Goal: Task Accomplishment & Management: Manage account settings

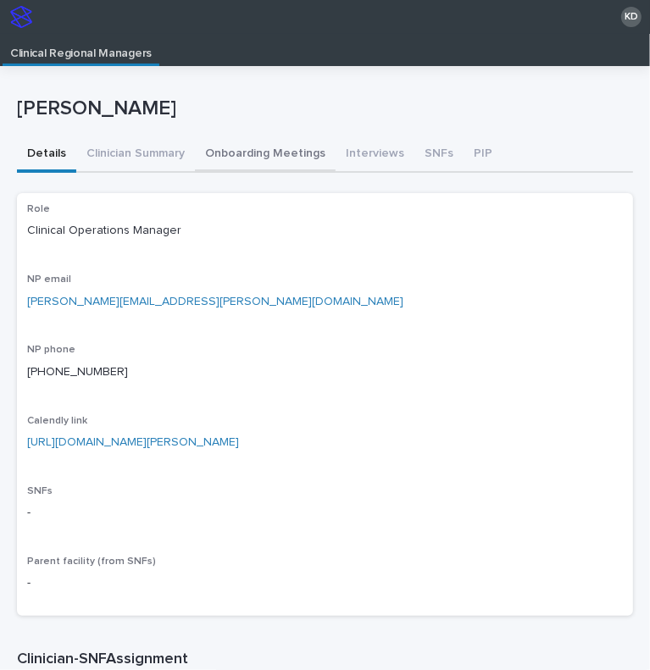
click at [258, 151] on button "Onboarding Meetings" at bounding box center [265, 155] width 141 height 36
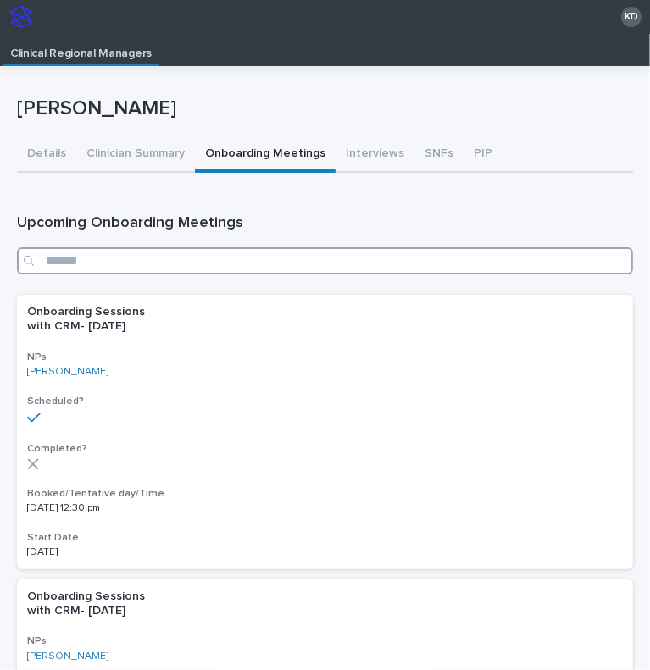
click at [389, 262] on input "Search" at bounding box center [325, 260] width 616 height 27
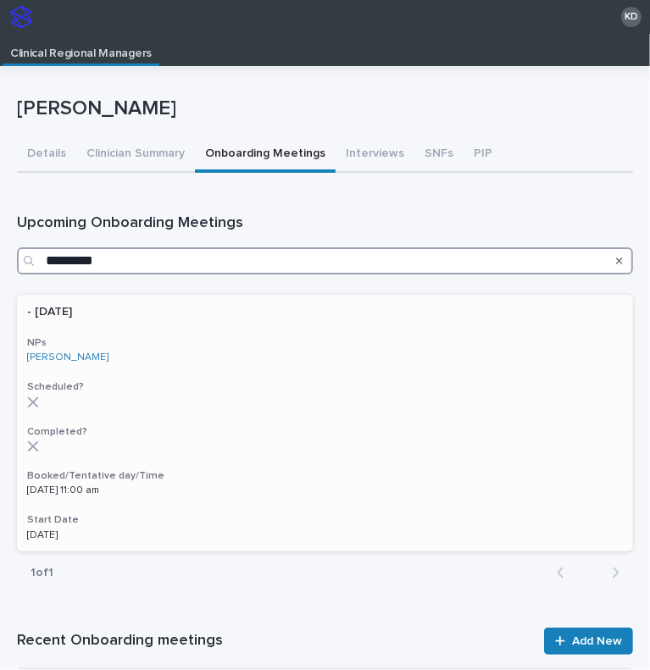
type input "*********"
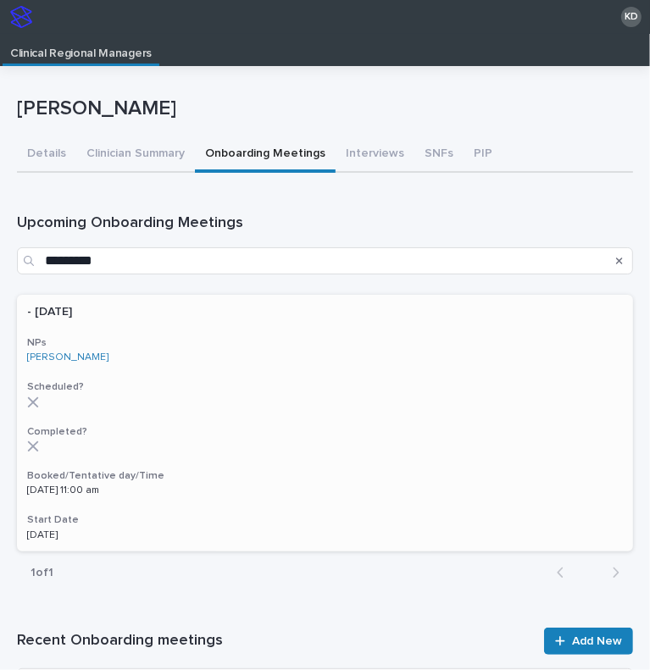
click at [208, 376] on div "- Aug 2025 NPs Jamie Steinberg Scheduled? Completed? Booked/Tentative day/Time …" at bounding box center [325, 423] width 616 height 257
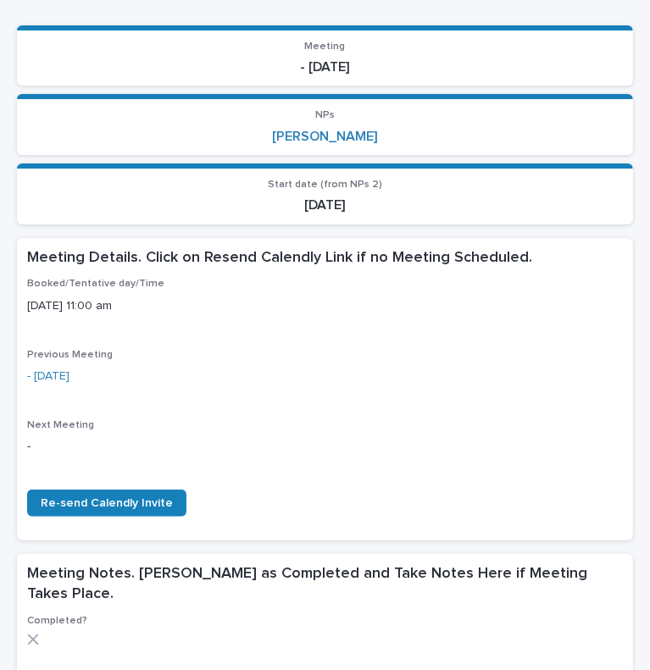
scroll to position [144, 0]
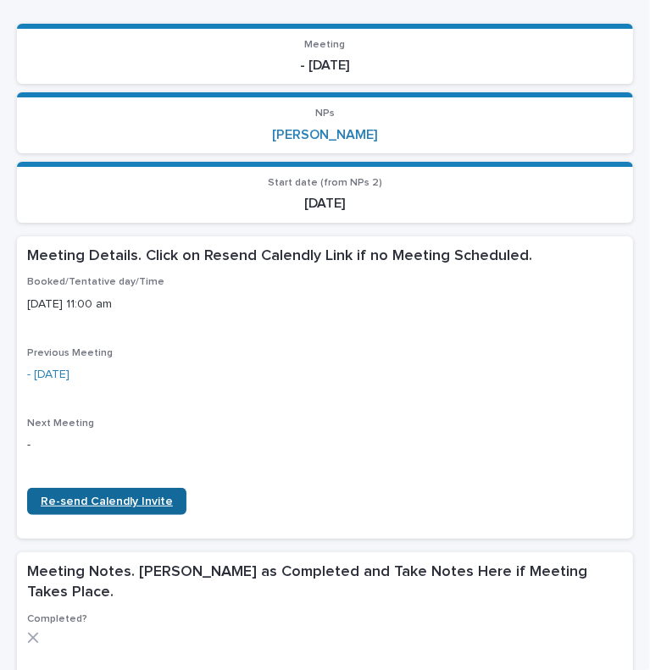
click at [98, 503] on span "Re-send Calendly Invite" at bounding box center [107, 502] width 132 height 12
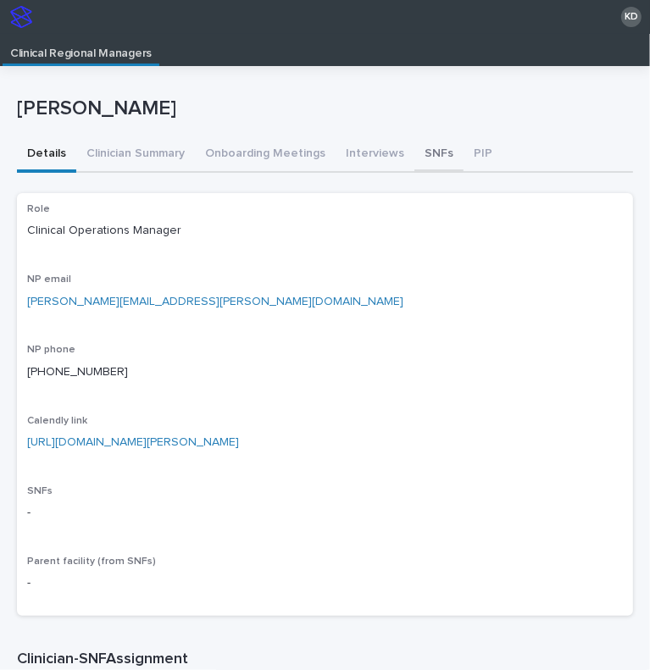
click at [420, 146] on button "SNFs" at bounding box center [438, 155] width 49 height 36
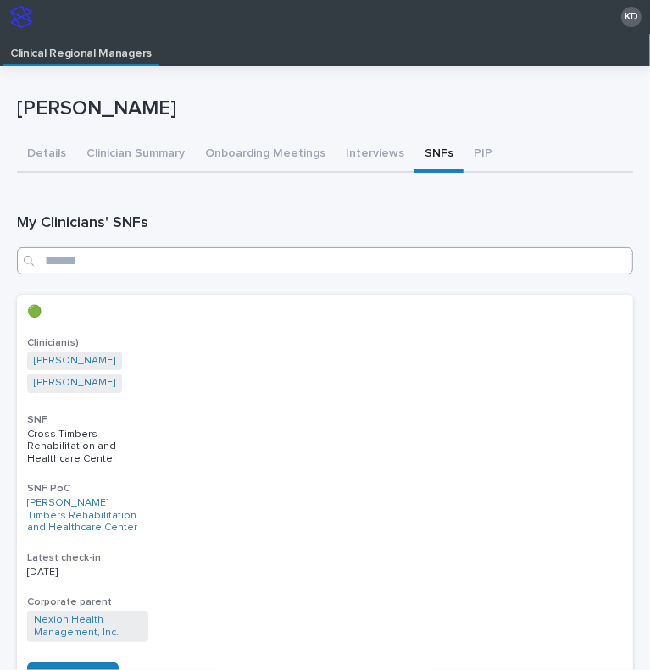
click at [419, 260] on input "Search" at bounding box center [325, 260] width 616 height 27
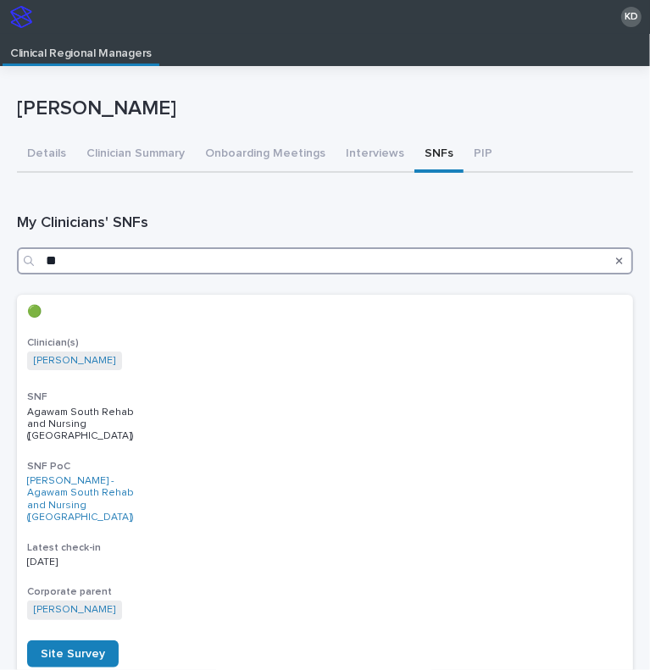
type input "*"
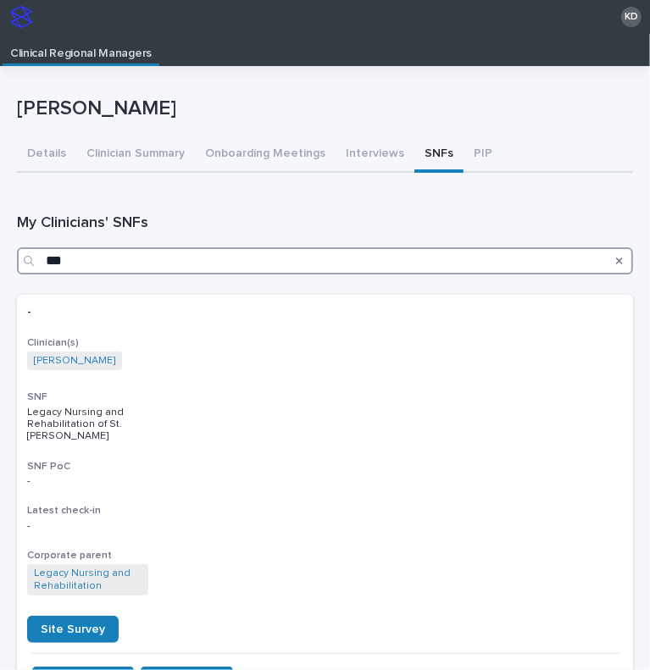
click at [230, 259] on input "***" at bounding box center [325, 260] width 616 height 27
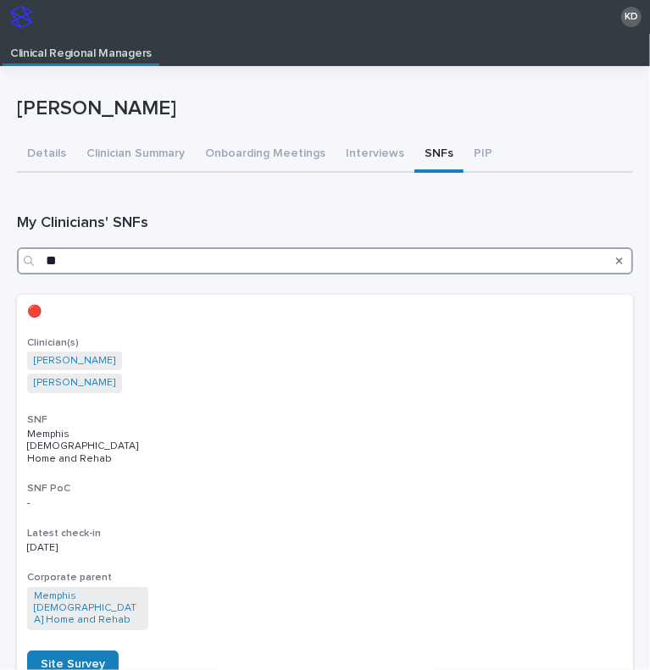
type input "*"
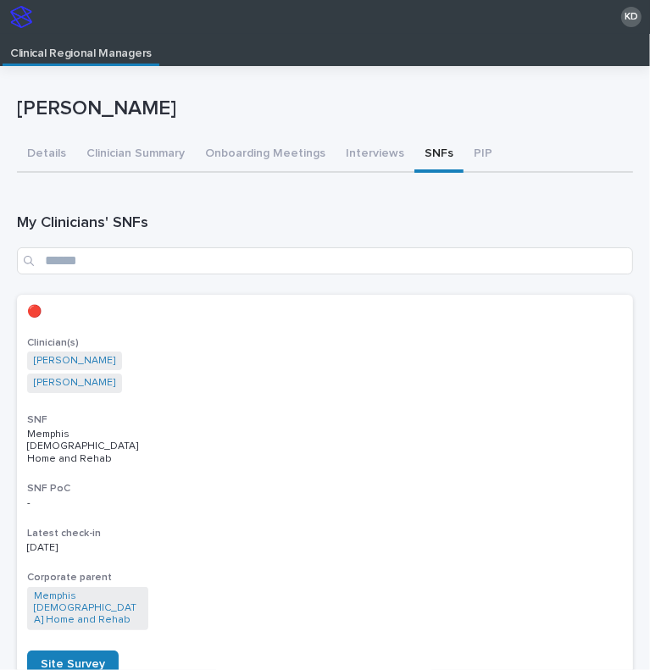
click at [240, 155] on button "Onboarding Meetings" at bounding box center [265, 155] width 141 height 36
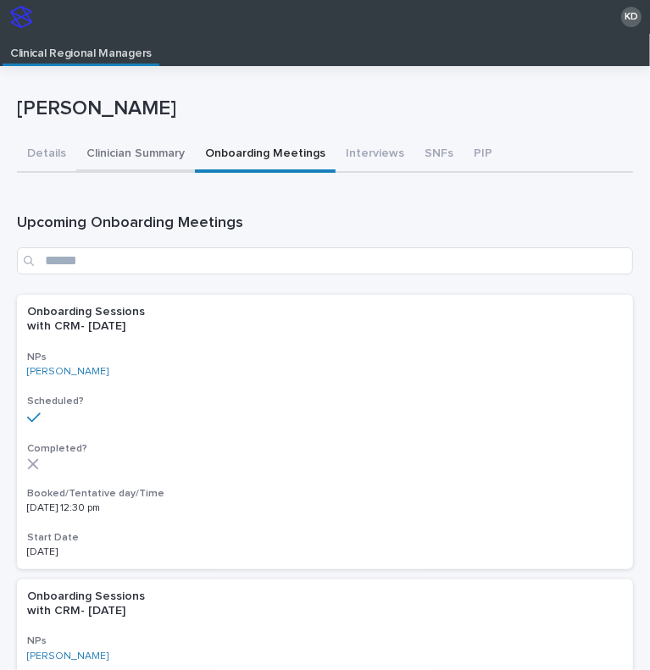
click at [142, 150] on button "Clinician Summary" at bounding box center [135, 155] width 119 height 36
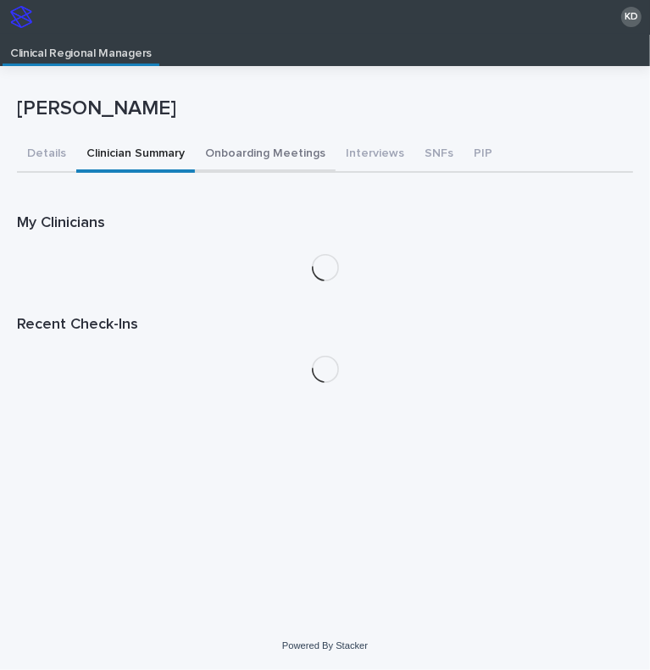
click at [246, 166] on button "Onboarding Meetings" at bounding box center [265, 155] width 141 height 36
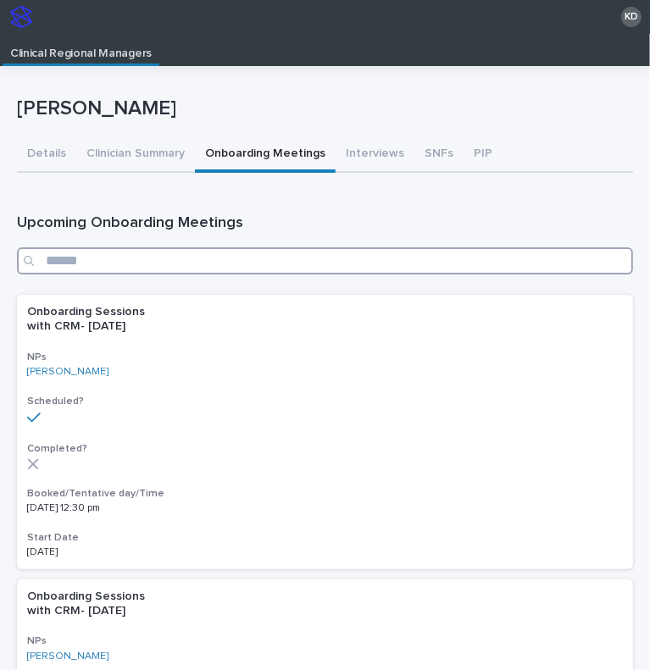
click at [198, 258] on input "Search" at bounding box center [325, 260] width 616 height 27
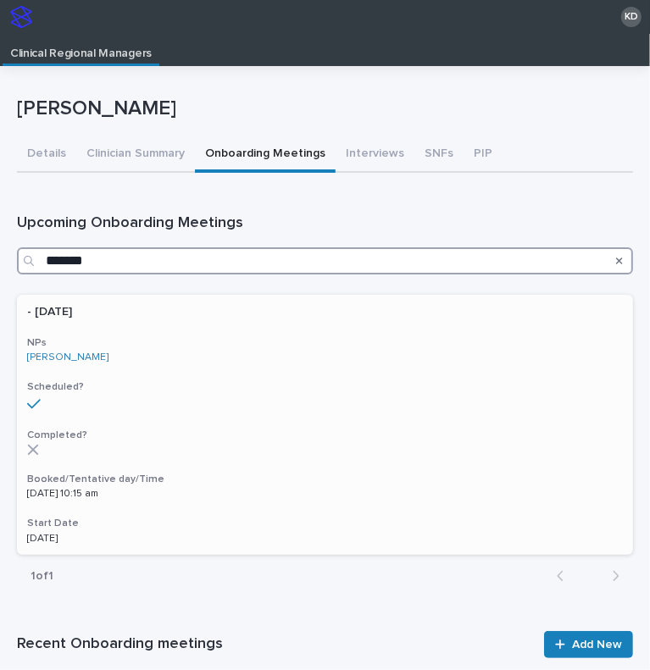
type input "*******"
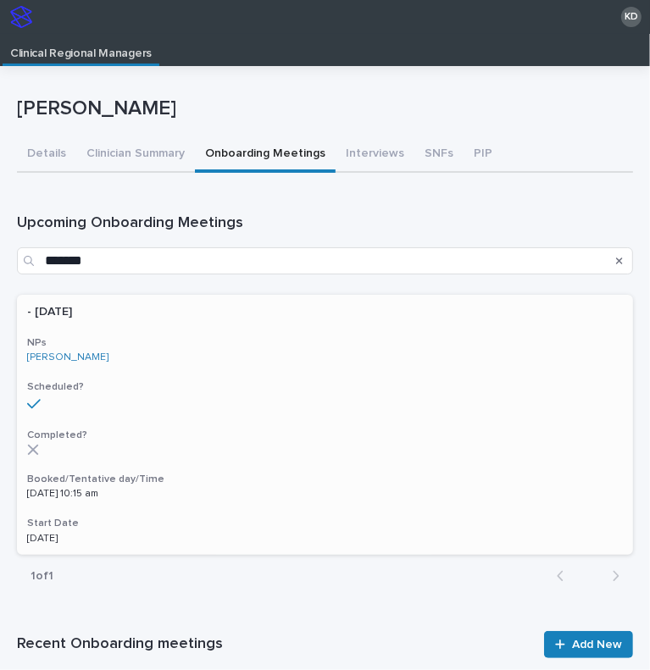
click at [213, 450] on p at bounding box center [325, 450] width 596 height 12
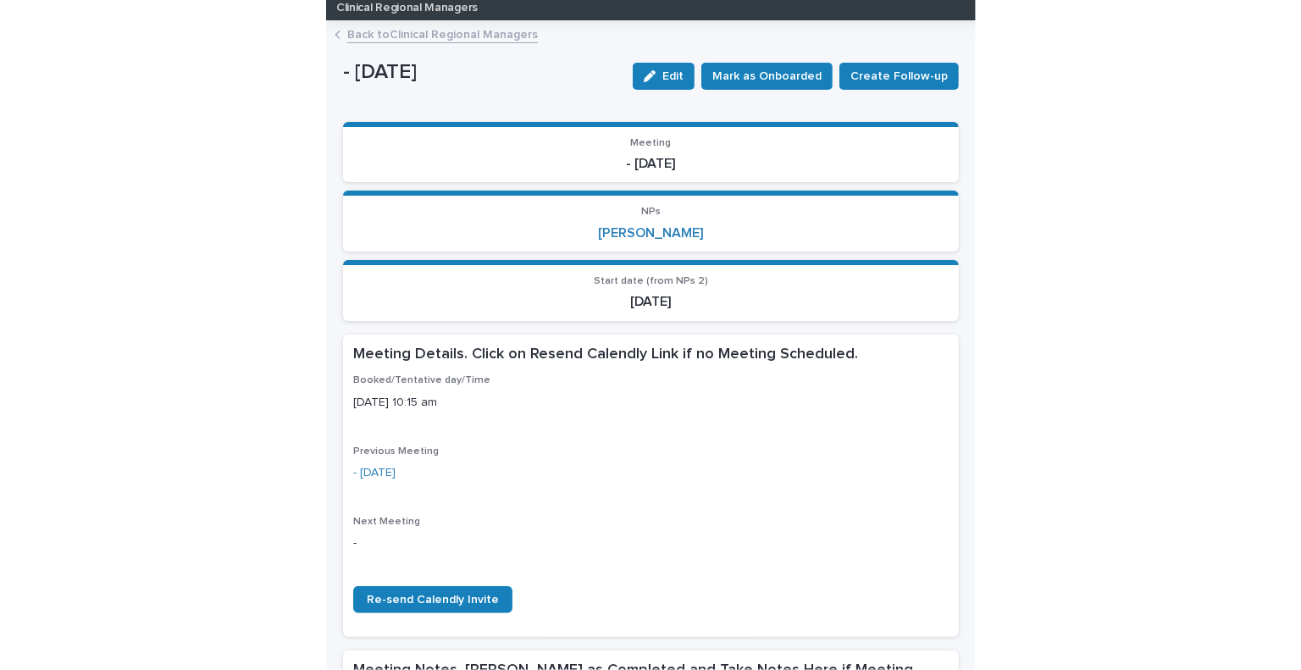
scroll to position [47, 0]
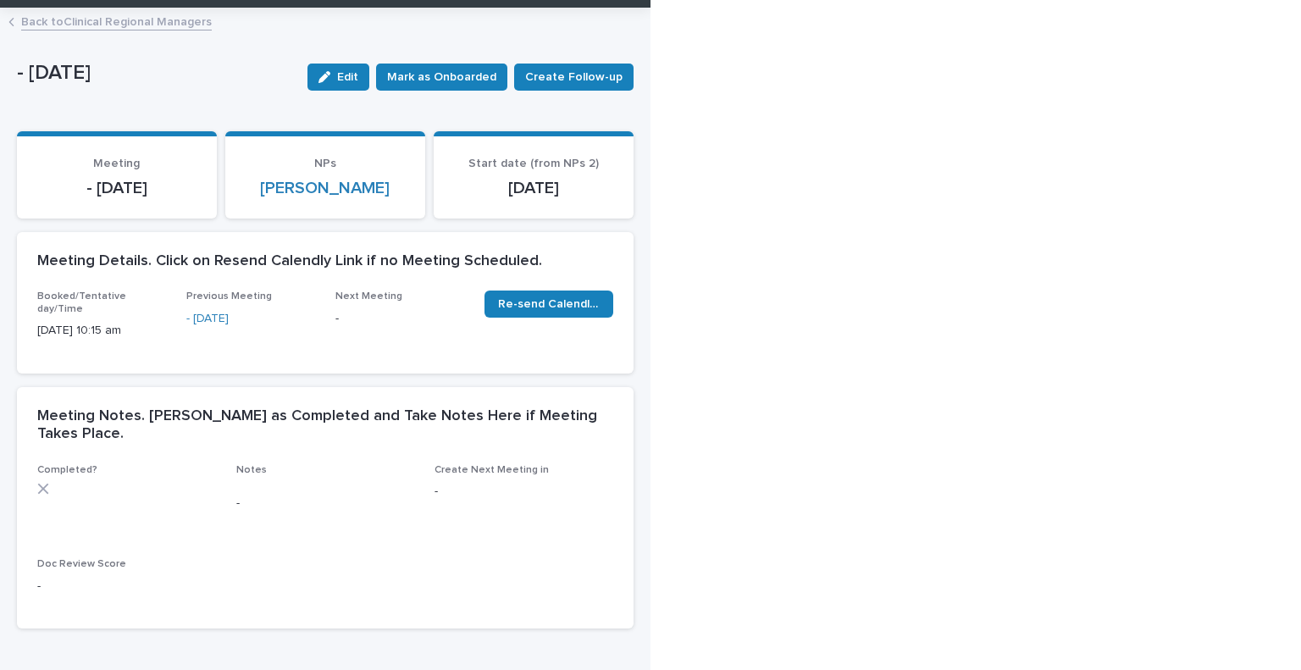
click at [78, 17] on link "Back to Clinical Regional Managers" at bounding box center [116, 20] width 191 height 19
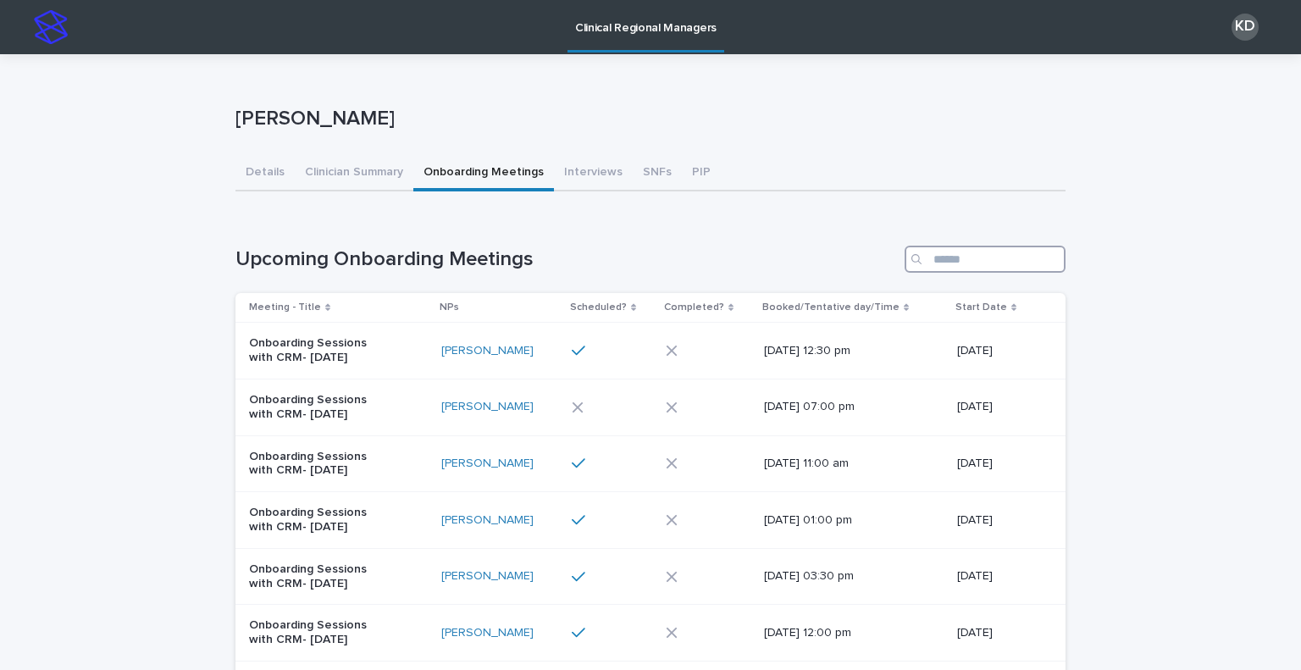
click at [649, 254] on input "Search" at bounding box center [985, 259] width 161 height 27
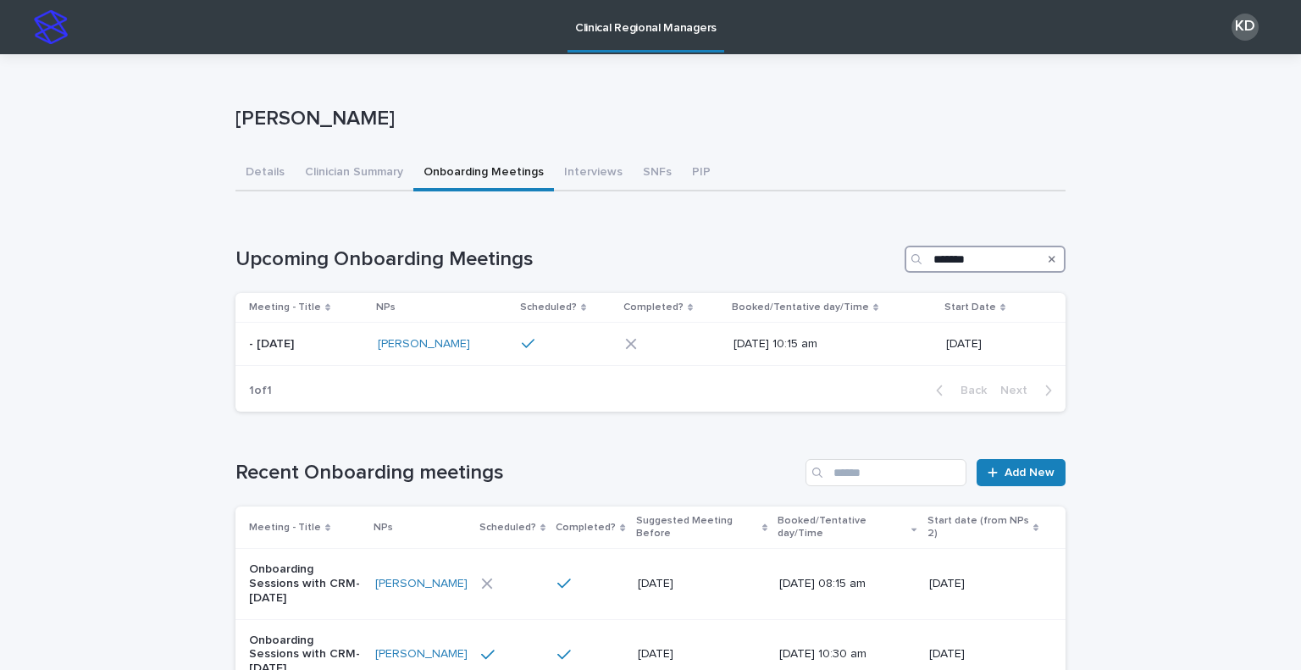
type input "*******"
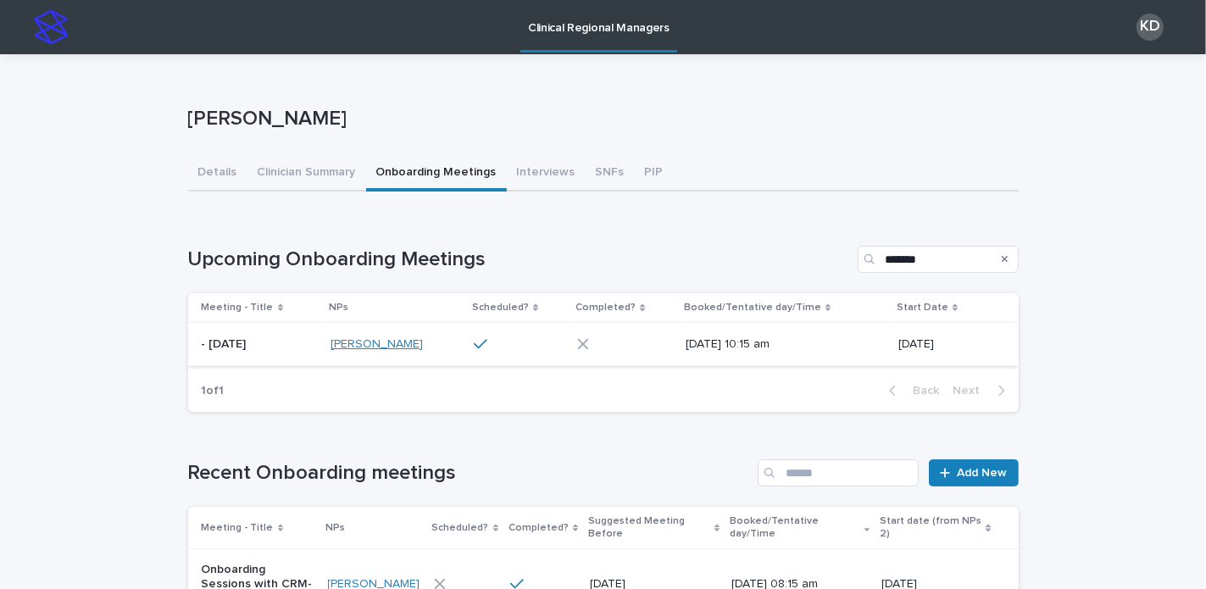
click at [334, 349] on link "Jimmy Dorival" at bounding box center [376, 344] width 92 height 14
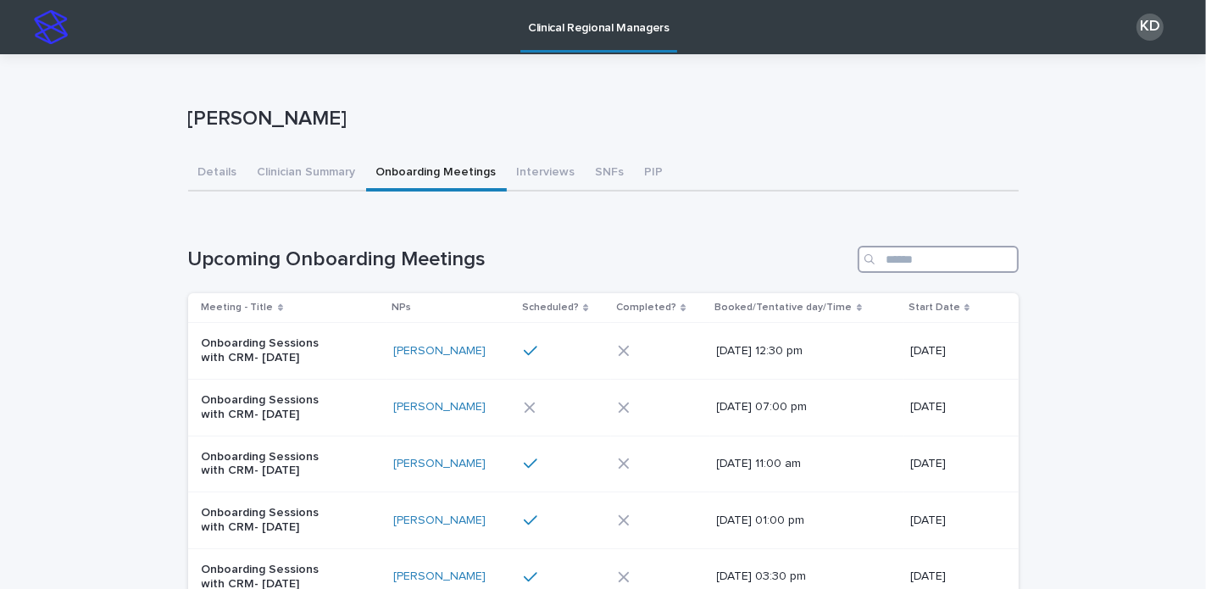
click at [649, 265] on input "Search" at bounding box center [937, 259] width 161 height 27
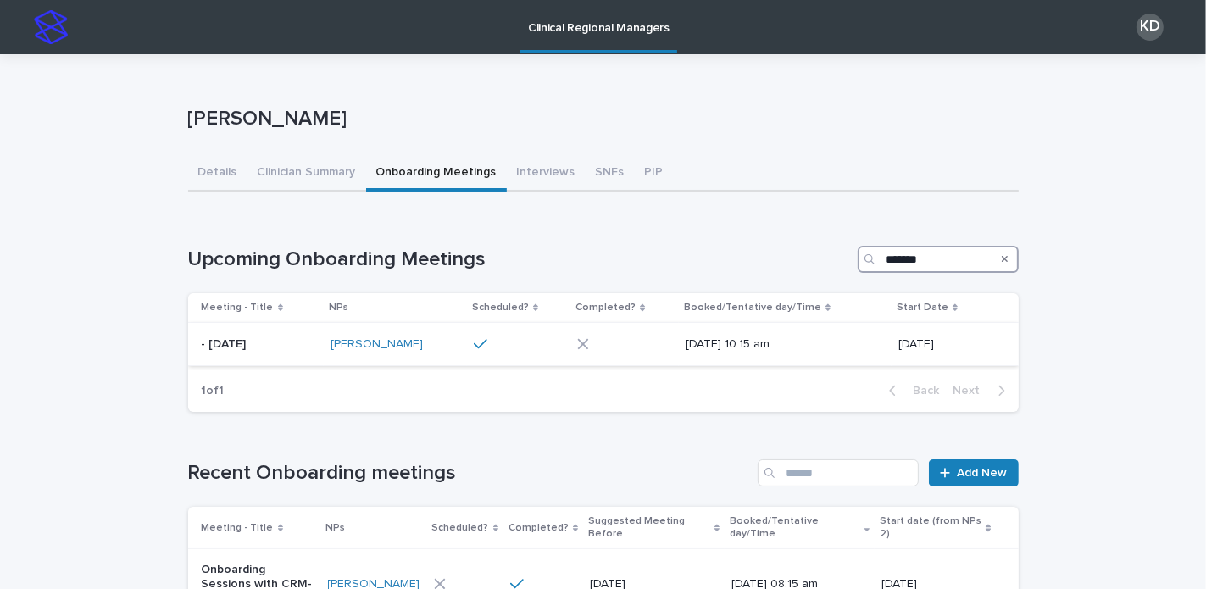
type input "*******"
click at [649, 356] on div "8/6/2025 10:15 am" at bounding box center [784, 344] width 199 height 28
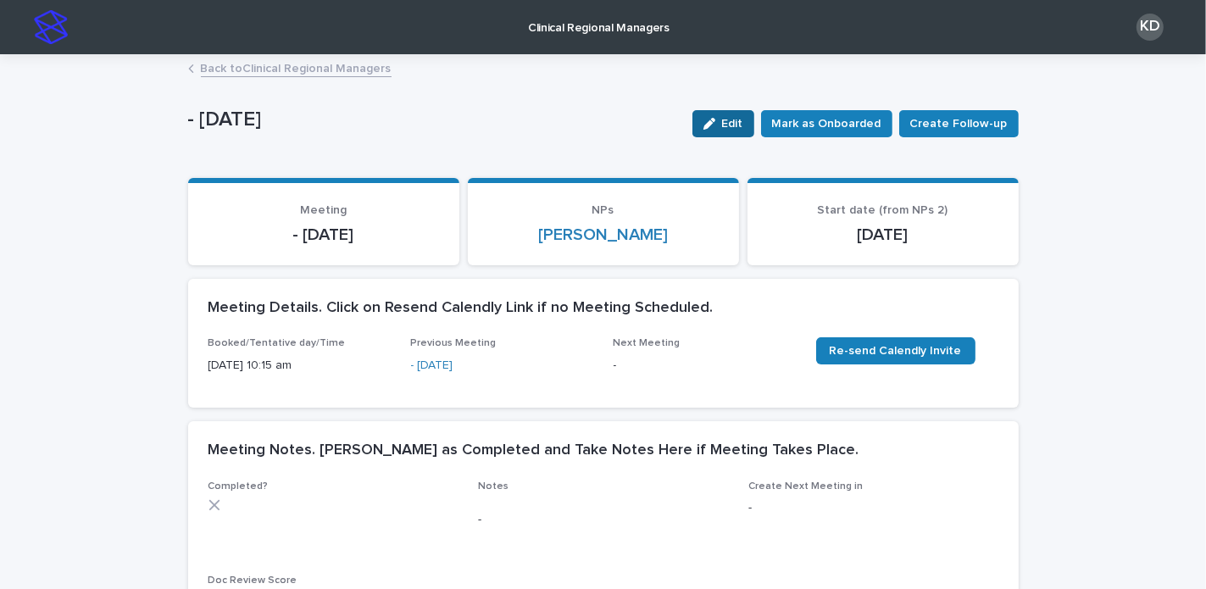
click at [649, 126] on icon "button" at bounding box center [709, 124] width 12 height 12
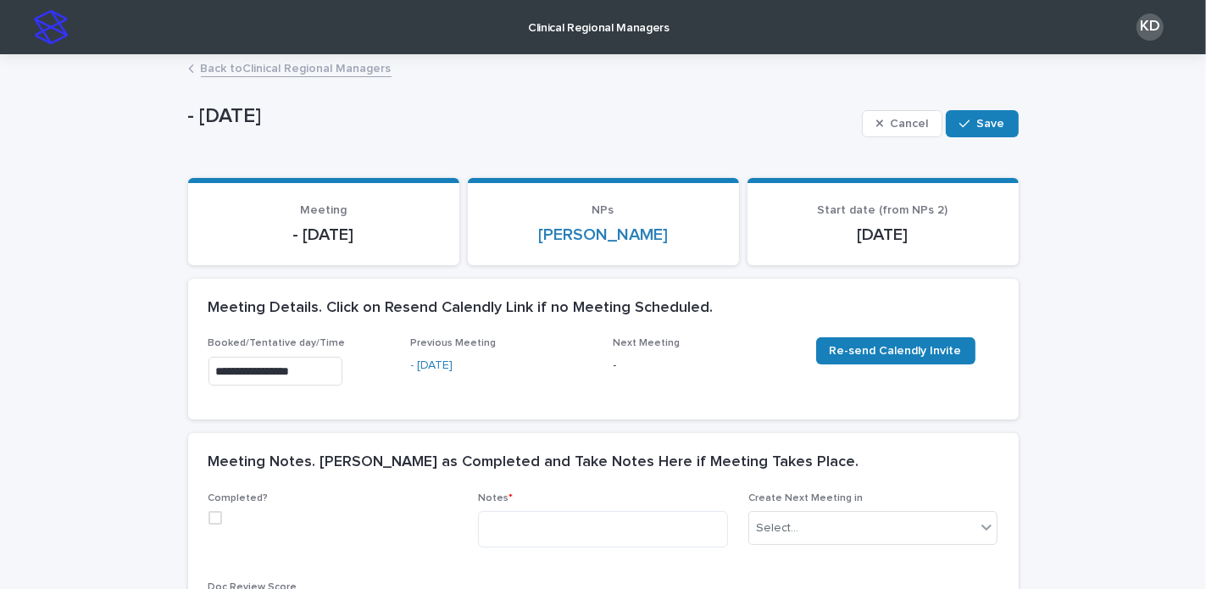
click at [208, 521] on span at bounding box center [215, 518] width 14 height 14
click at [552, 535] on textarea at bounding box center [603, 529] width 250 height 36
paste textarea "**********"
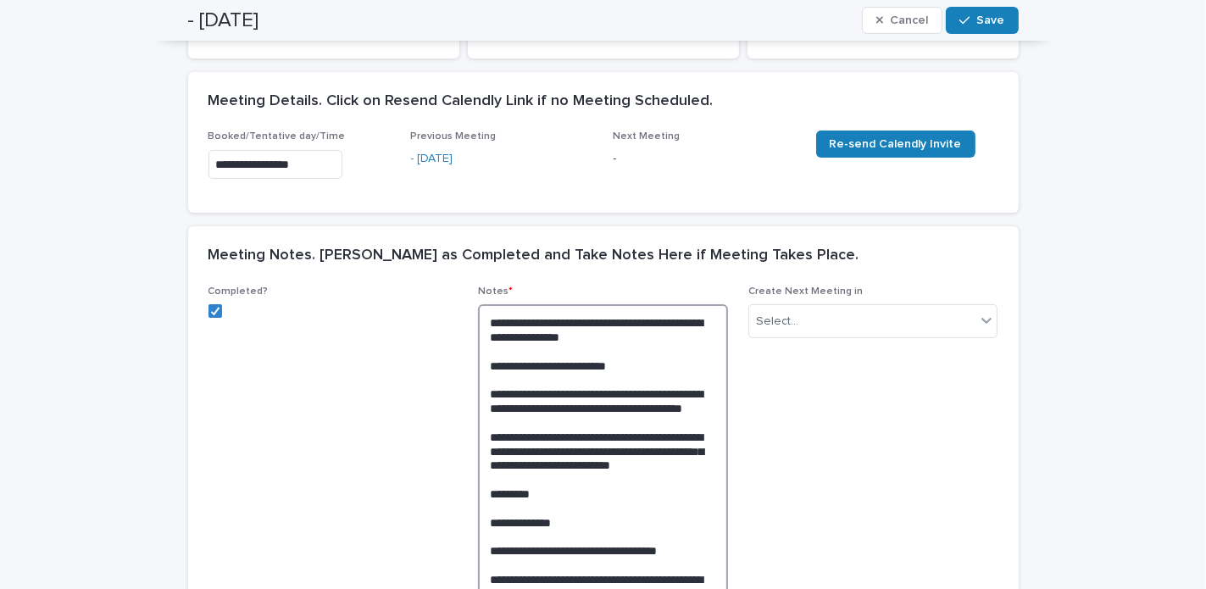
scroll to position [204, 0]
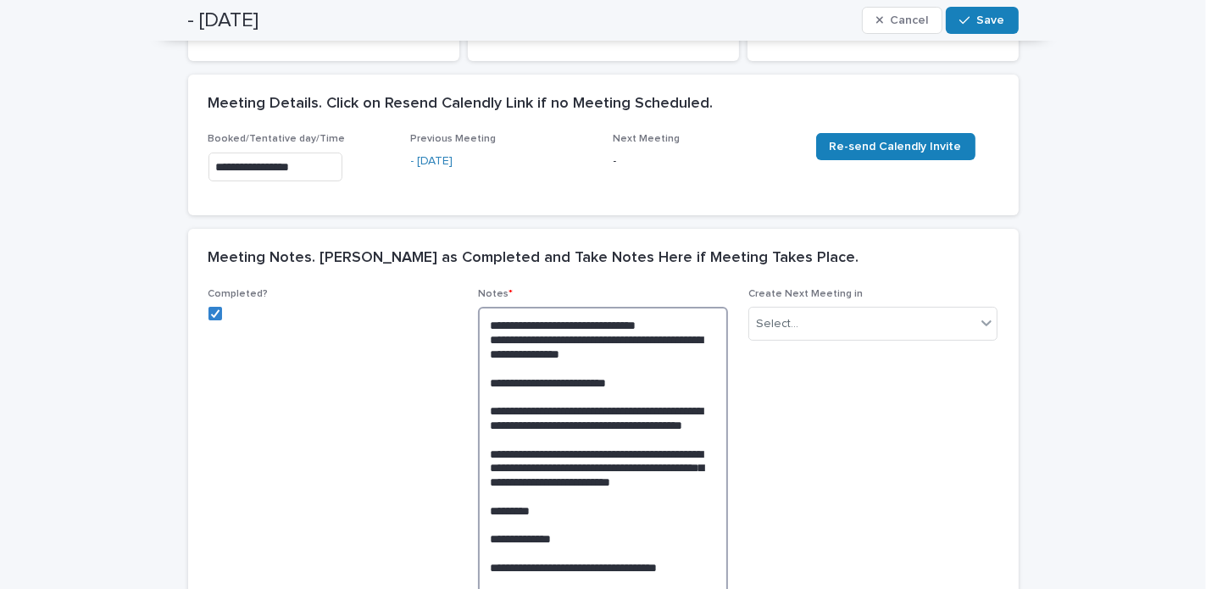
type textarea "**********"
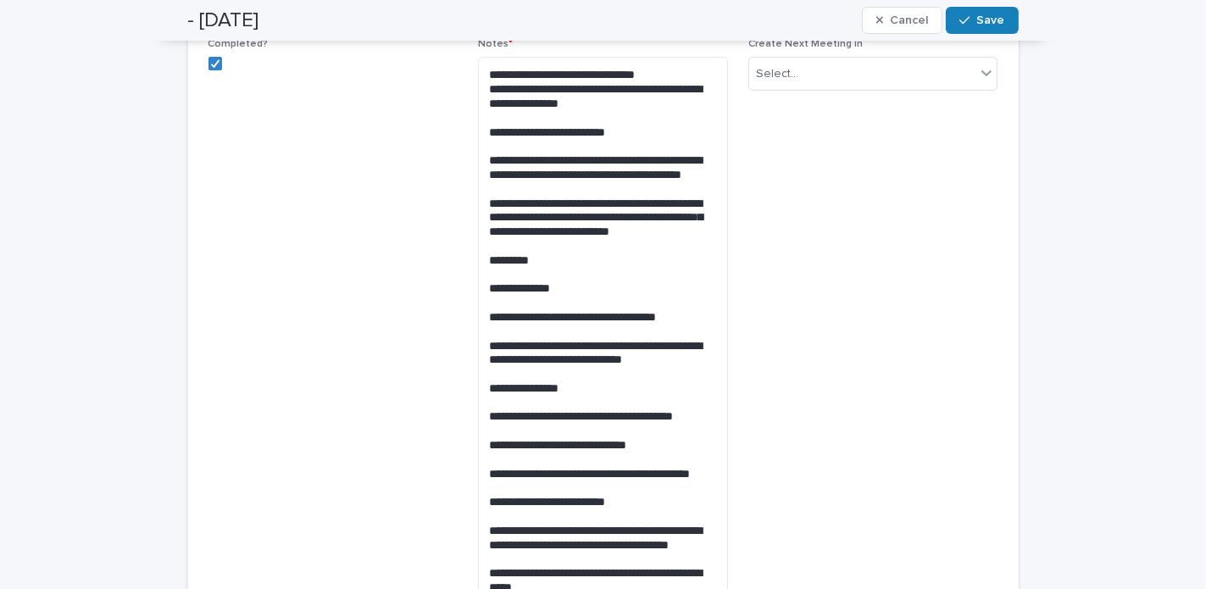
scroll to position [336, 0]
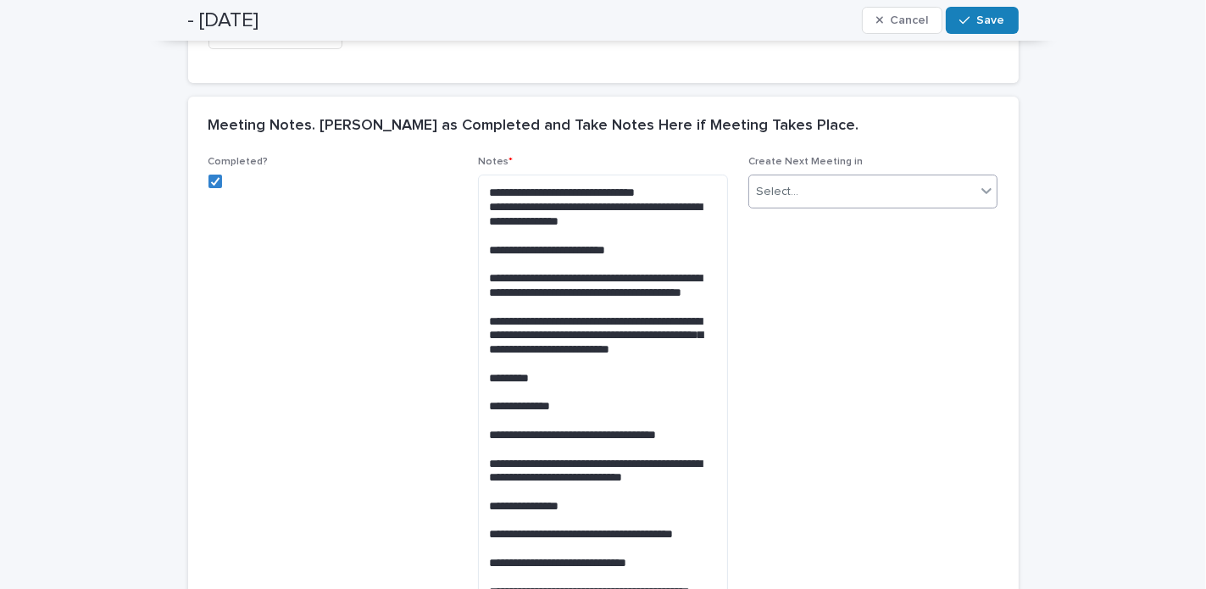
click at [649, 196] on div "Select..." at bounding box center [862, 192] width 227 height 28
click at [649, 303] on div "1 Week" at bounding box center [866, 312] width 248 height 30
click at [649, 301] on span "Create Next Meeting in option 1 Week, selected. 0 results available. Select is …" at bounding box center [873, 496] width 250 height 680
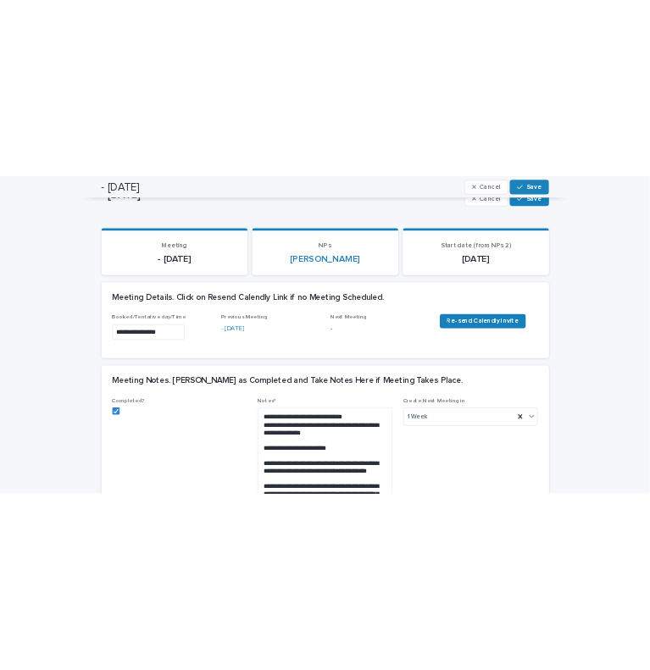
scroll to position [75, 0]
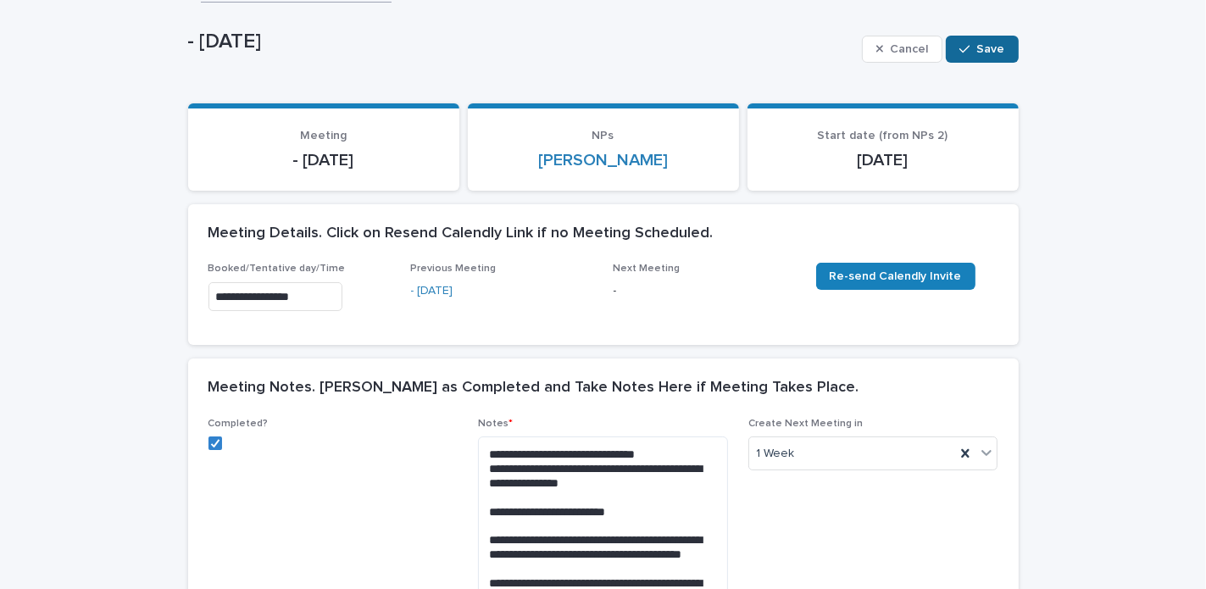
click at [649, 49] on span "Save" at bounding box center [991, 49] width 28 height 12
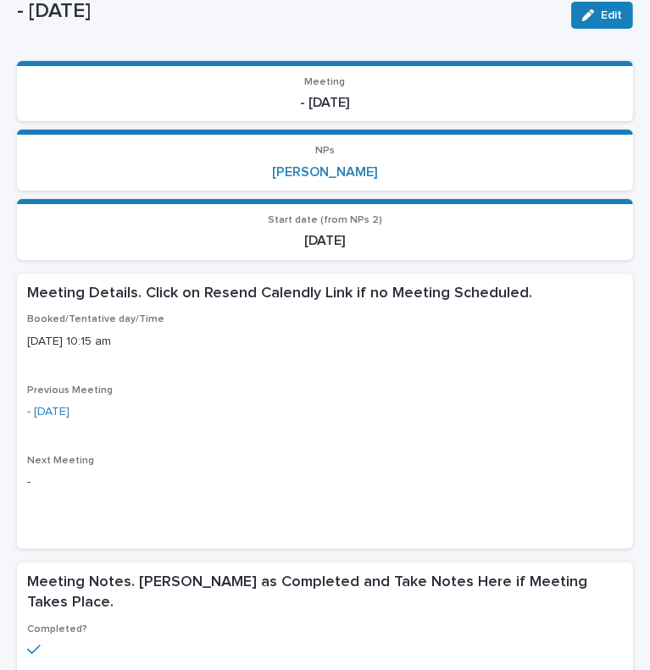
scroll to position [0, 0]
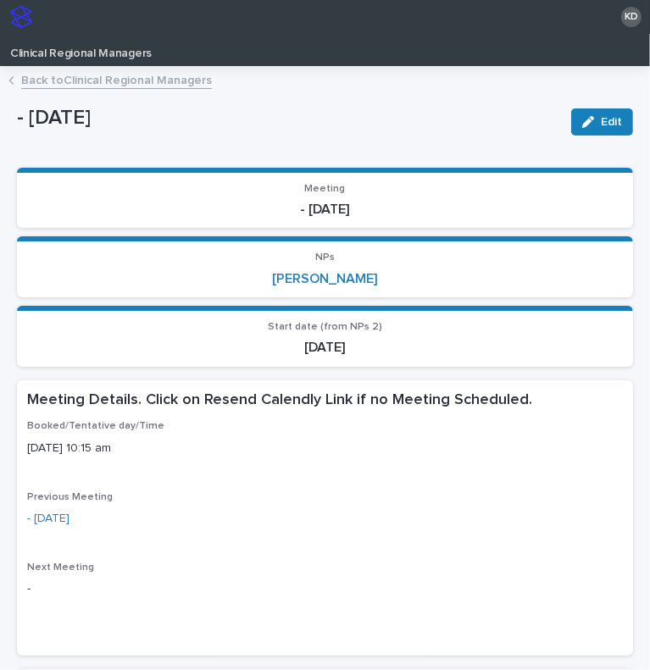
click at [65, 76] on link "Back to Clinical Regional Managers" at bounding box center [116, 78] width 191 height 19
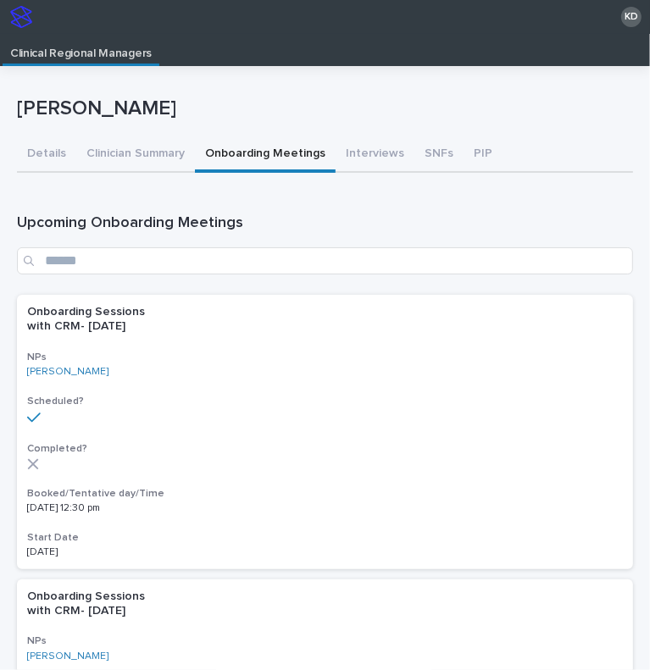
scroll to position [34, 0]
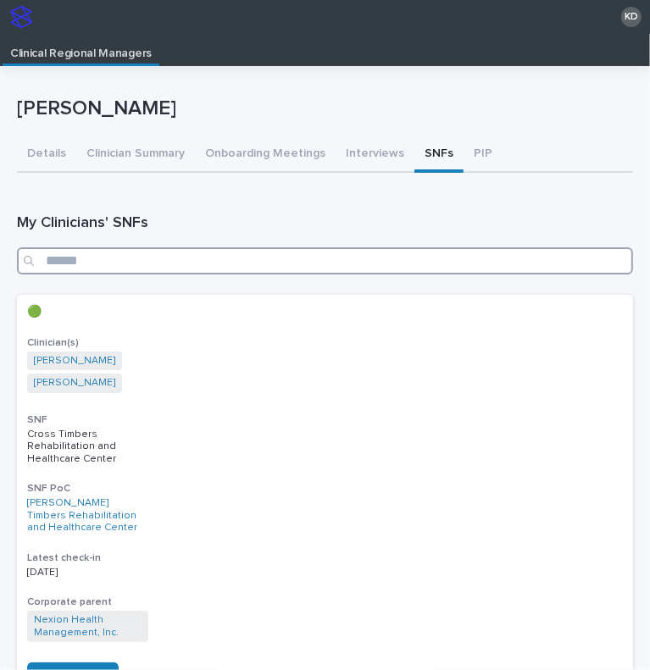
click at [480, 255] on input "Search" at bounding box center [325, 260] width 616 height 27
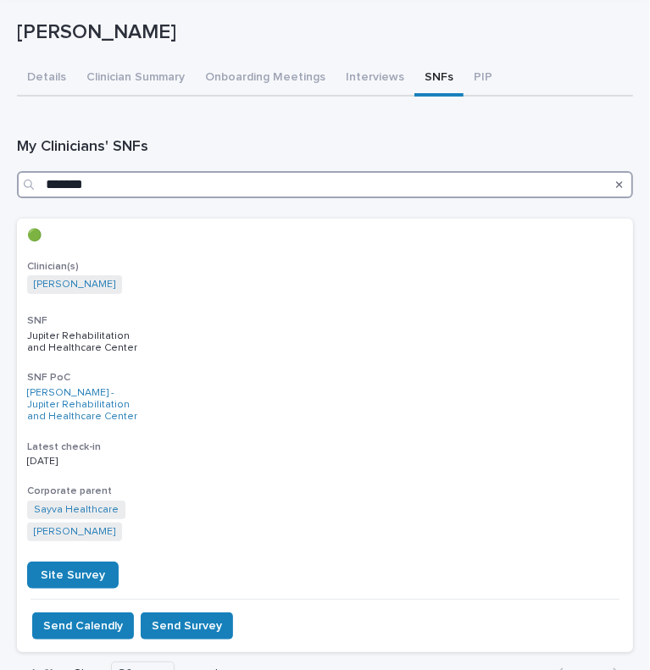
scroll to position [75, 0]
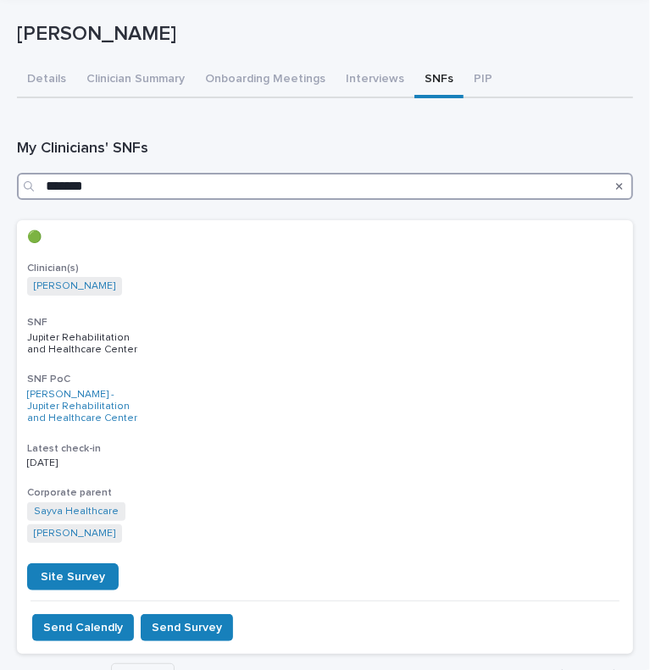
type input "*******"
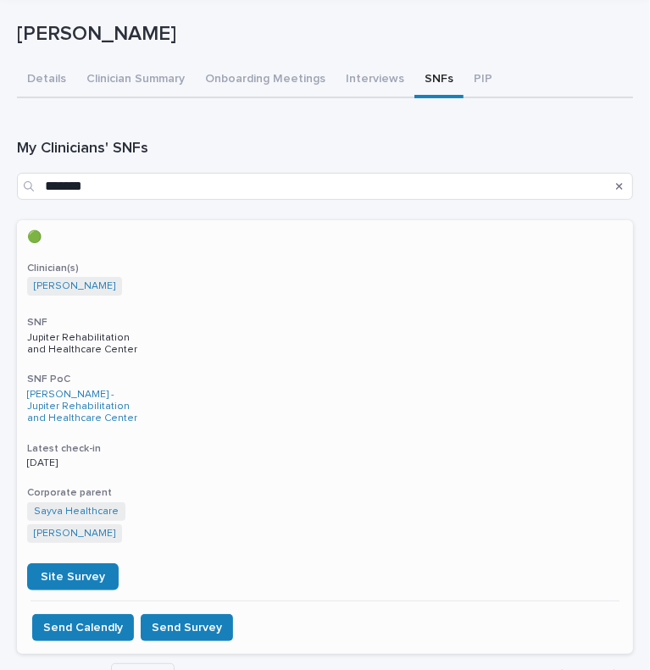
click at [408, 389] on p "Yolie Vilson - Jupiter Rehabilitation and Healthcare Center" at bounding box center [325, 407] width 596 height 36
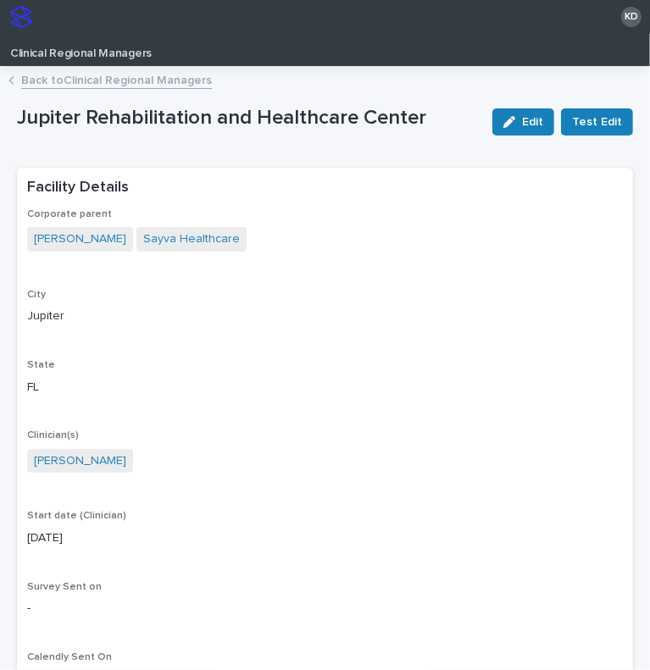
click at [92, 83] on link "Back to Clinical Regional Managers" at bounding box center [116, 78] width 191 height 19
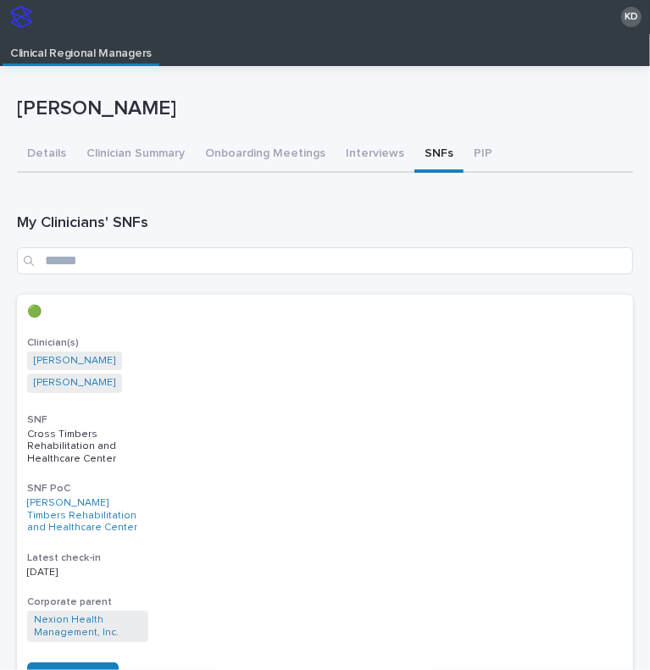
scroll to position [34, 0]
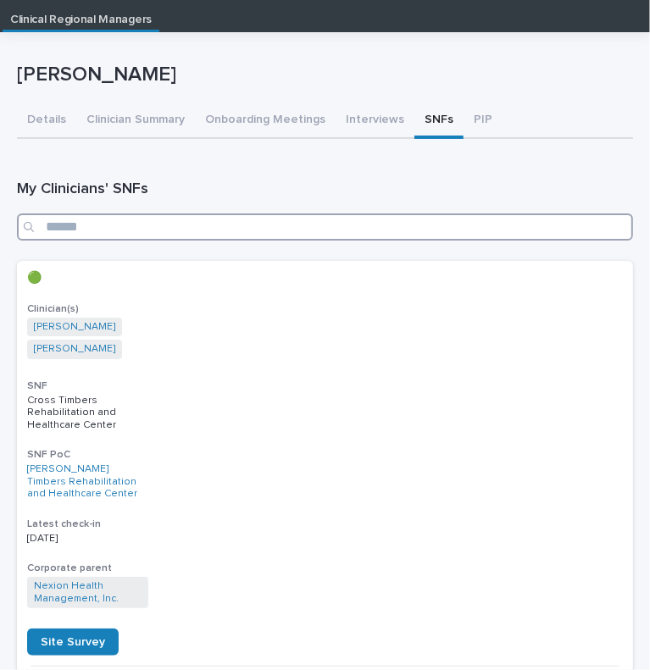
click at [147, 231] on input "Search" at bounding box center [325, 227] width 616 height 27
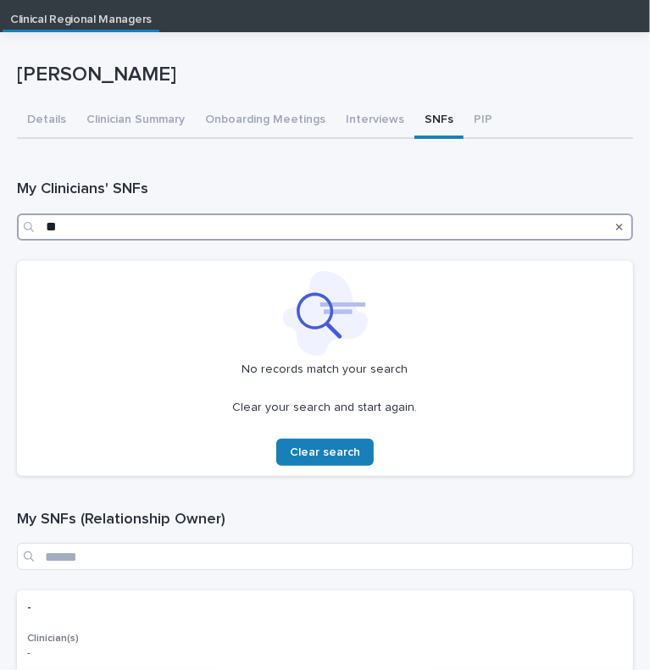
type input "*"
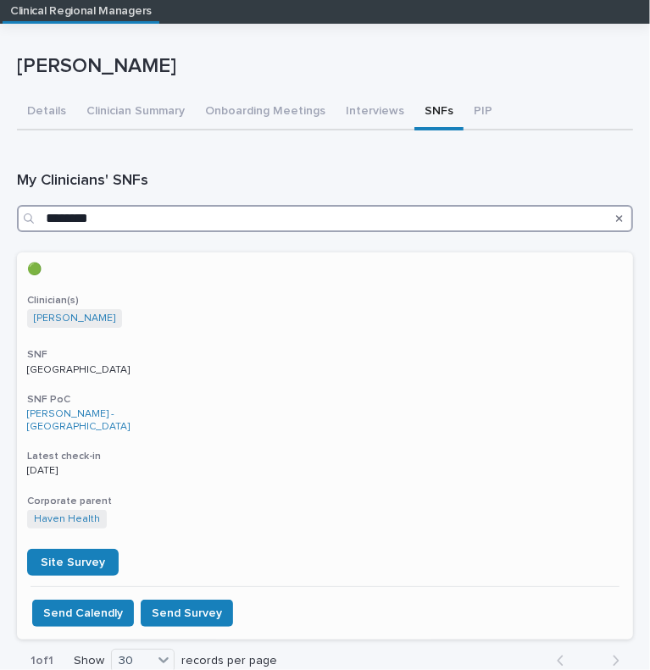
scroll to position [44, 0]
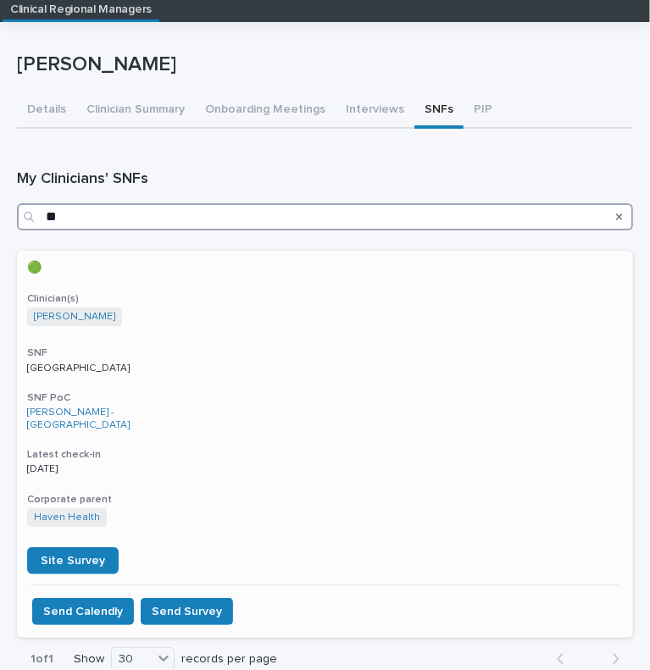
type input "*"
type input "********"
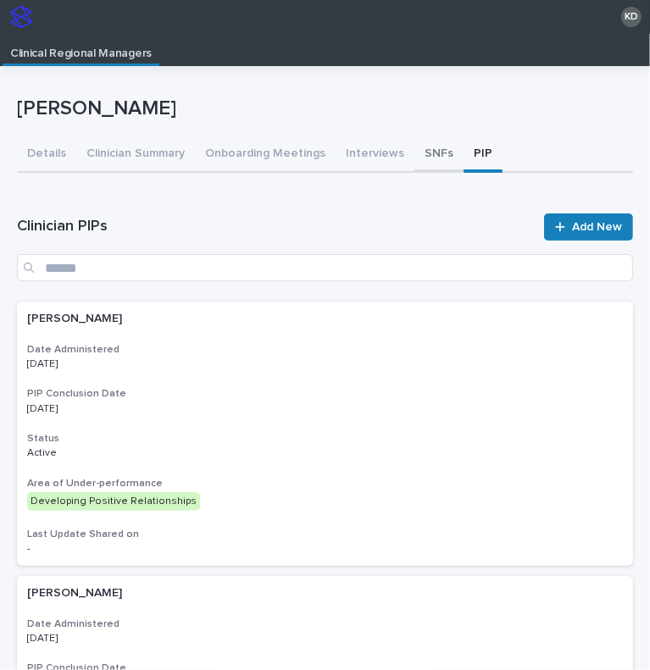
click at [427, 158] on button "SNFs" at bounding box center [438, 155] width 49 height 36
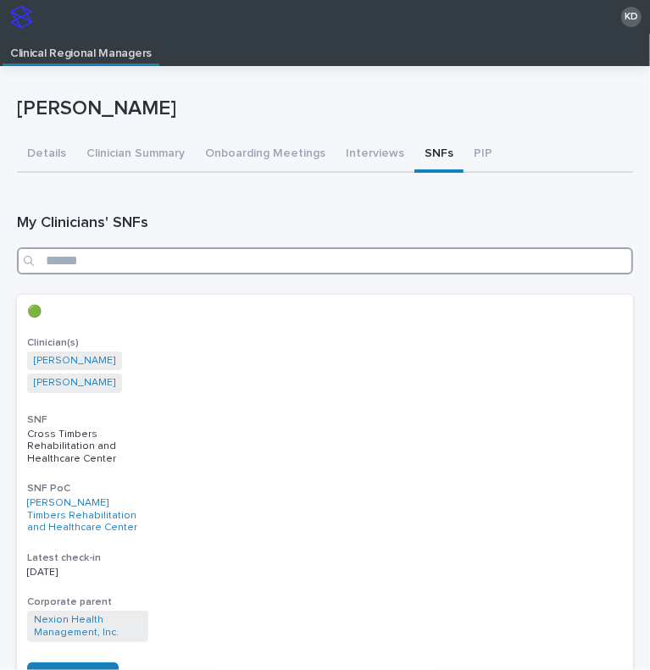
click at [135, 256] on input "Search" at bounding box center [325, 260] width 616 height 27
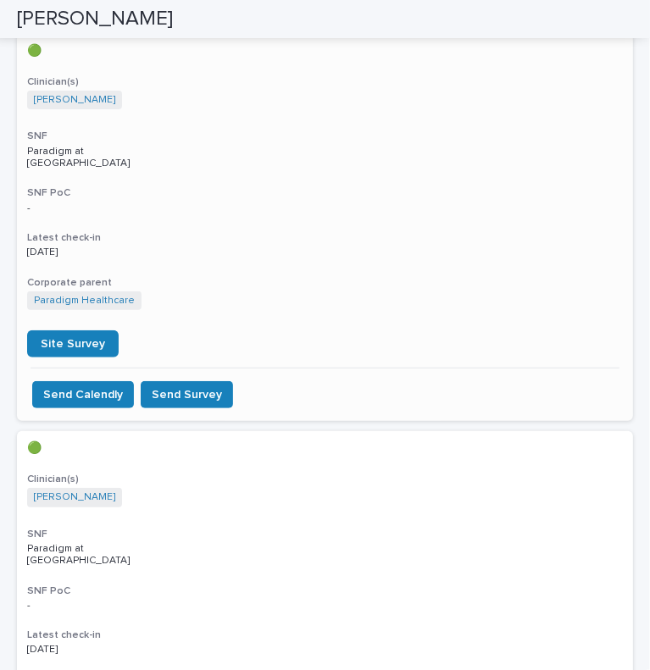
scroll to position [237, 0]
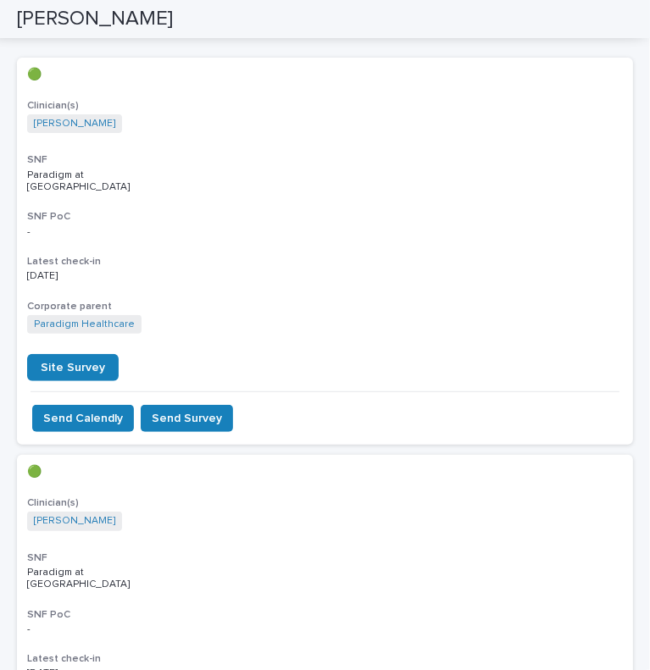
type input "****"
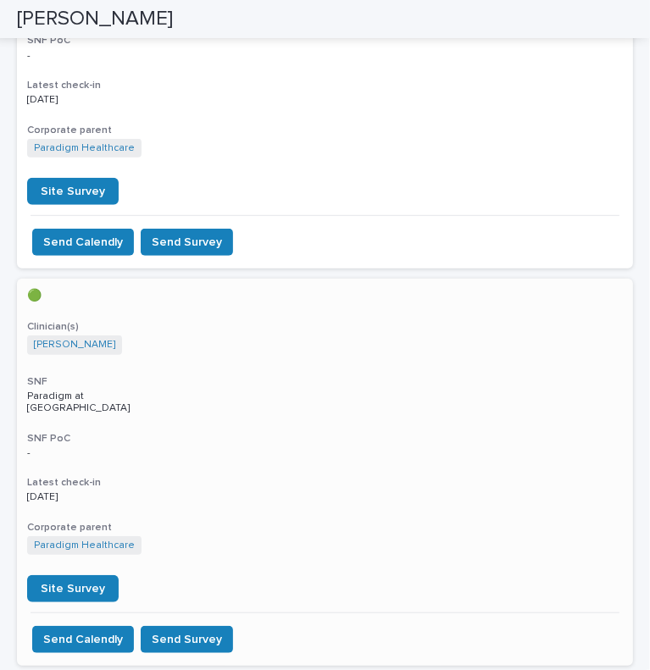
scroll to position [457, 0]
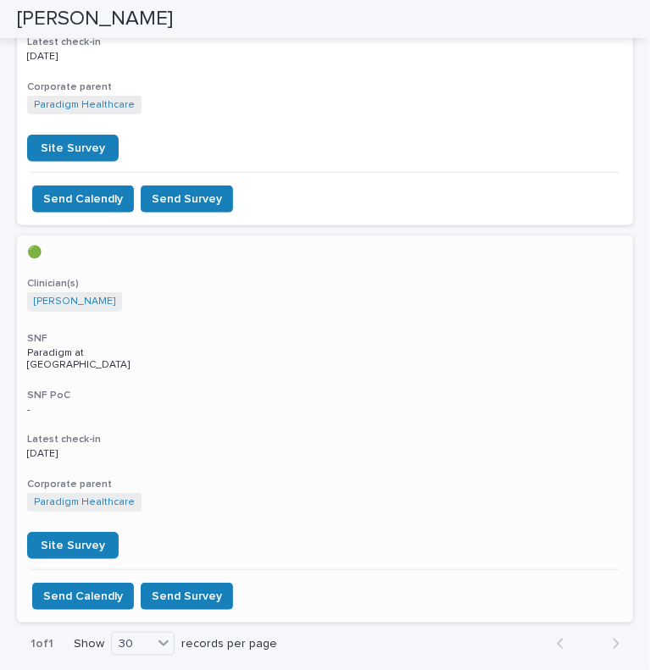
click at [218, 493] on p "Paradigm Healthcare" at bounding box center [325, 504] width 596 height 22
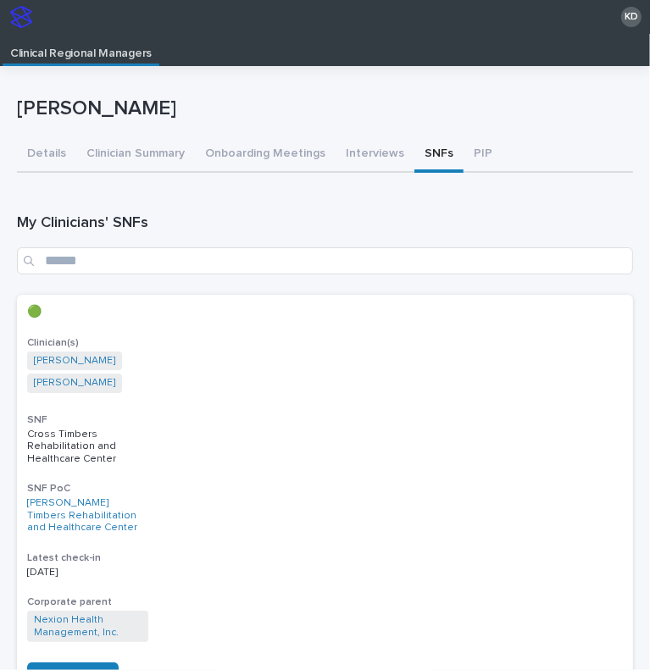
scroll to position [34, 0]
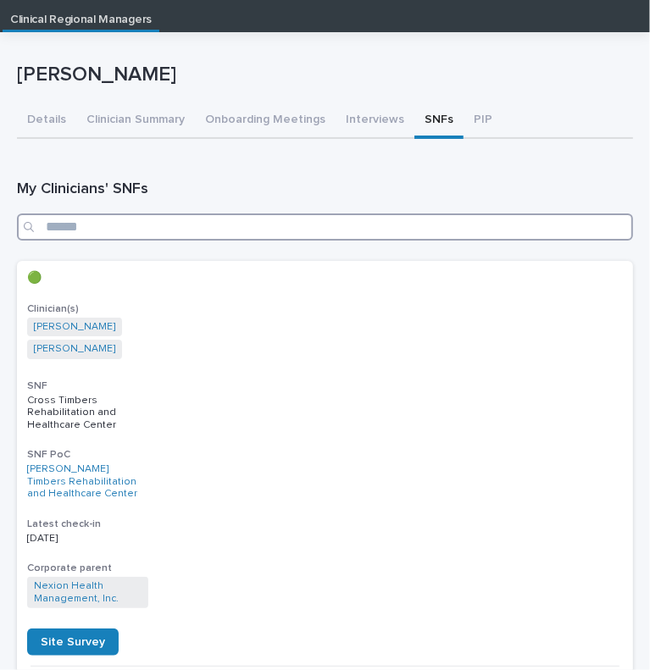
click at [105, 222] on input "Search" at bounding box center [325, 227] width 616 height 27
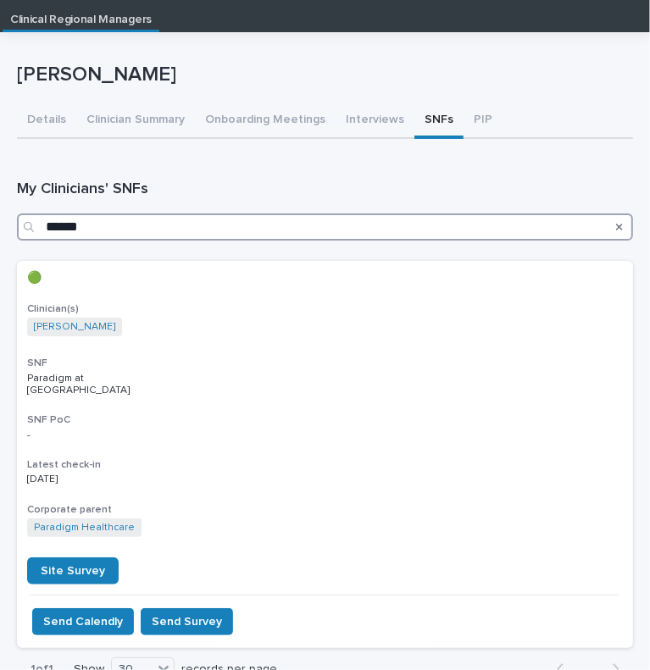
click at [161, 218] on input "******" at bounding box center [325, 227] width 616 height 27
type input "*"
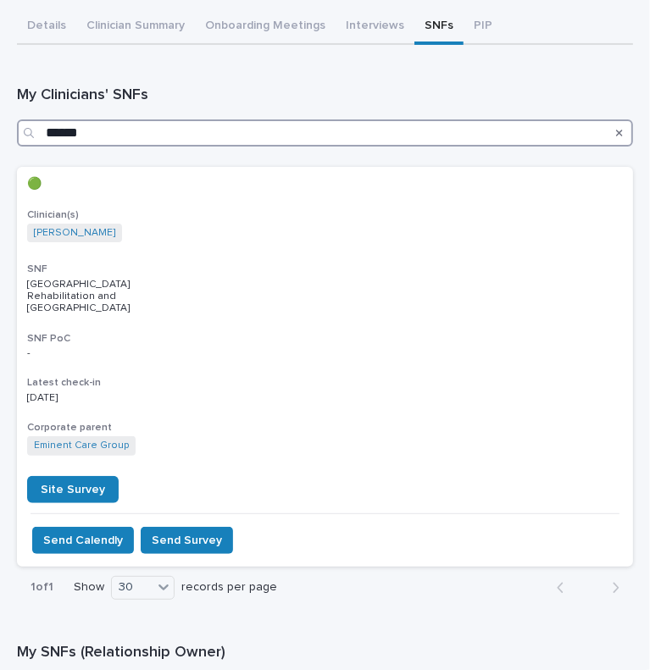
scroll to position [129, 0]
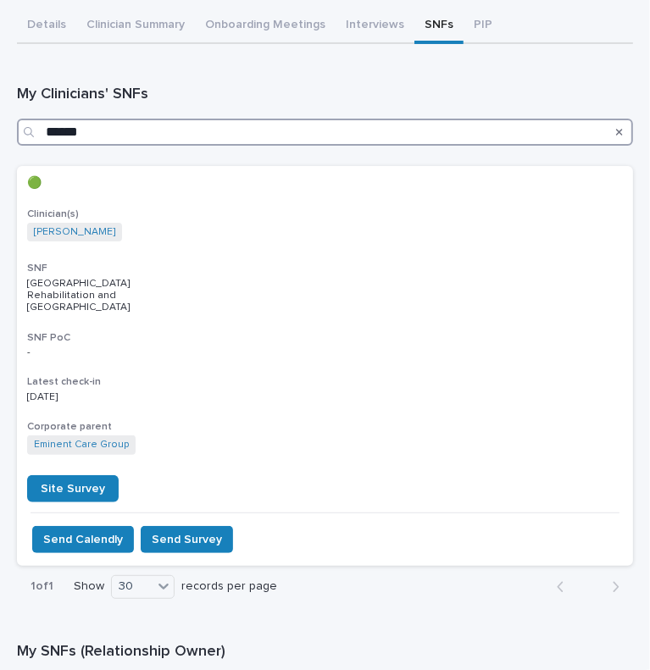
type input "******"
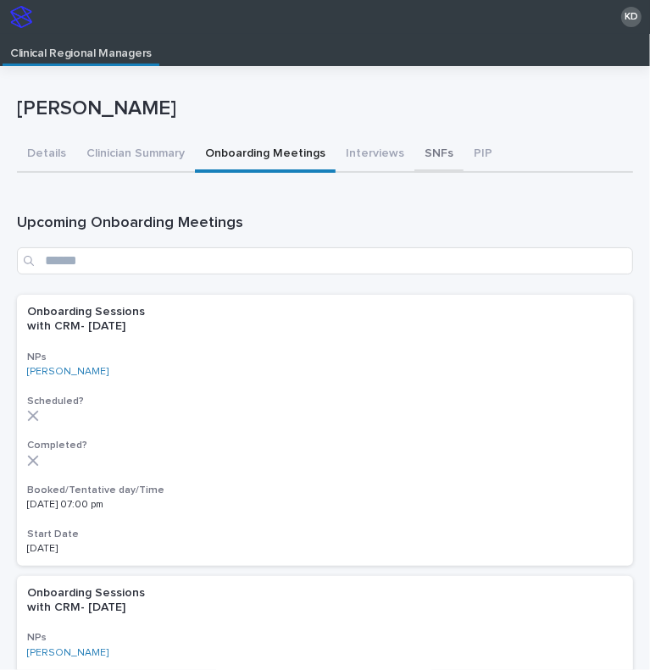
click at [419, 161] on button "SNFs" at bounding box center [438, 155] width 49 height 36
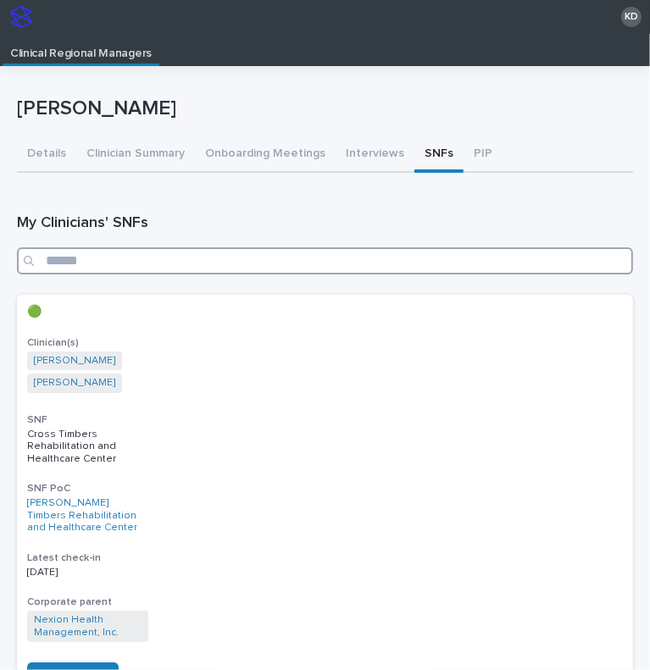
click at [217, 257] on input "Search" at bounding box center [325, 260] width 616 height 27
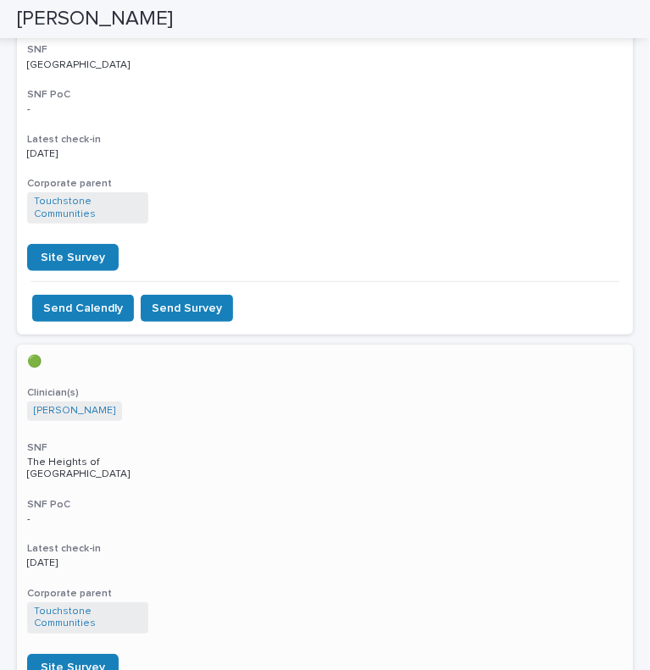
scroll to position [354, 0]
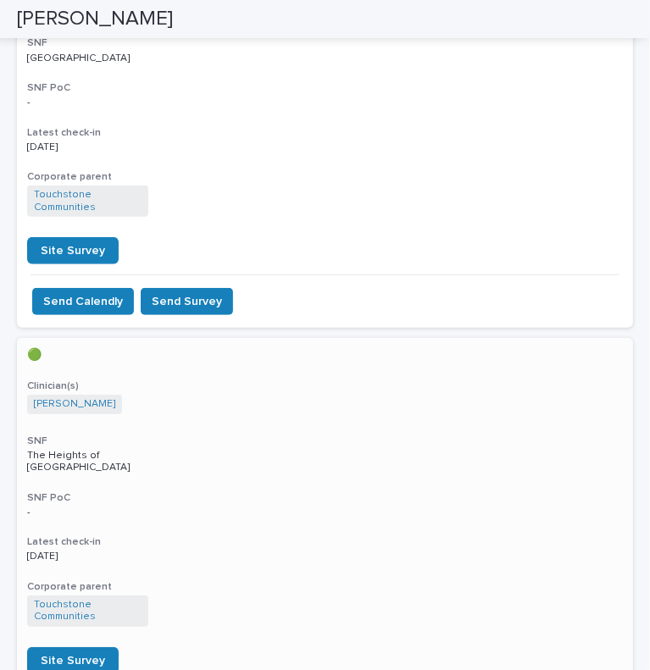
type input "****"
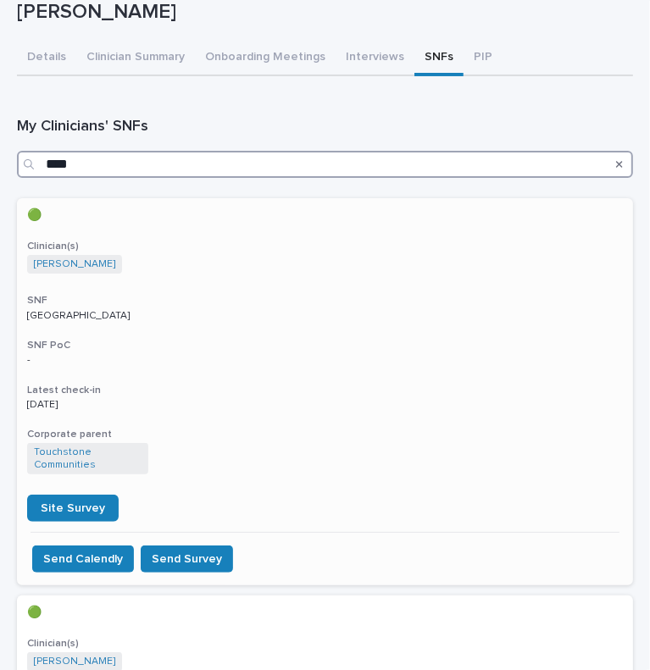
scroll to position [0, 0]
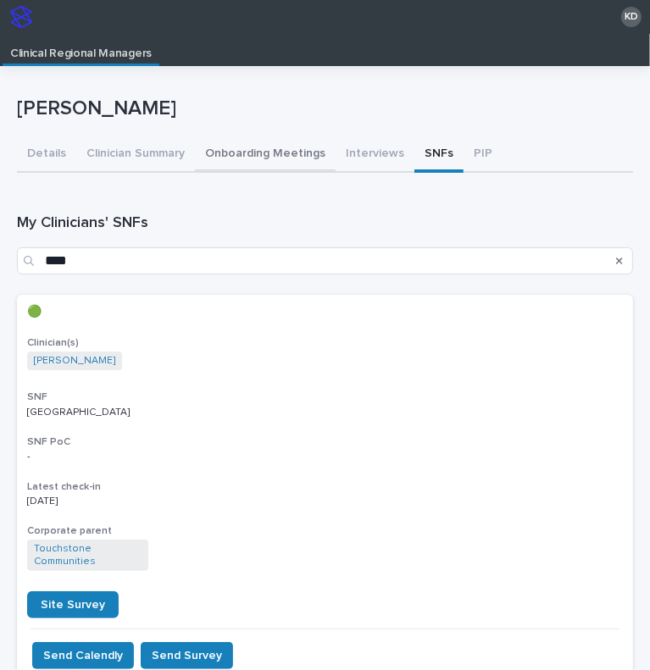
click at [252, 163] on button "Onboarding Meetings" at bounding box center [265, 155] width 141 height 36
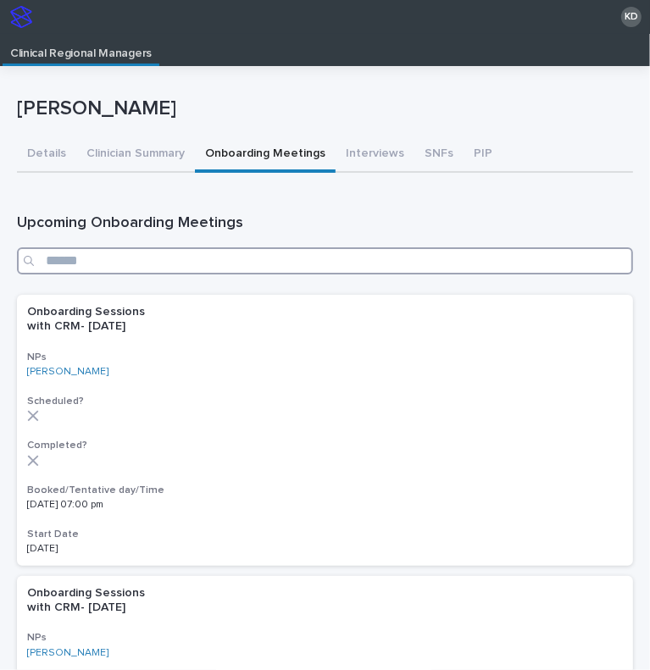
click at [199, 274] on input "Search" at bounding box center [325, 260] width 616 height 27
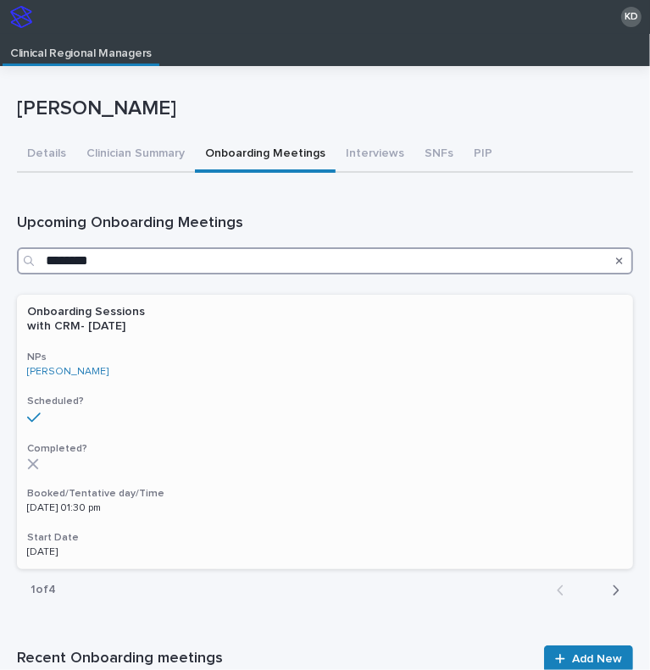
type input "********"
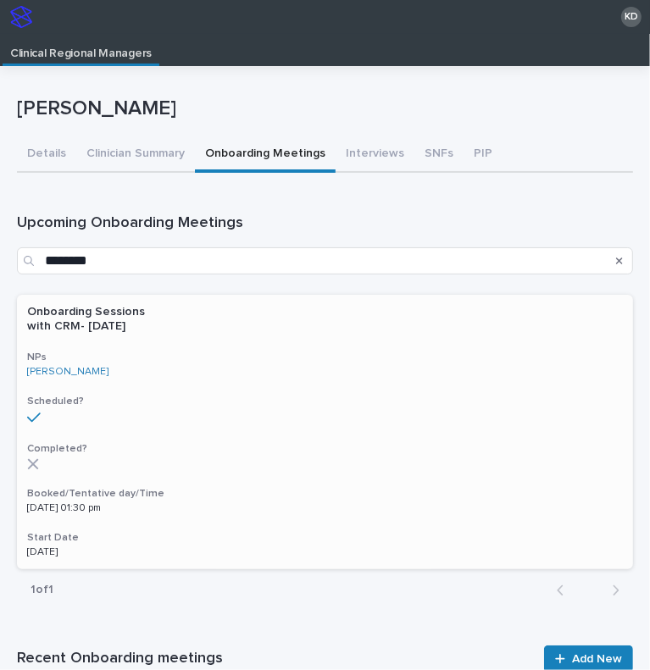
click at [211, 402] on h3 "Scheduled?" at bounding box center [325, 402] width 596 height 14
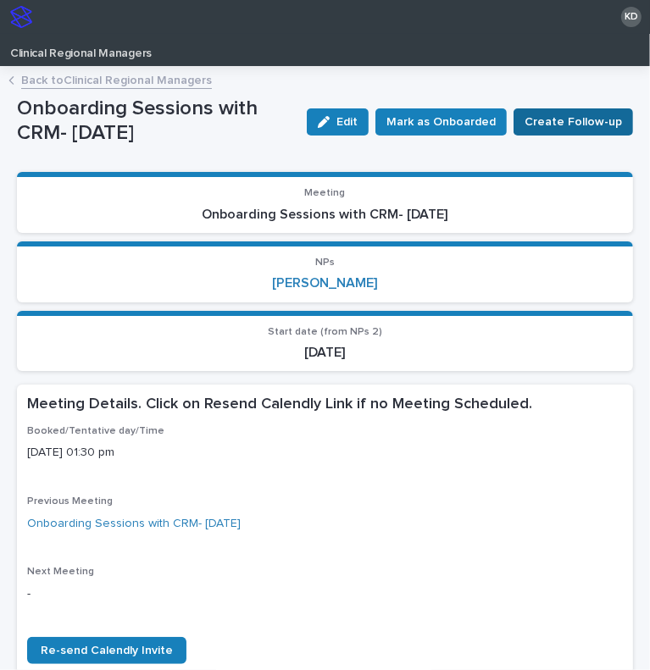
click at [566, 121] on span "Create Follow-up" at bounding box center [572, 122] width 97 height 17
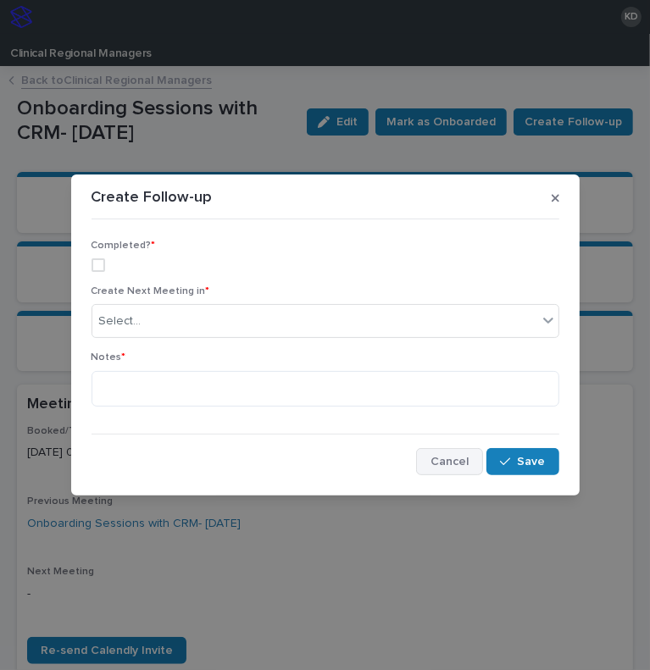
click at [451, 456] on span "Cancel" at bounding box center [449, 462] width 38 height 12
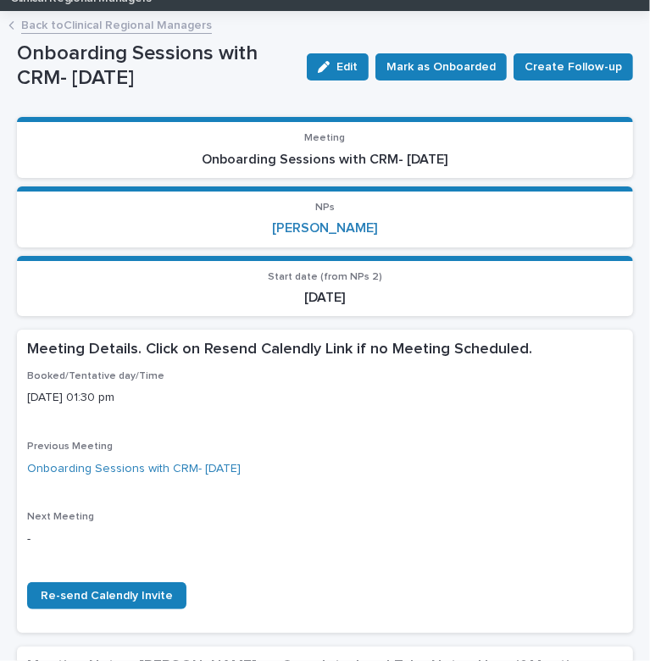
scroll to position [88, 0]
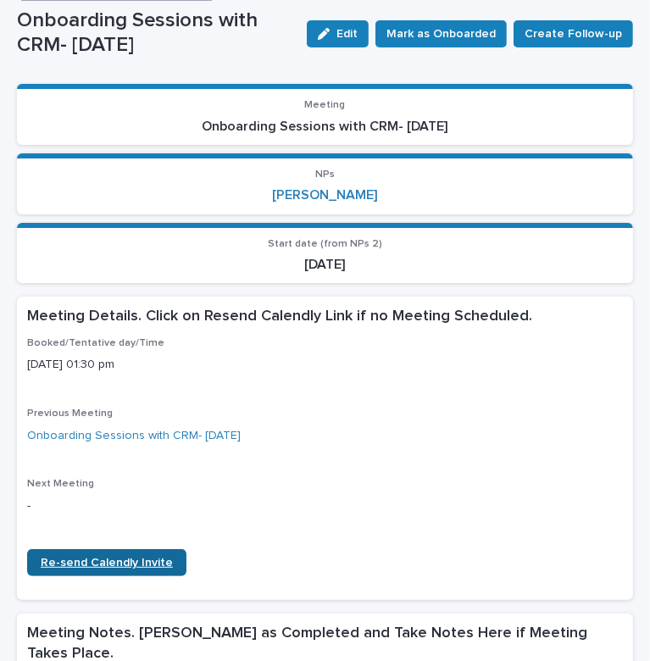
click at [84, 565] on span "Re-send Calendly Invite" at bounding box center [107, 563] width 132 height 12
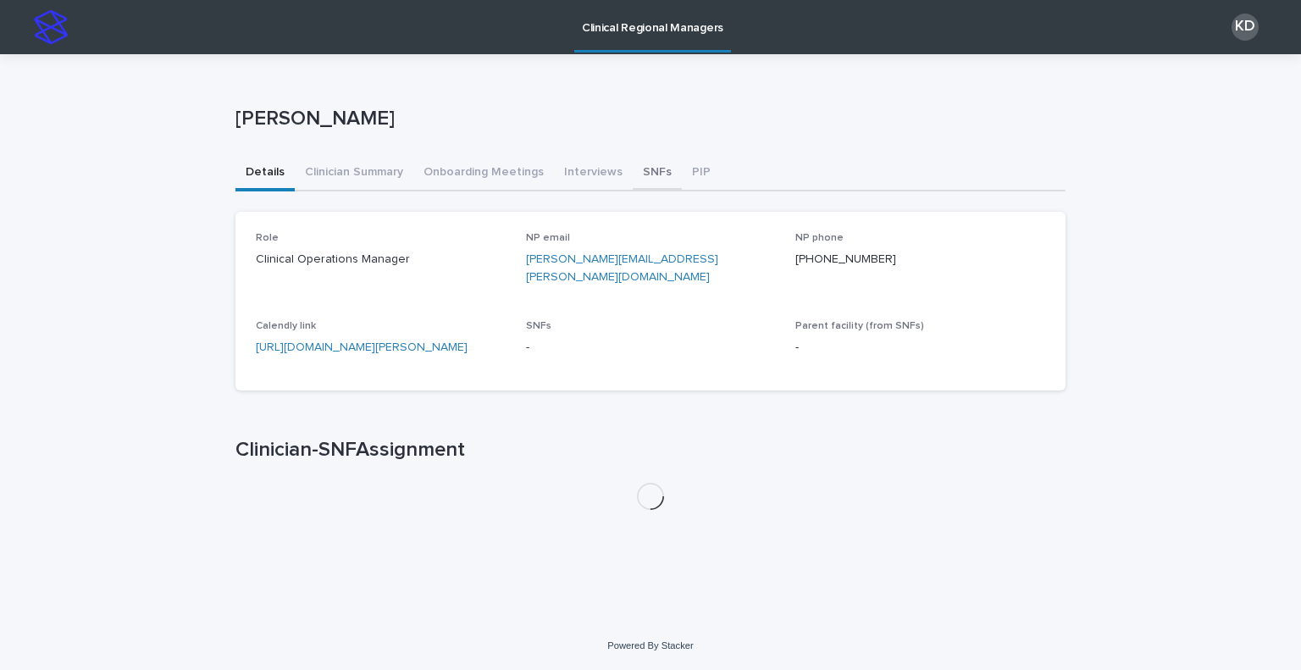
click at [633, 169] on button "SNFs" at bounding box center [657, 174] width 49 height 36
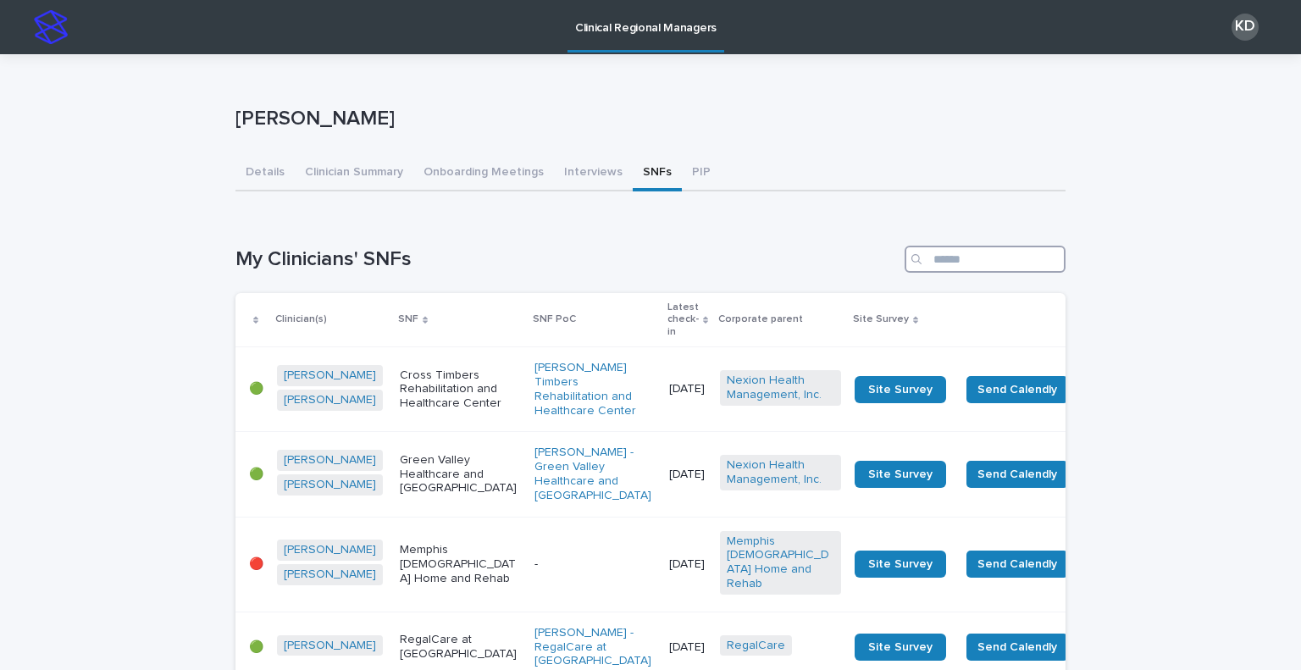
click at [931, 258] on input "Search" at bounding box center [985, 259] width 161 height 27
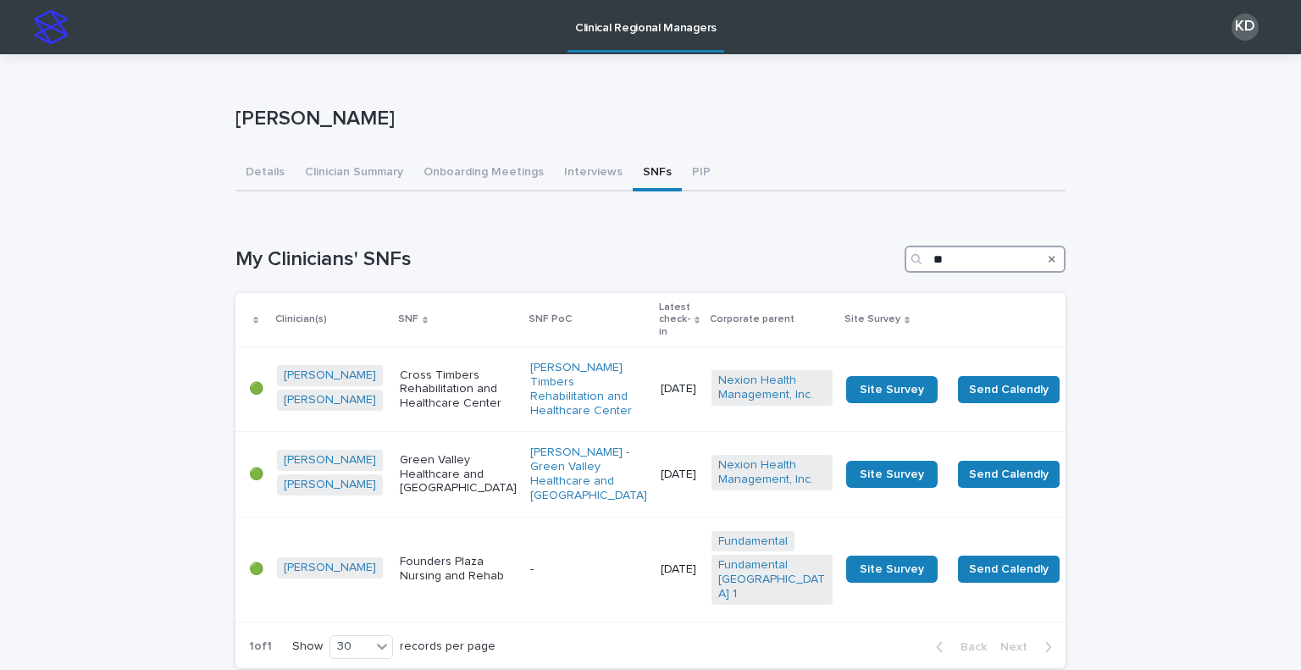
type input "*"
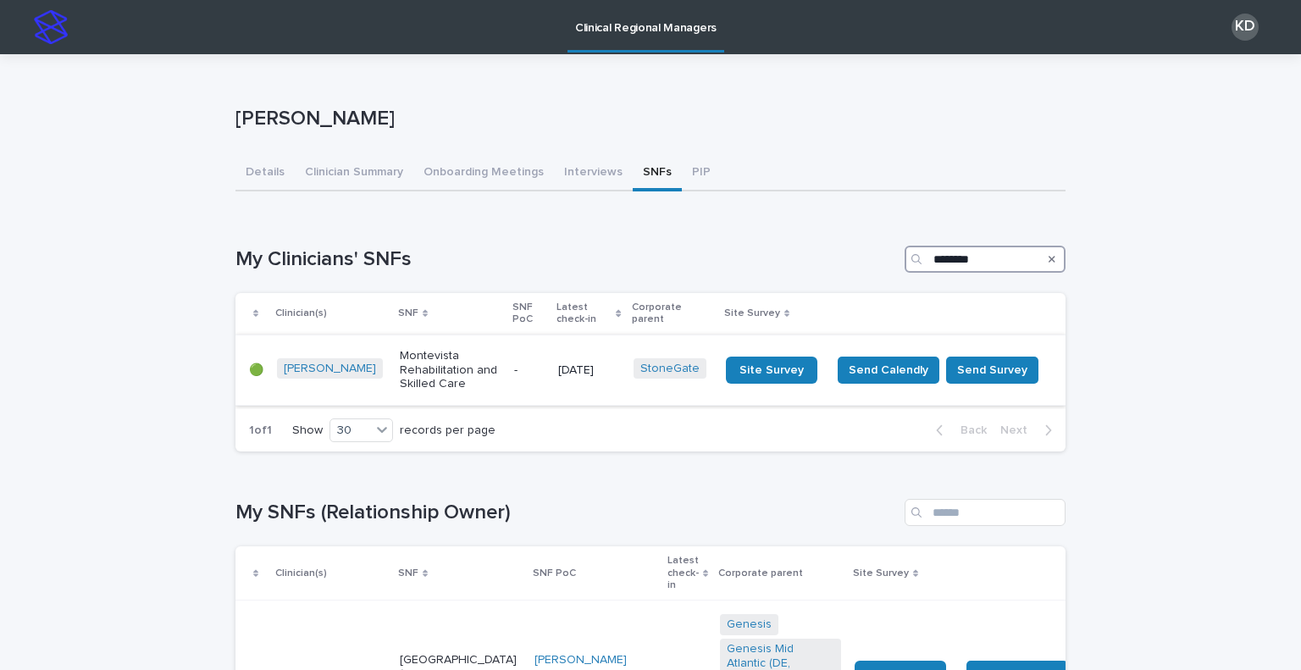
type input "********"
click at [591, 389] on td "8/5/2025" at bounding box center [589, 370] width 75 height 70
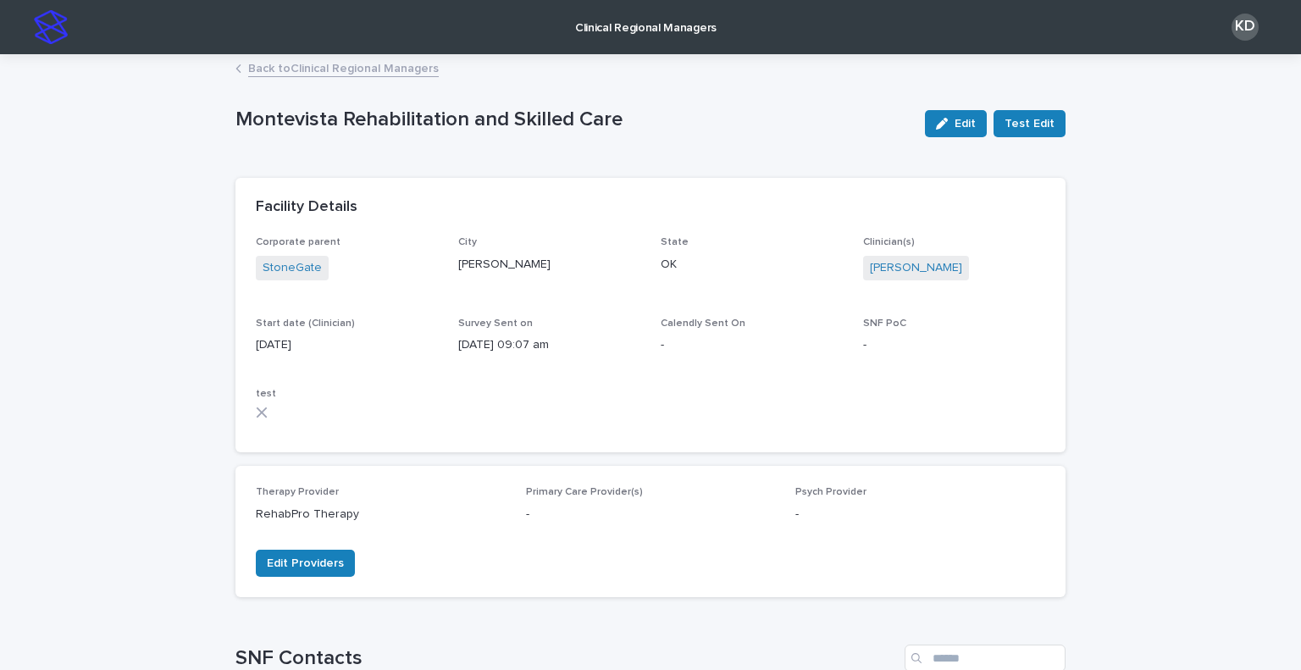
click at [369, 75] on link "Back to Clinical Regional Managers" at bounding box center [343, 67] width 191 height 19
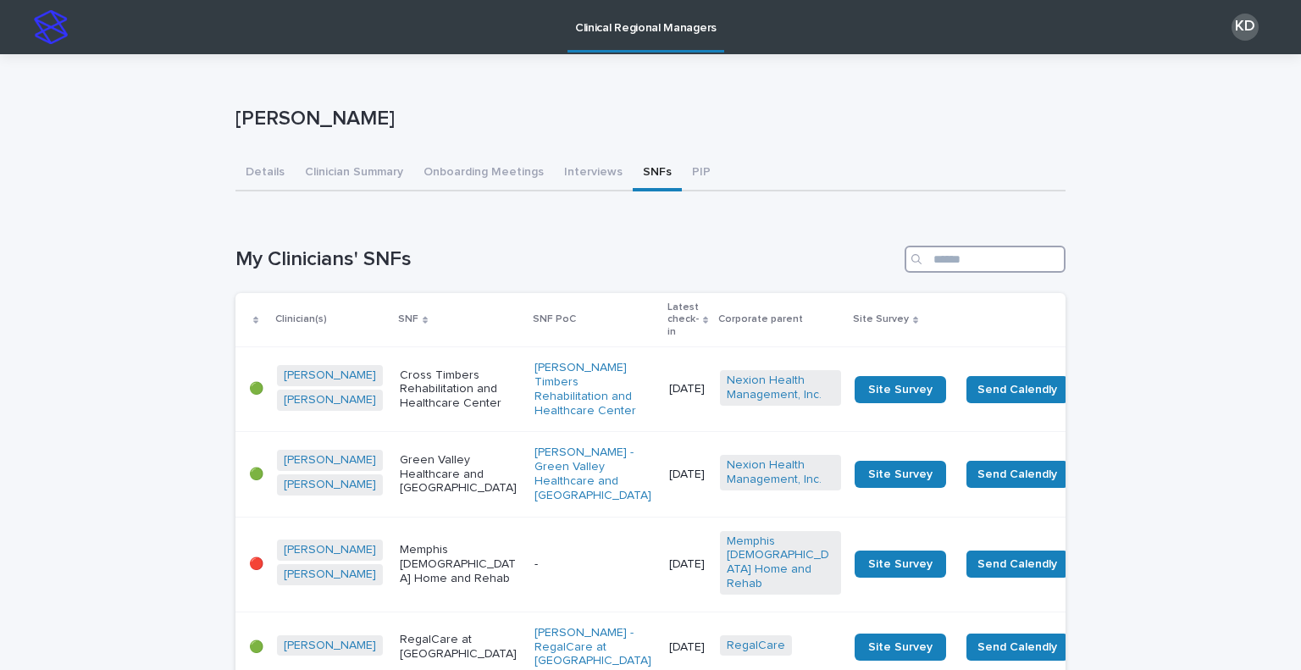
click at [968, 264] on input "Search" at bounding box center [985, 259] width 161 height 27
type input "*"
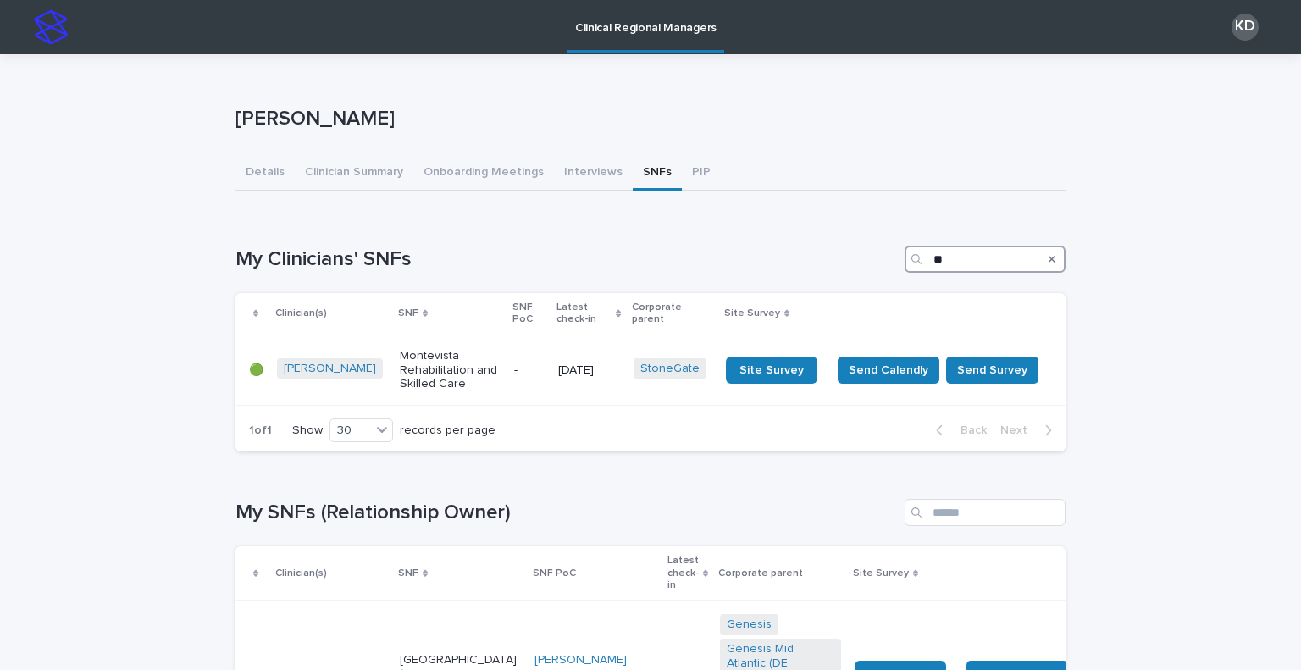
type input "*"
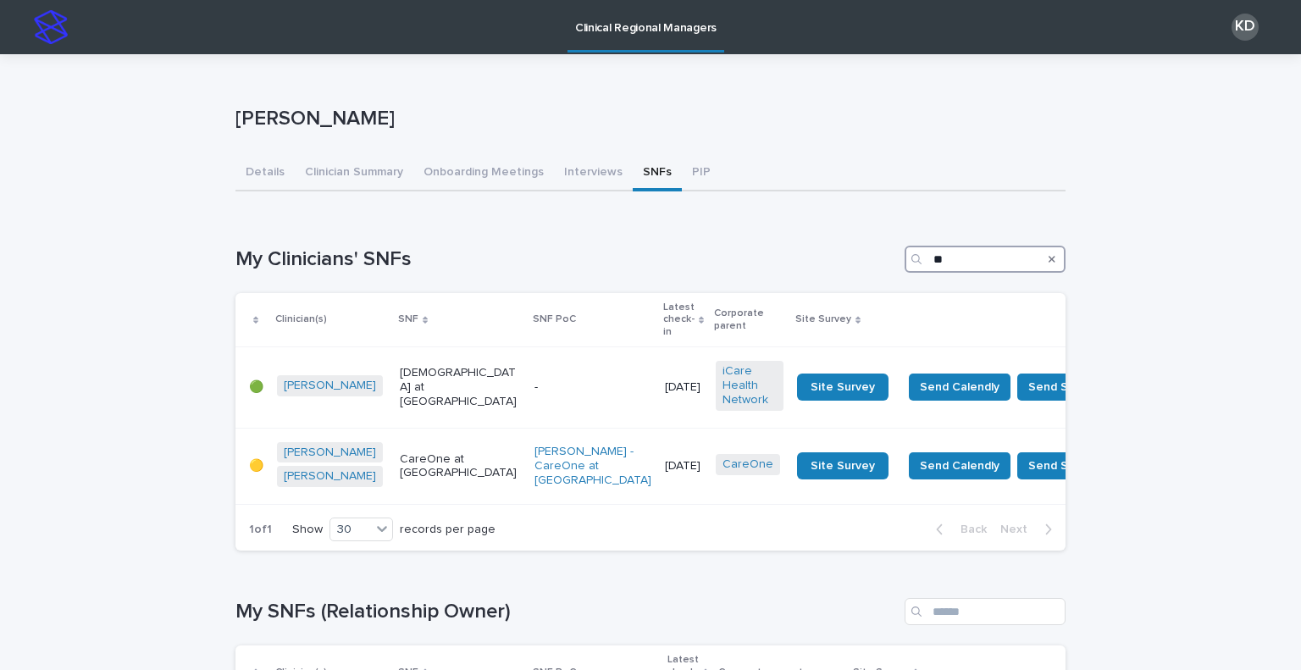
type input "*"
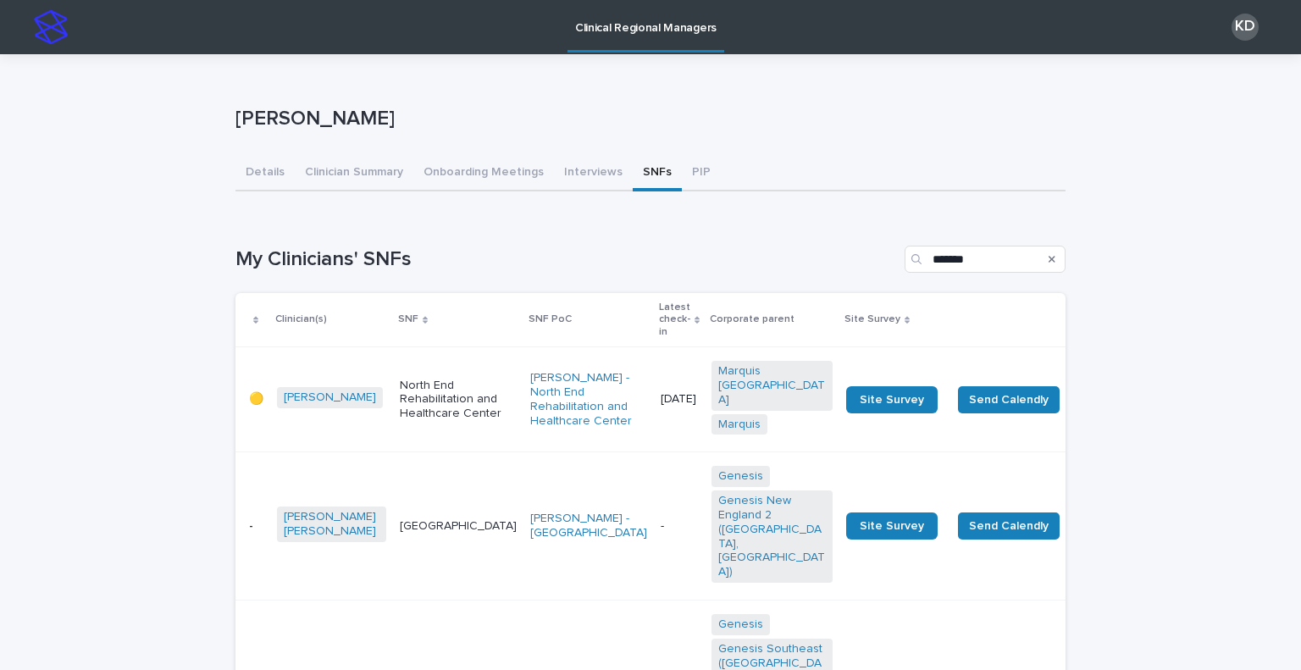
drag, startPoint x: 1121, startPoint y: 270, endPoint x: 1139, endPoint y: 271, distance: 17.8
click at [986, 253] on input "*******" at bounding box center [985, 259] width 161 height 27
type input "*"
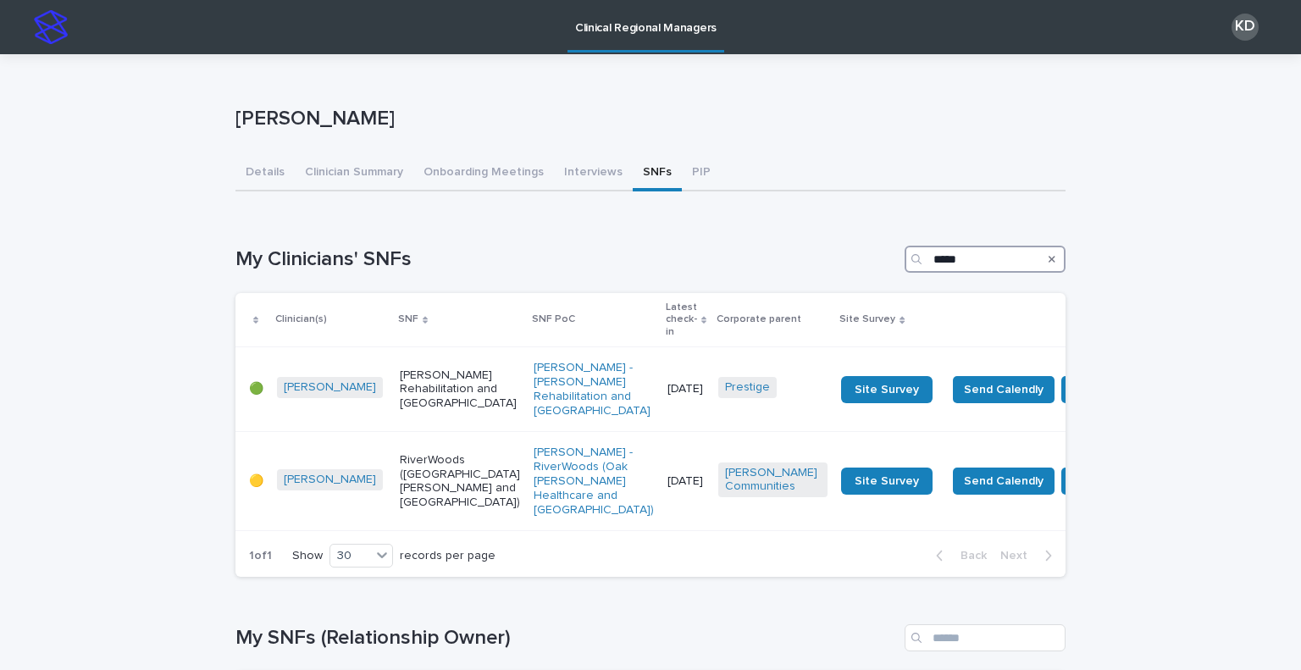
drag, startPoint x: 957, startPoint y: 252, endPoint x: 832, endPoint y: 231, distance: 126.2
click at [832, 231] on div "Loading... Saving… My Clinicians' SNFs ***** Clinician(s) SNF SNF PoC Latest ch…" at bounding box center [651, 401] width 830 height 379
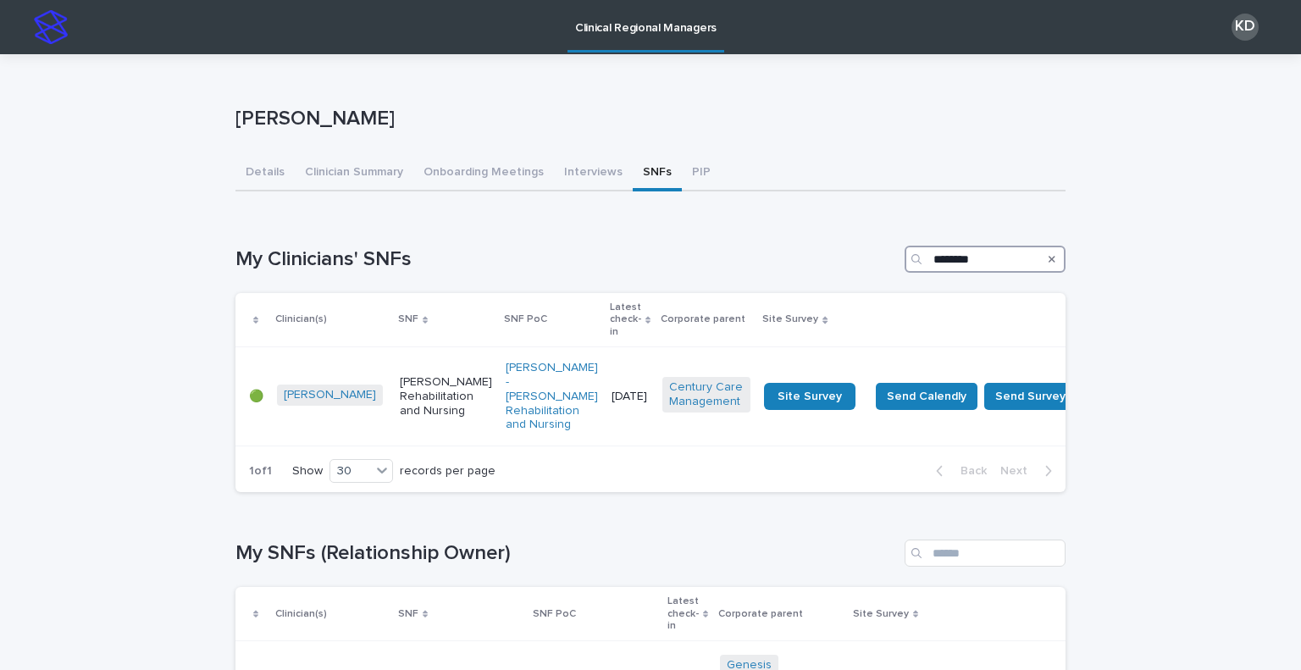
type input "********"
click at [477, 165] on button "Onboarding Meetings" at bounding box center [483, 174] width 141 height 36
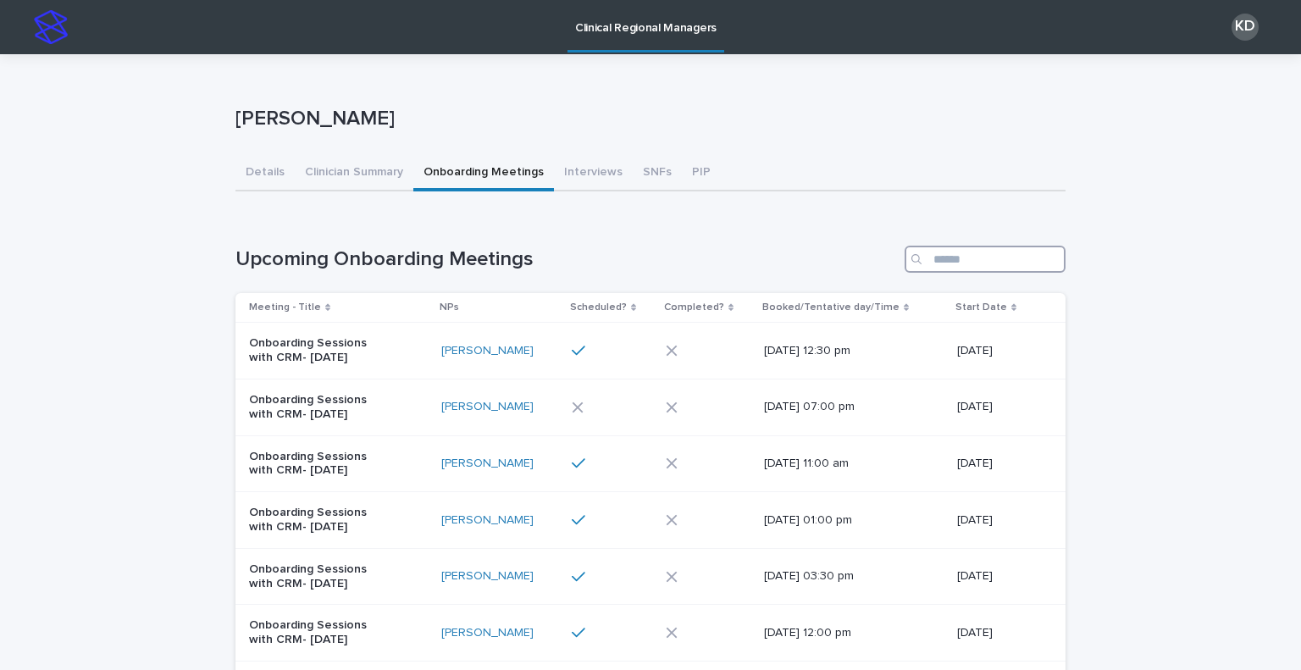
click at [991, 252] on input "Search" at bounding box center [985, 259] width 161 height 27
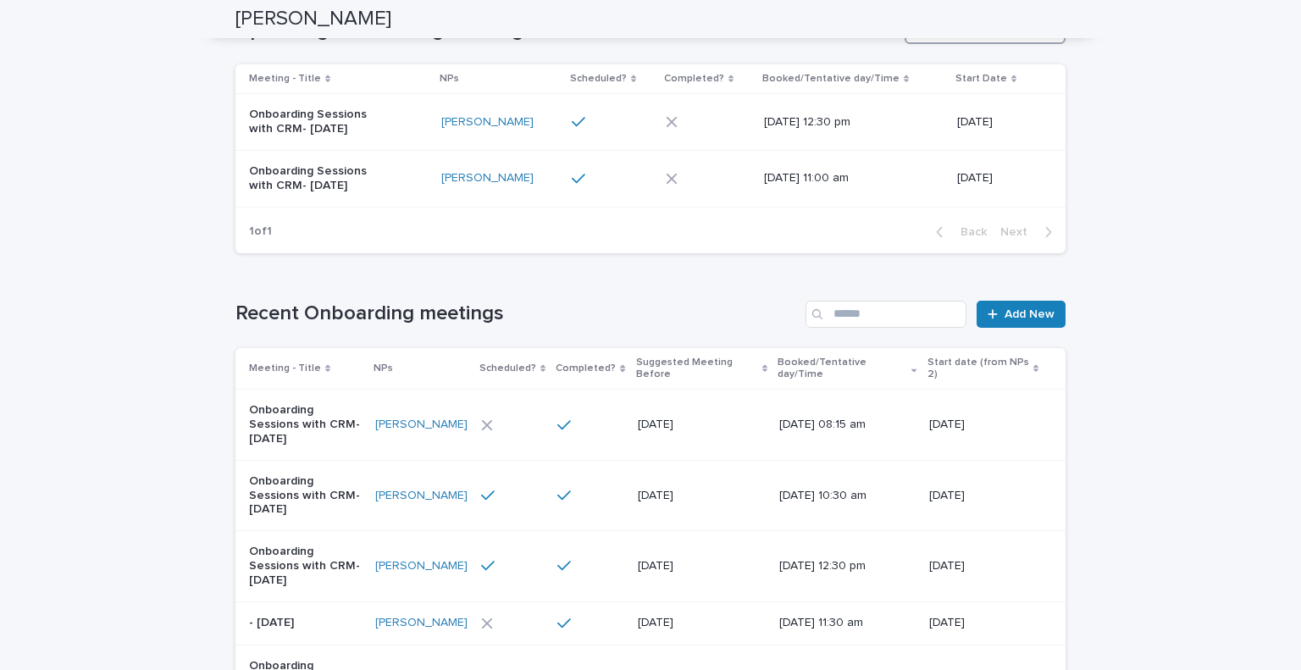
scroll to position [264, 0]
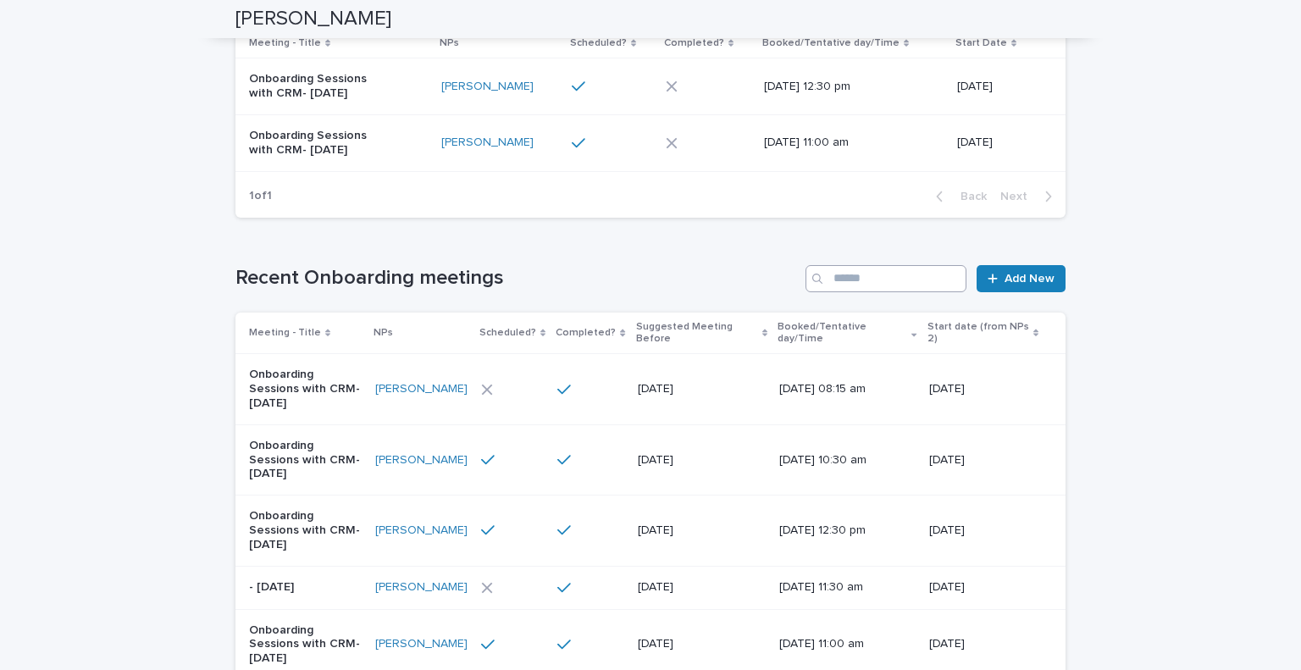
type input "******"
click at [853, 277] on input "Search" at bounding box center [886, 278] width 161 height 27
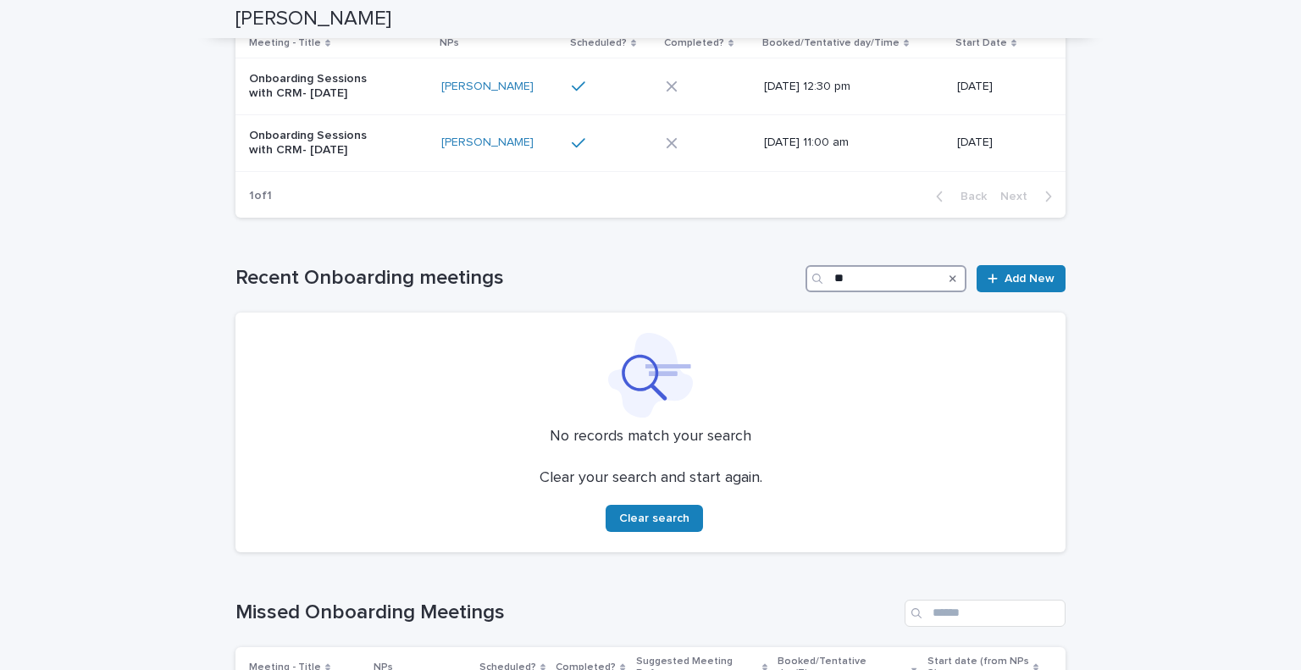
type input "*"
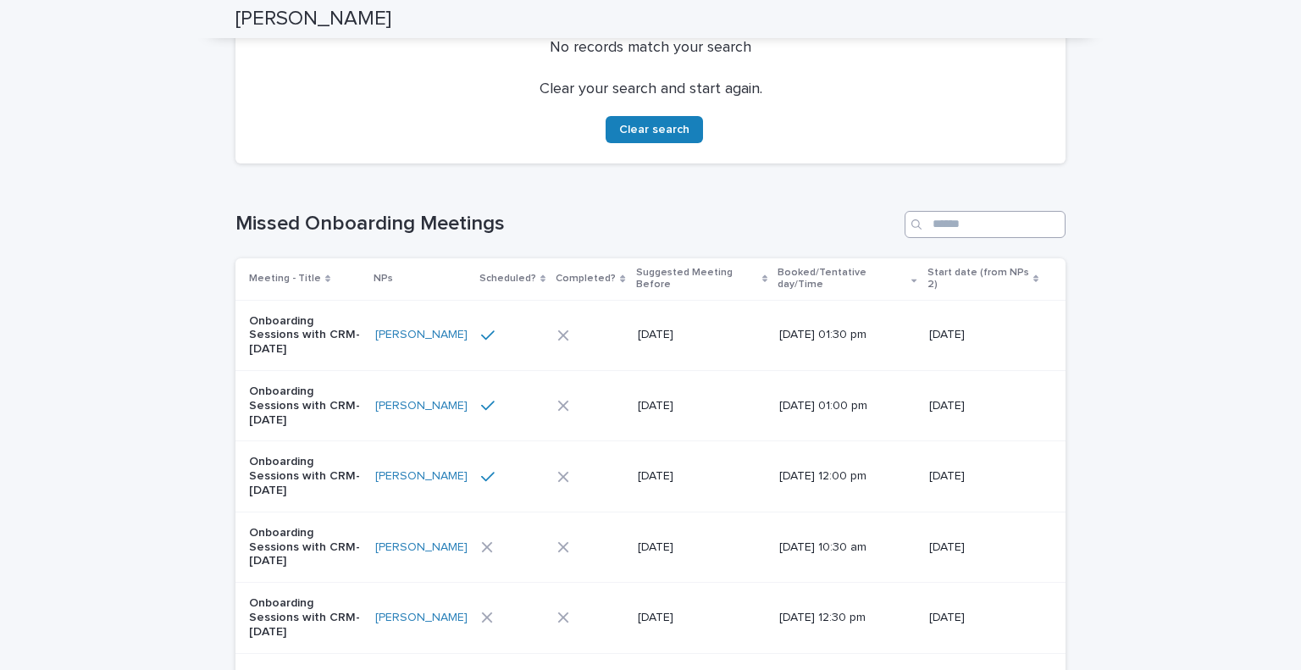
scroll to position [654, 0]
type input "******"
click at [965, 242] on div "Missed Onboarding Meetings Meeting - Title NPs Scheduled? Completed? Suggested …" at bounding box center [651, 617] width 830 height 814
click at [963, 219] on input "Search" at bounding box center [985, 223] width 161 height 27
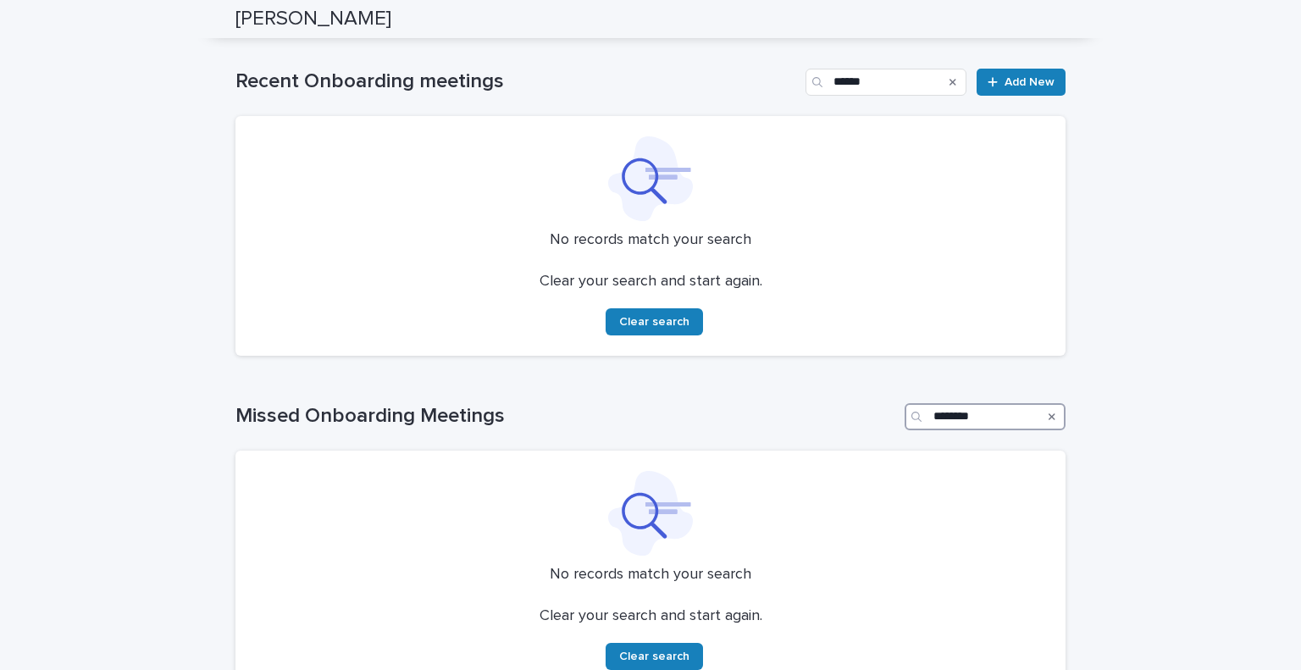
scroll to position [627, 0]
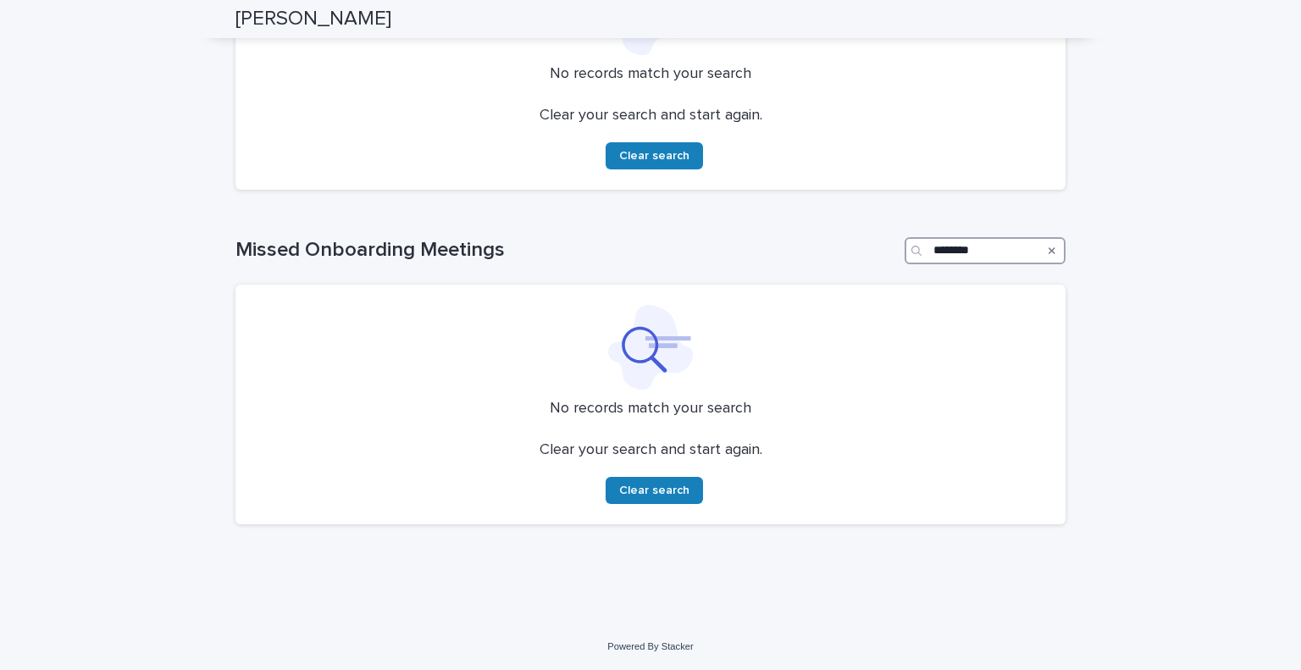
type input "********"
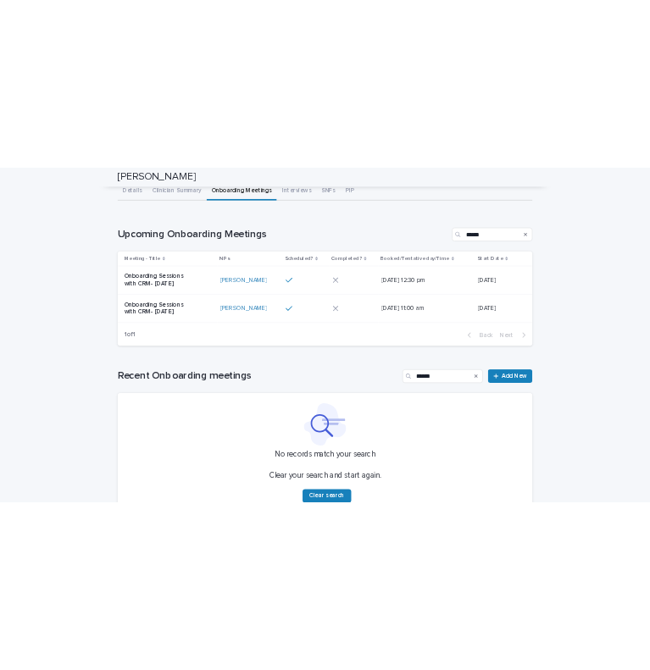
scroll to position [0, 0]
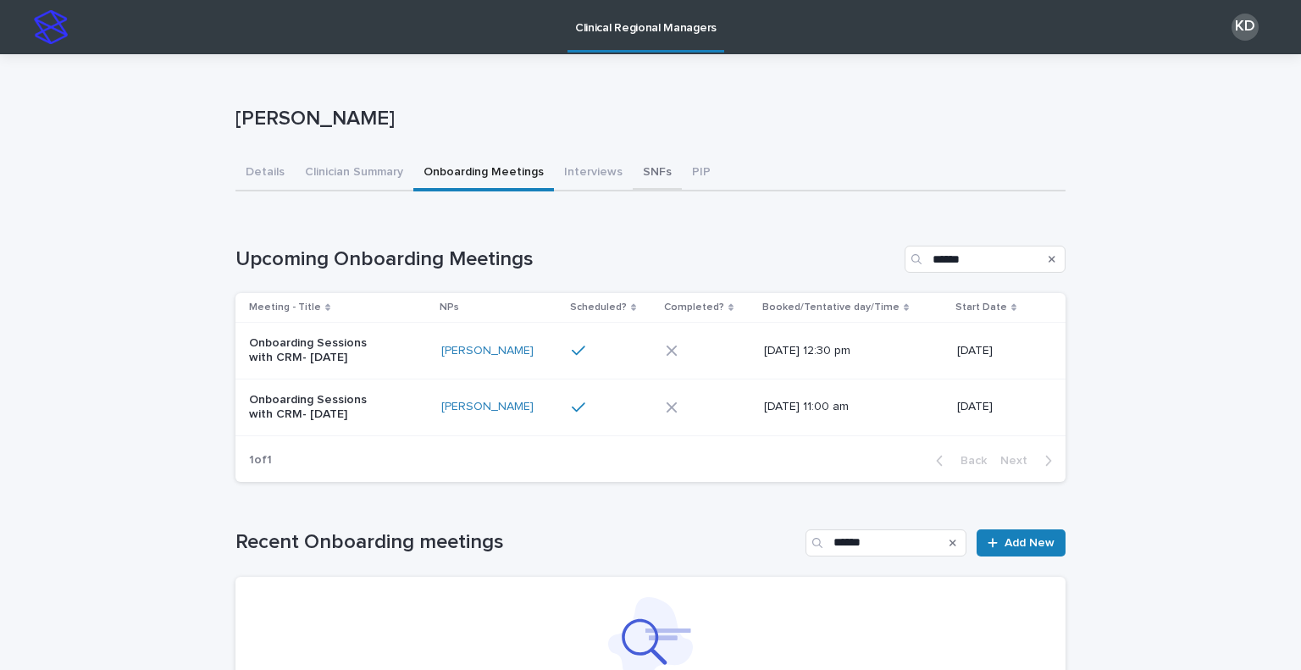
click at [635, 172] on button "SNFs" at bounding box center [657, 174] width 49 height 36
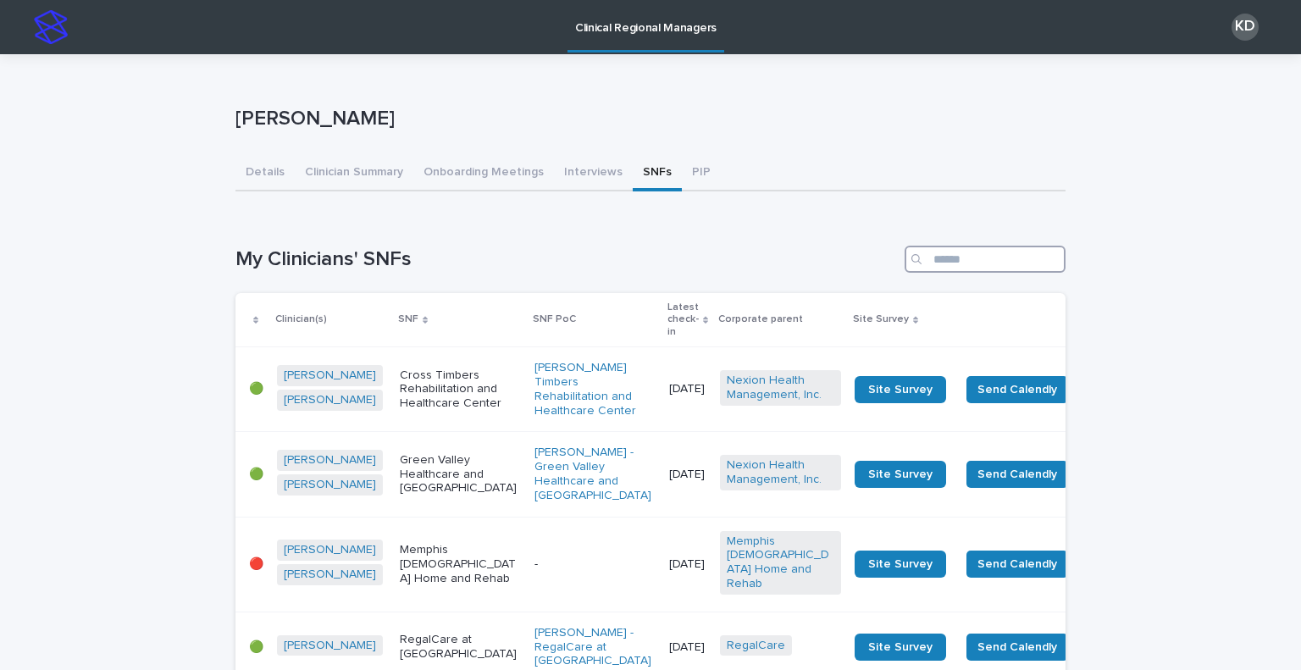
click at [978, 265] on input "Search" at bounding box center [985, 259] width 161 height 27
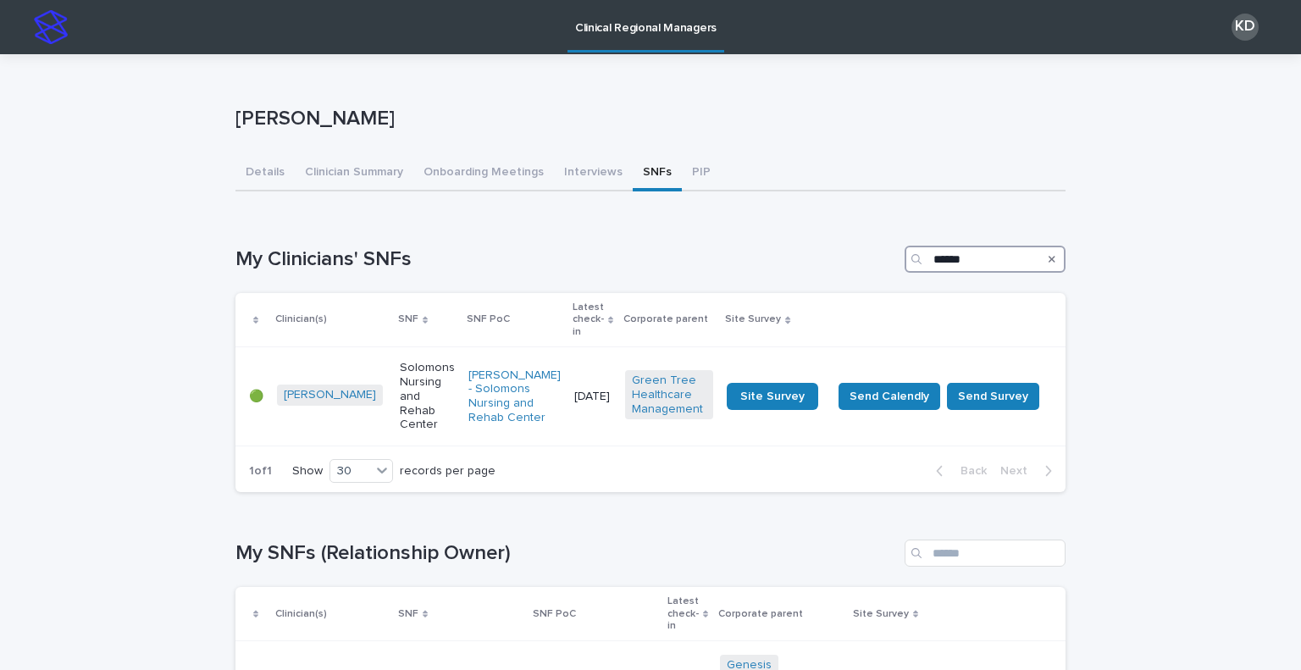
type input "******"
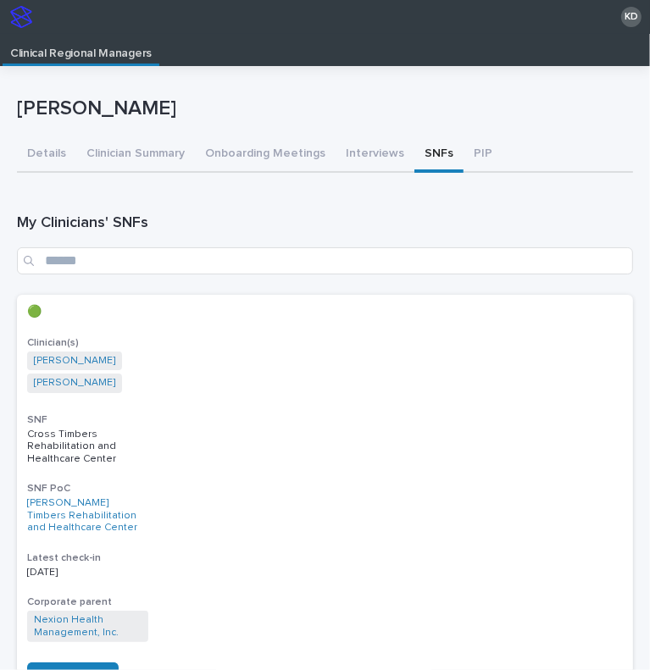
scroll to position [34, 0]
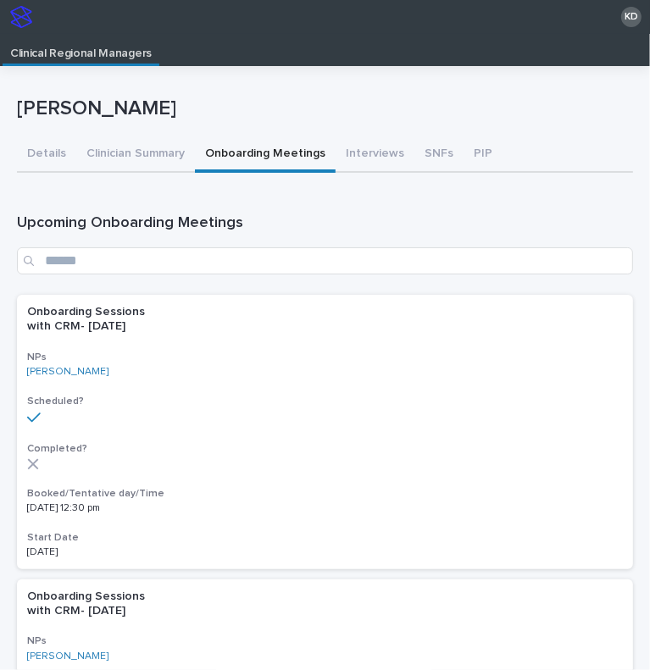
scroll to position [34, 0]
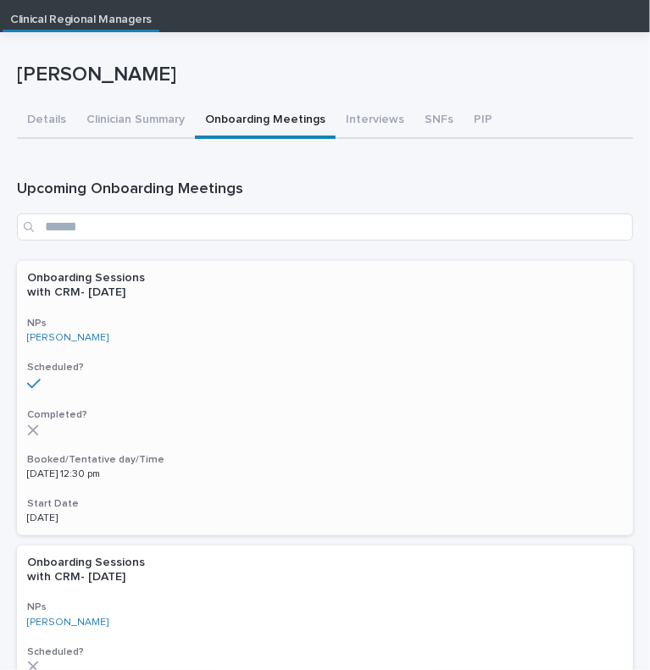
click at [183, 450] on div "Onboarding Sessions with CRM- Aug 2025 NPs Rachel Rigsby Scheduled? Completed? …" at bounding box center [325, 398] width 616 height 275
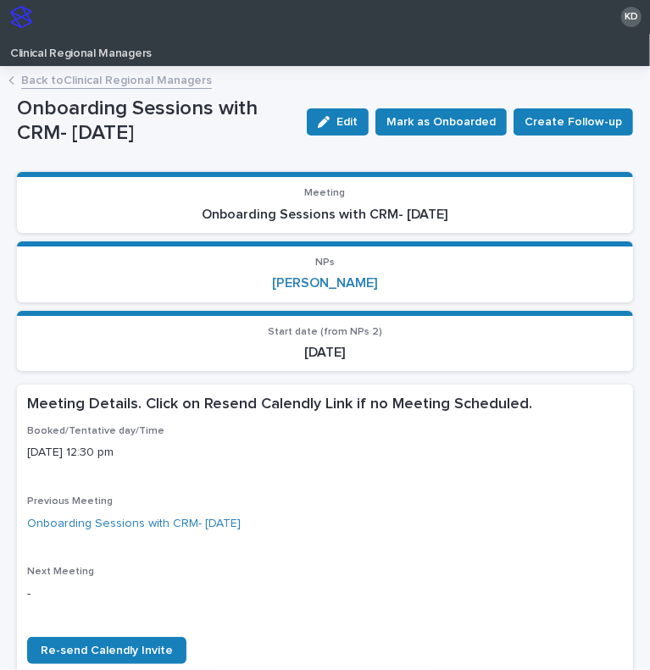
click at [363, 372] on div "Loading... Saving… Meeting Onboarding Sessions with CRM- Aug 2025 NPs Rachel Ri…" at bounding box center [325, 278] width 616 height 213
click at [325, 114] on button "Edit" at bounding box center [338, 121] width 62 height 27
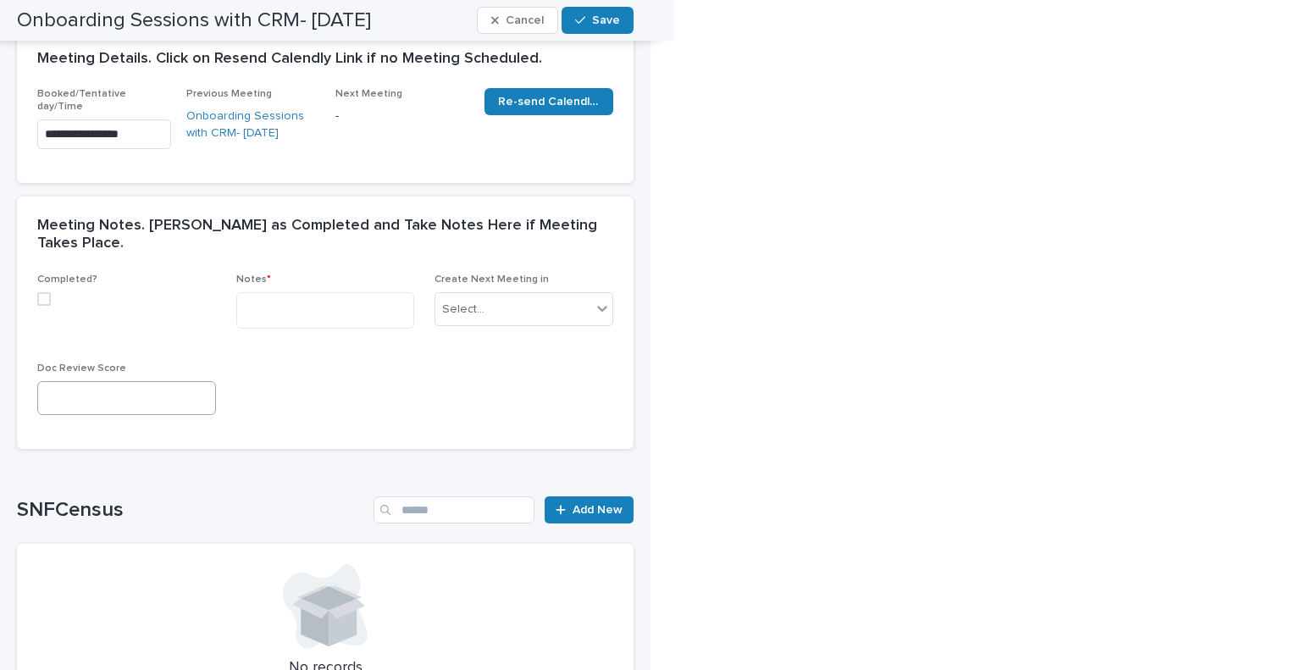
scroll to position [291, 0]
click at [41, 291] on span at bounding box center [44, 298] width 14 height 14
click at [264, 291] on textarea at bounding box center [325, 309] width 179 height 36
paste textarea "**********"
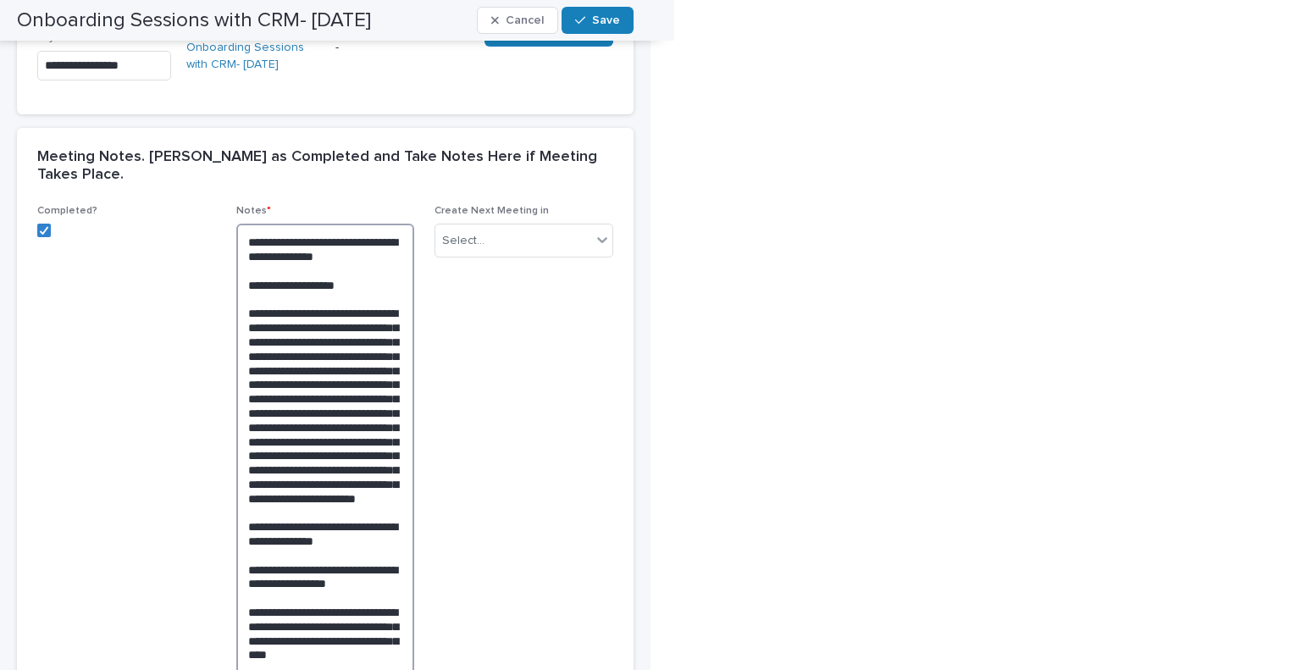
scroll to position [356, 0]
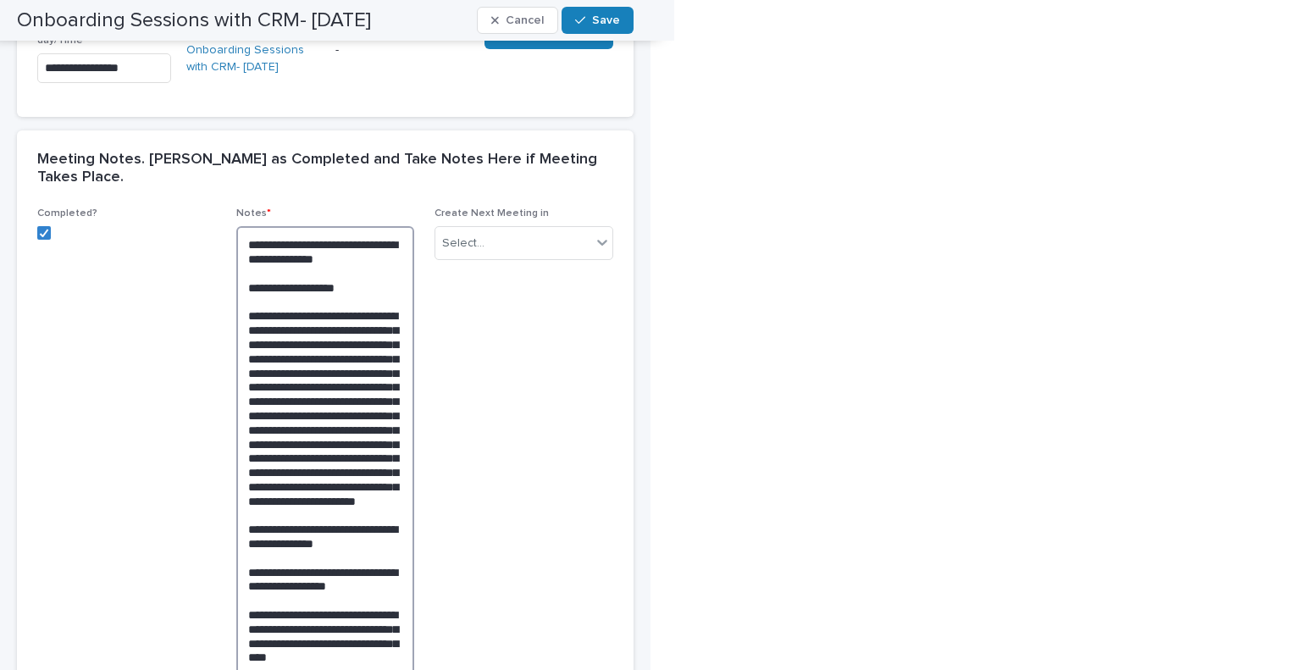
click at [248, 226] on textarea at bounding box center [325, 600] width 179 height 748
click at [264, 226] on textarea at bounding box center [325, 607] width 179 height 763
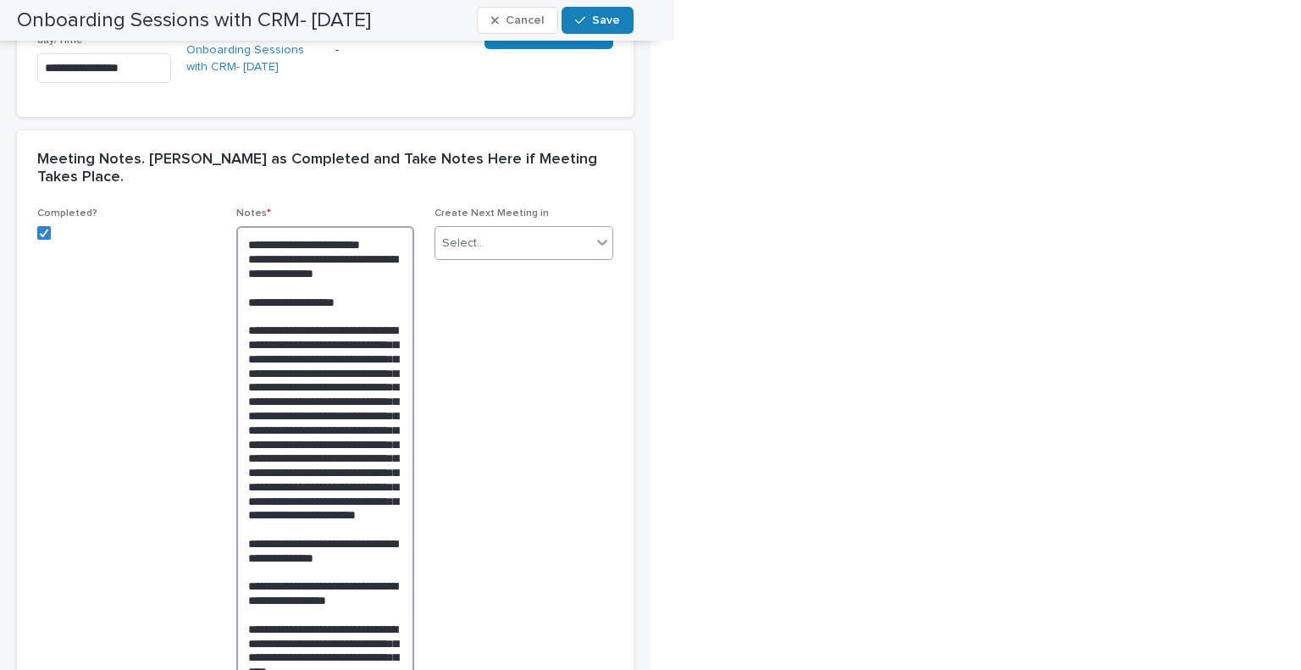
type textarea "**********"
click at [488, 226] on div "Select..." at bounding box center [524, 243] width 179 height 34
click at [495, 336] on div "1 Week" at bounding box center [524, 339] width 177 height 30
click at [598, 13] on button "Save" at bounding box center [598, 20] width 72 height 27
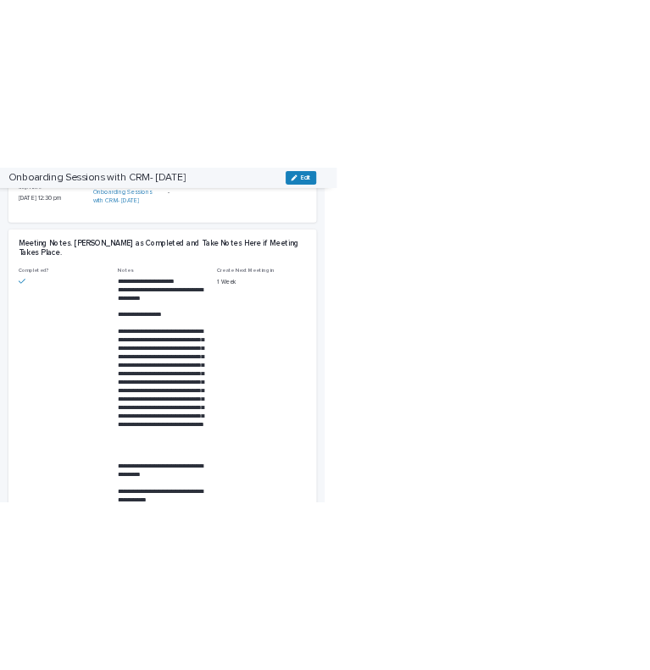
scroll to position [0, 0]
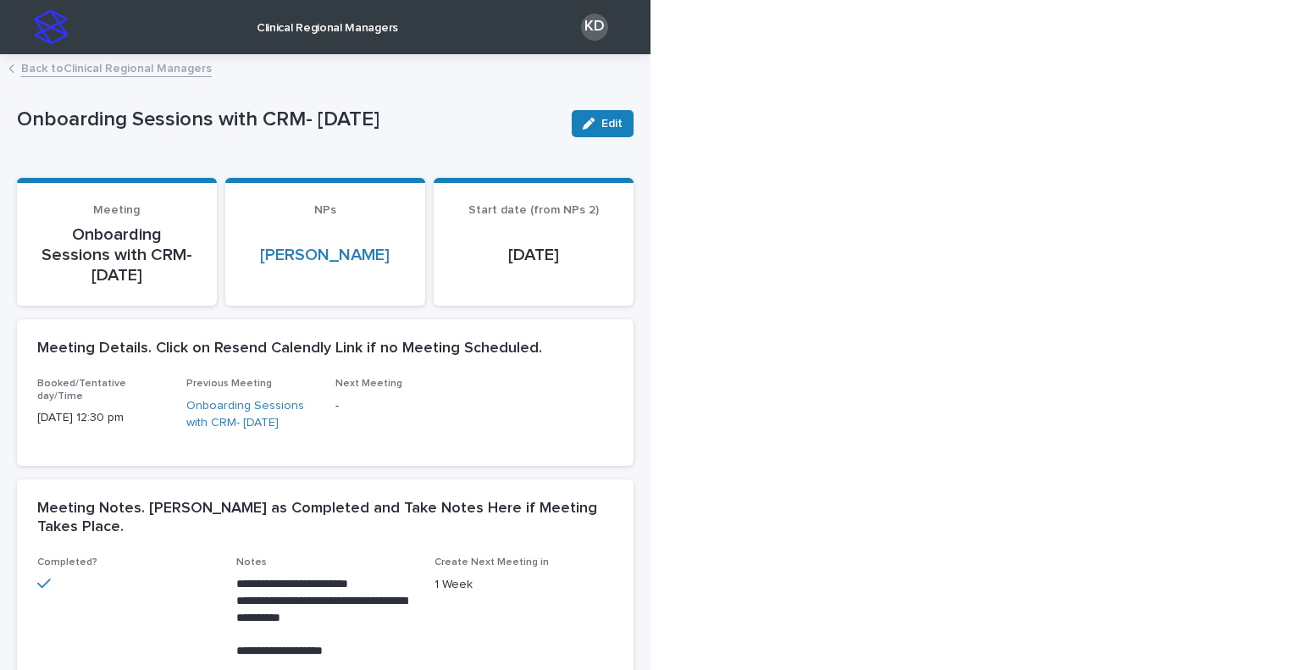
click at [81, 67] on link "Back to Clinical Regional Managers" at bounding box center [116, 67] width 191 height 19
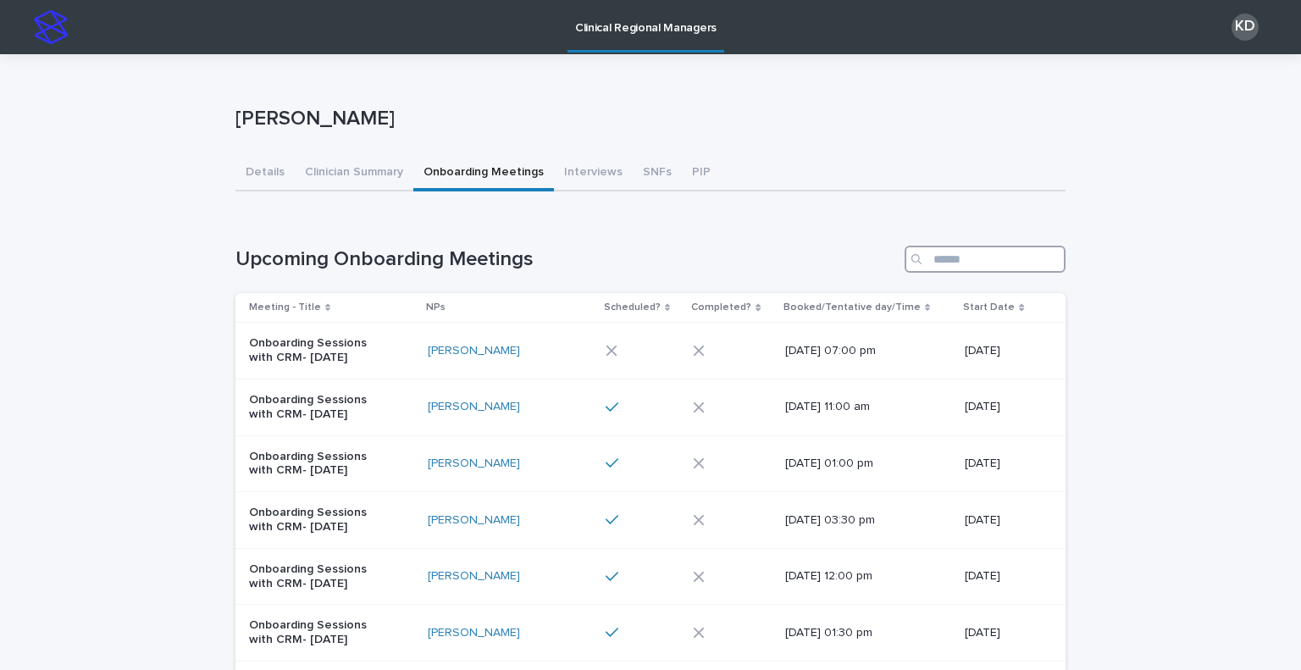
click at [649, 261] on input "Search" at bounding box center [985, 259] width 161 height 27
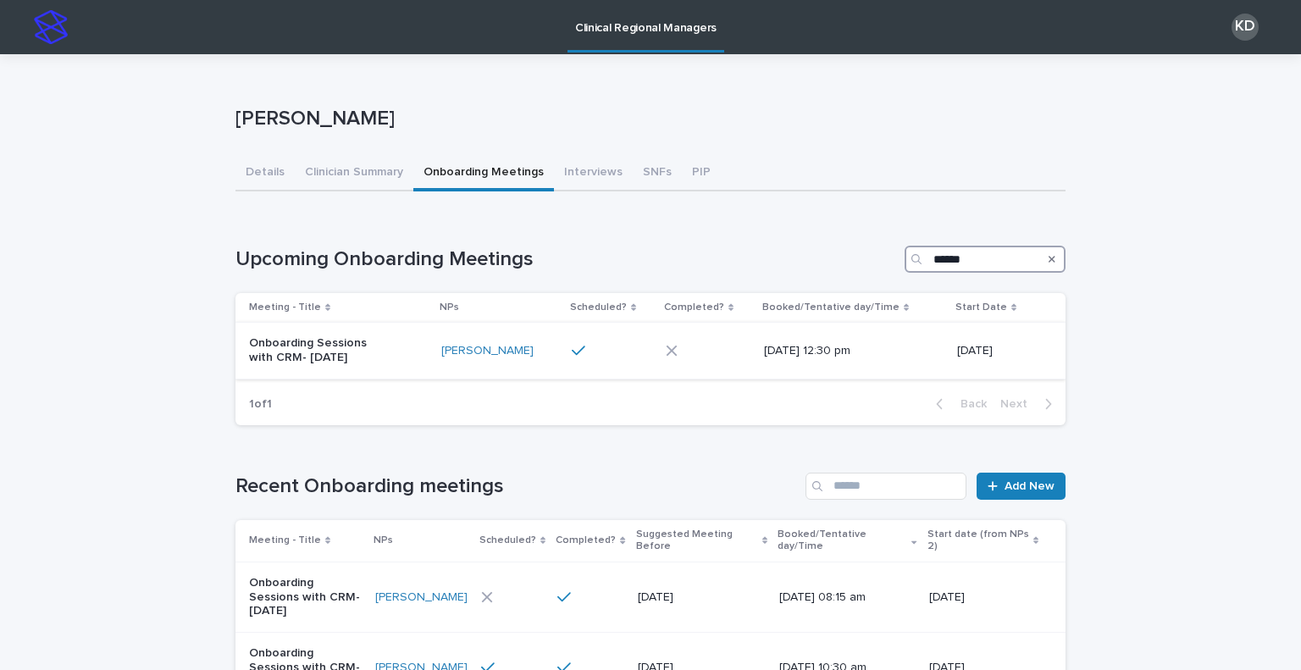
type input "******"
click at [376, 347] on p "Onboarding Sessions with CRM- [DATE]" at bounding box center [320, 350] width 142 height 29
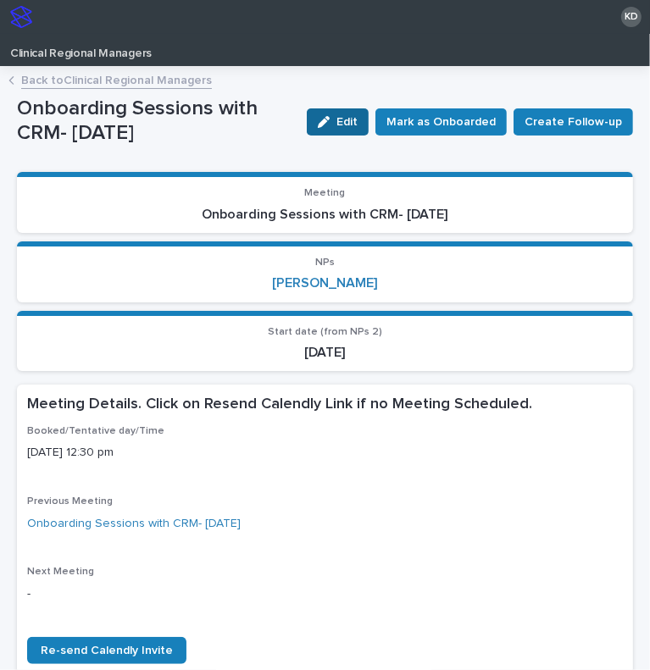
click at [341, 116] on span "Edit" at bounding box center [346, 122] width 21 height 12
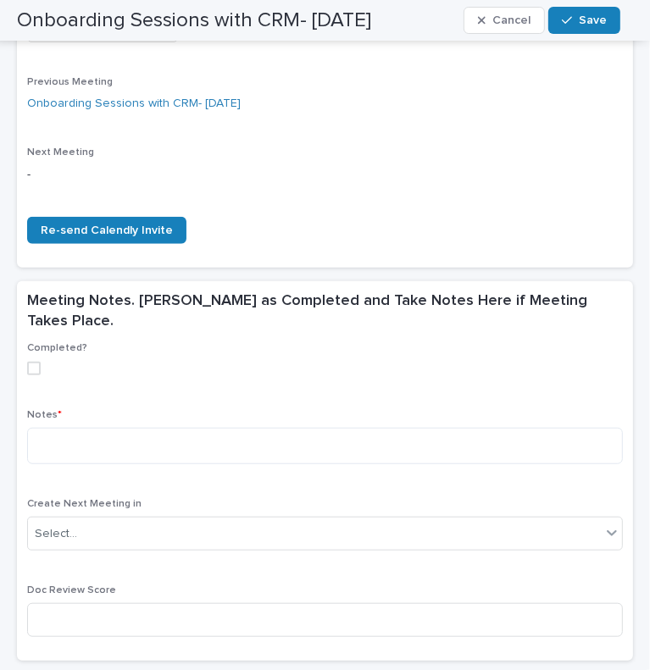
scroll to position [458, 0]
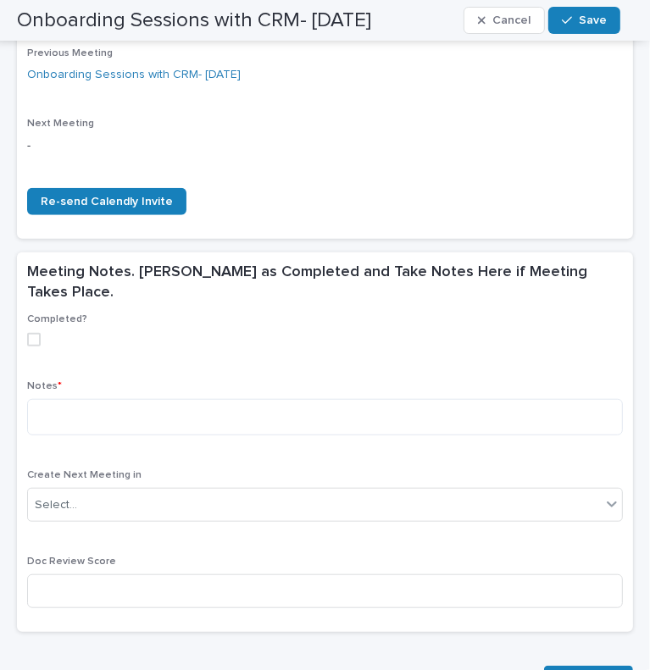
click at [35, 333] on span at bounding box center [34, 340] width 14 height 14
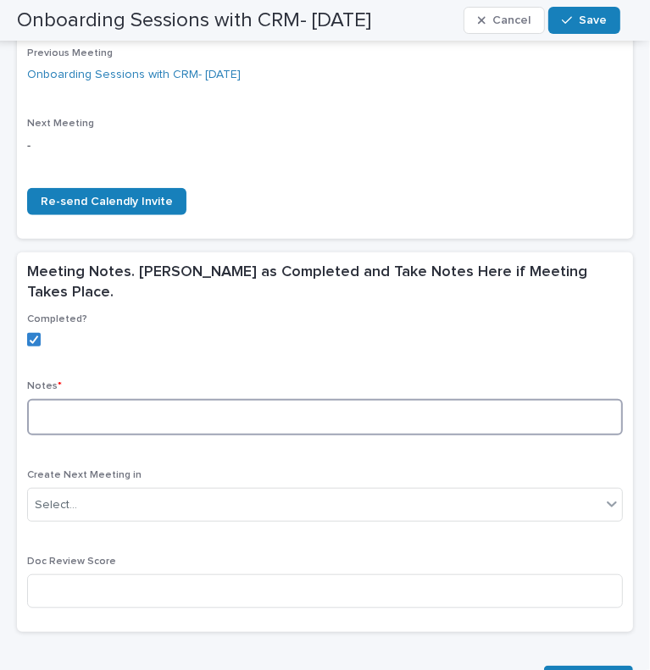
click at [118, 399] on textarea at bounding box center [325, 417] width 596 height 36
paste textarea "**********"
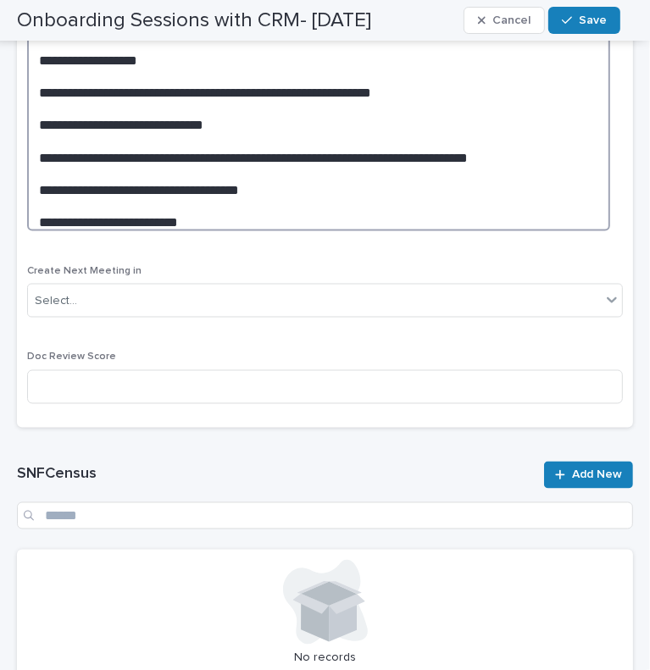
scroll to position [1288, 0]
type textarea "**********"
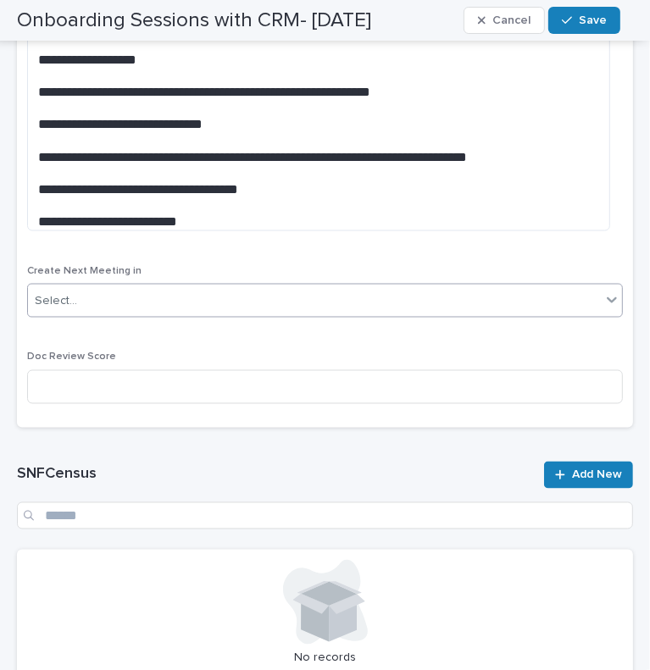
click at [109, 287] on div "Select..." at bounding box center [314, 301] width 573 height 28
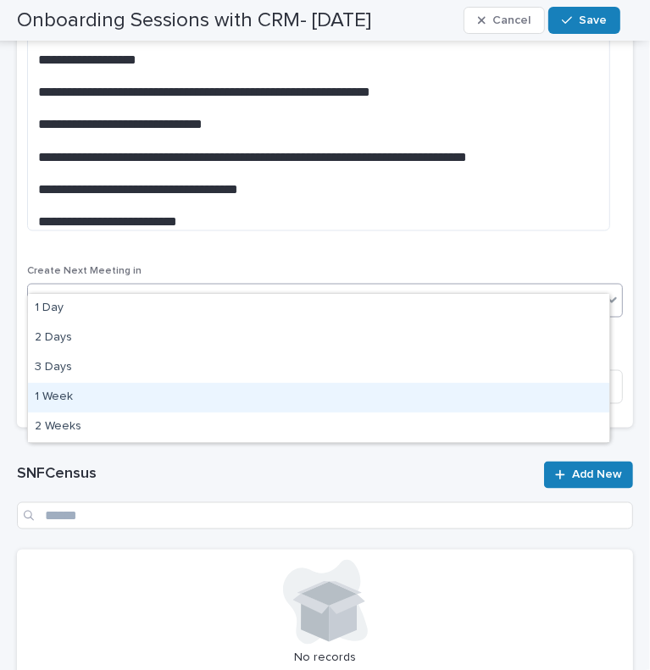
click at [149, 409] on div "1 Week" at bounding box center [318, 398] width 581 height 30
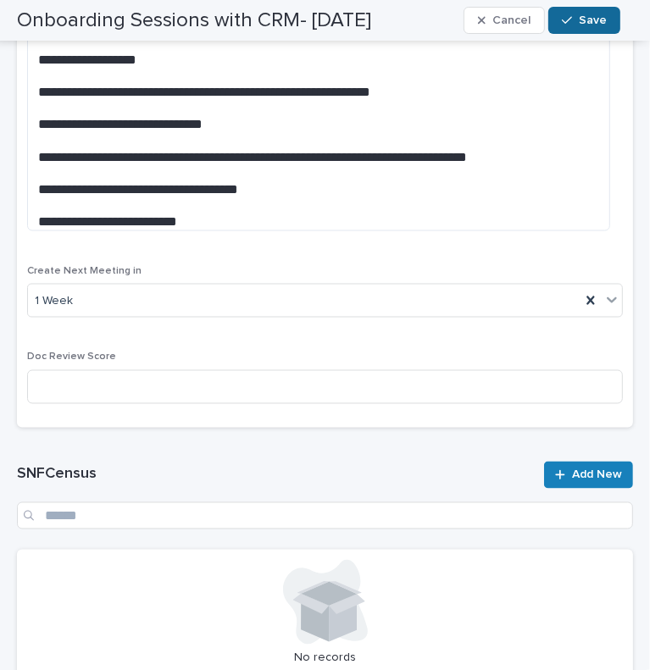
click at [588, 27] on button "Save" at bounding box center [584, 20] width 72 height 27
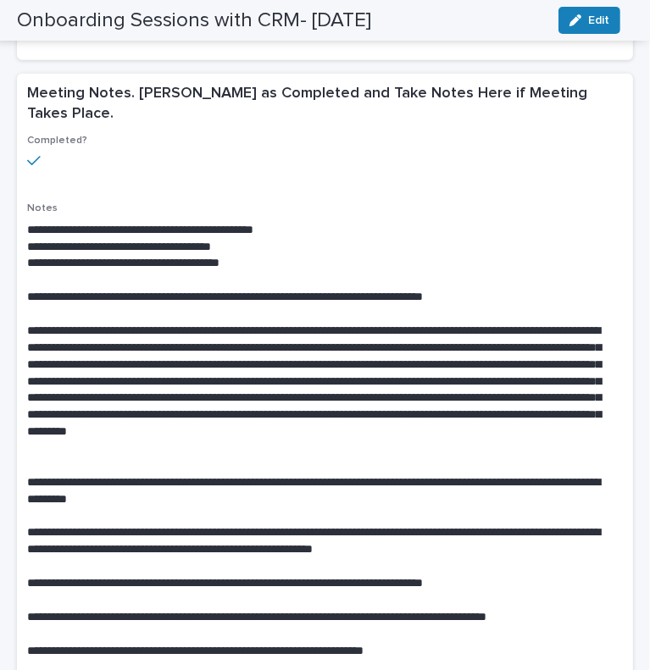
scroll to position [0, 0]
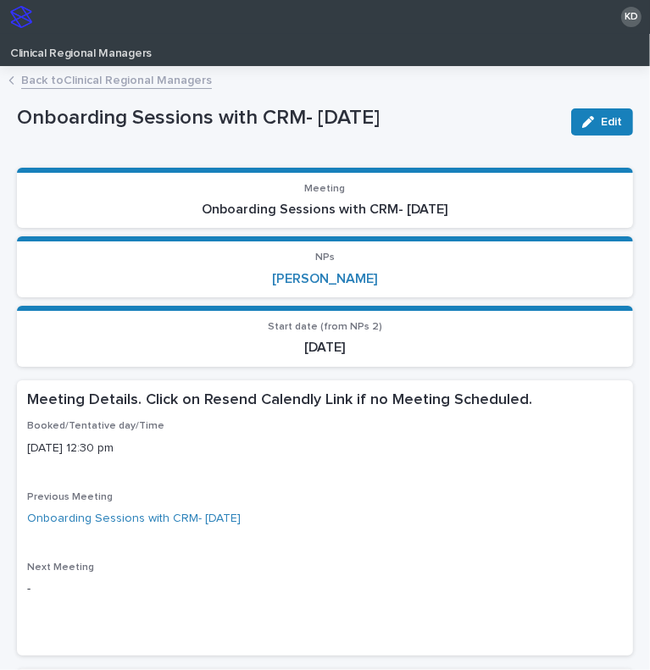
click at [85, 74] on link "Back to Clinical Regional Managers" at bounding box center [116, 78] width 191 height 19
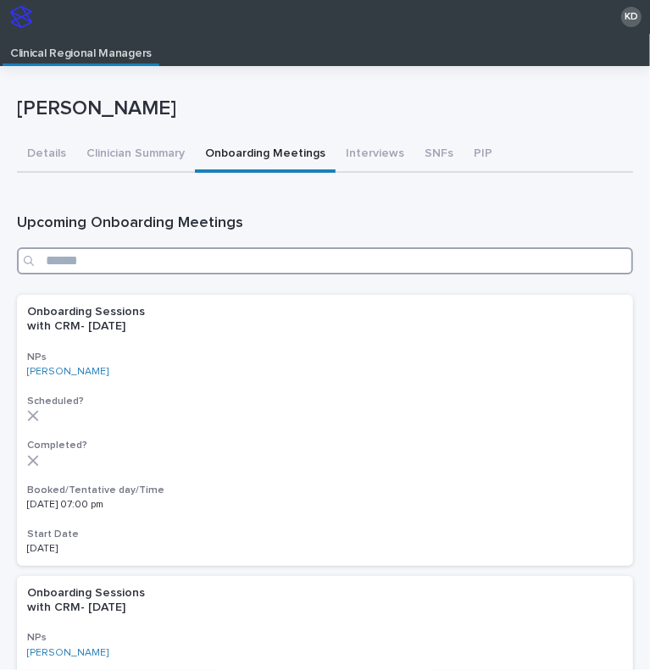
click at [468, 255] on input "Search" at bounding box center [325, 260] width 616 height 27
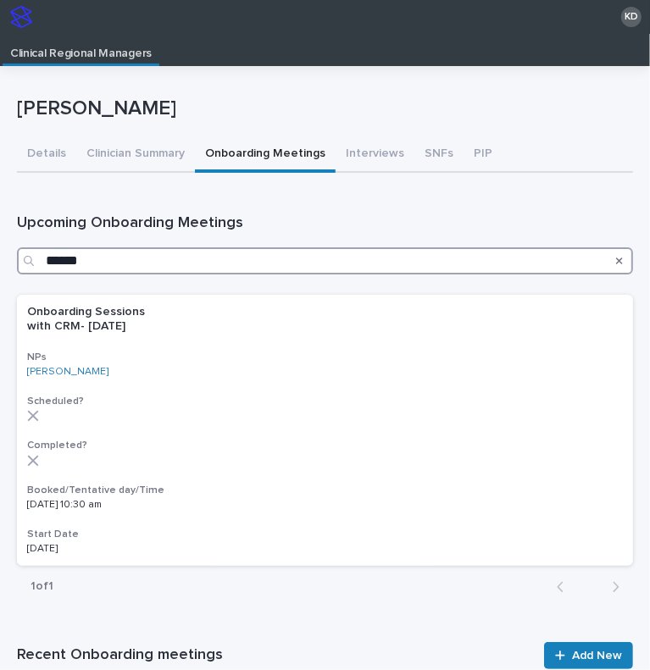
type input "******"
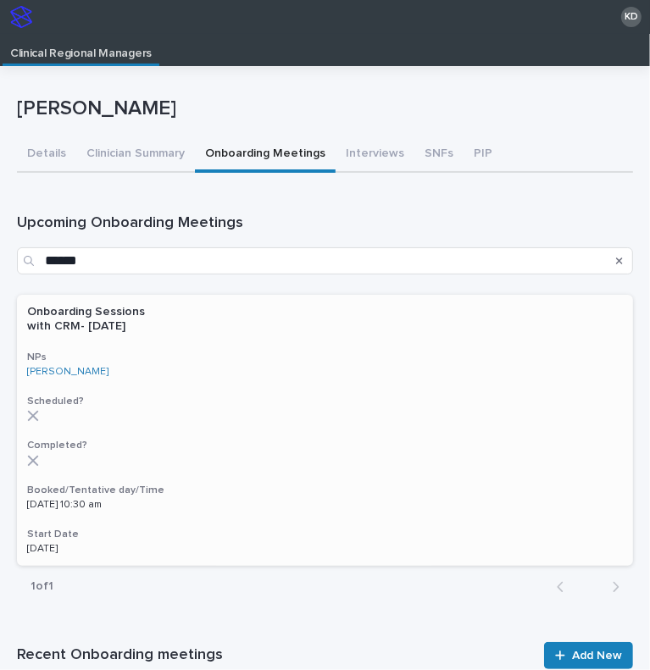
click at [147, 383] on div "Onboarding Sessions with CRM- Aug 2025 NPs Onalee Hendrickson Scheduled? Comple…" at bounding box center [325, 430] width 616 height 271
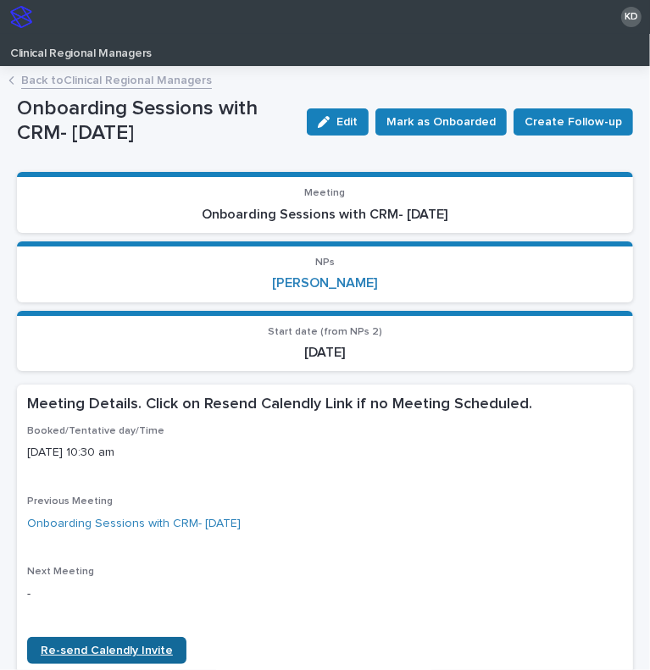
click at [119, 651] on span "Re-send Calendly Invite" at bounding box center [107, 651] width 132 height 12
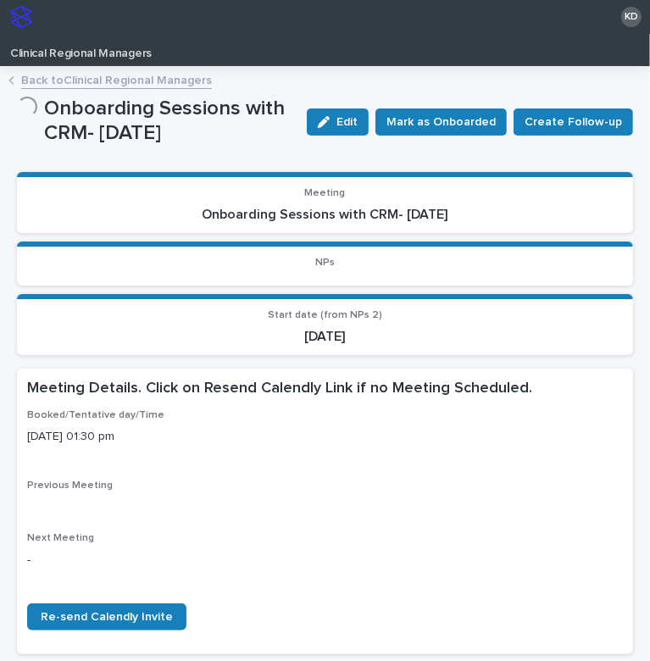
click at [94, 75] on link "Back to Clinical Regional Managers" at bounding box center [116, 78] width 191 height 19
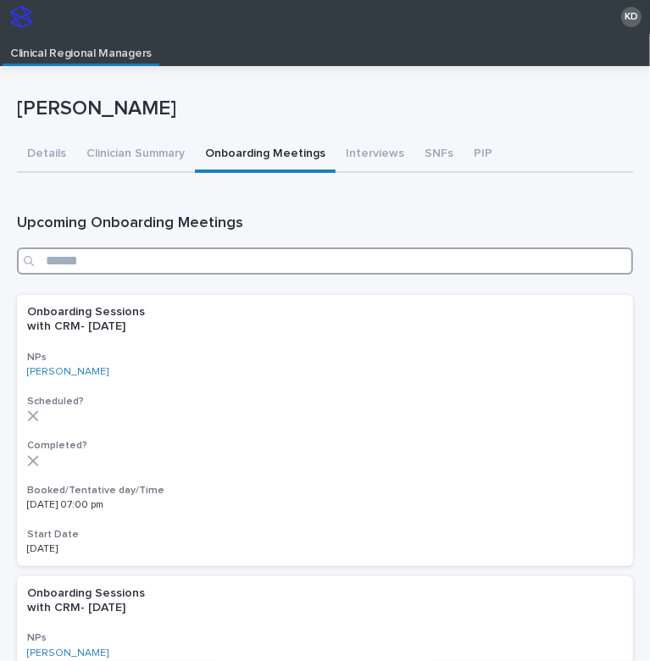
click at [306, 253] on input "Search" at bounding box center [325, 260] width 616 height 27
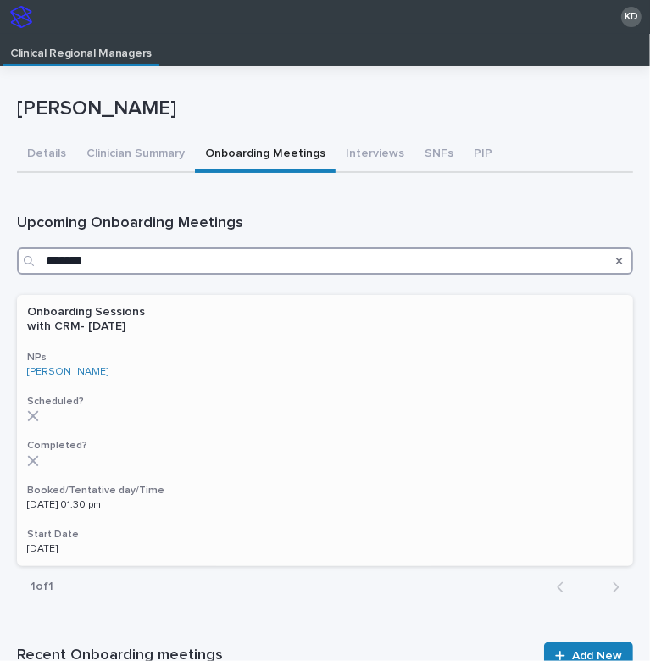
type input "*******"
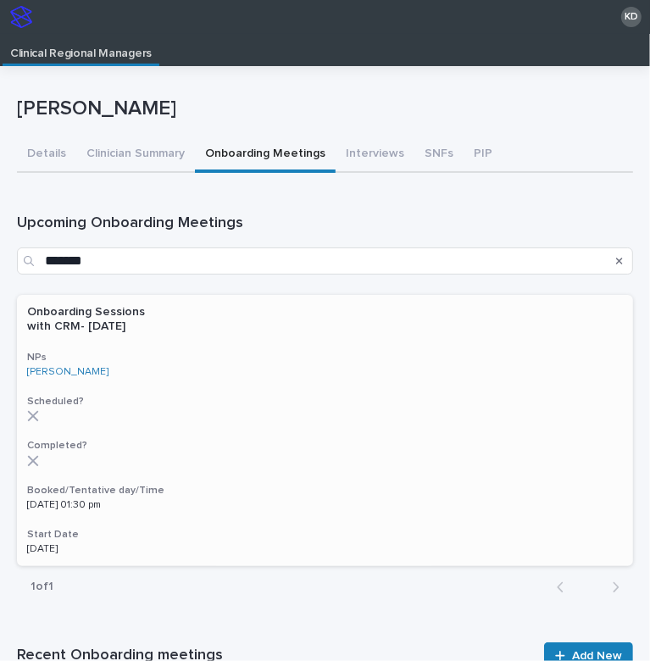
click at [170, 419] on p at bounding box center [325, 416] width 596 height 12
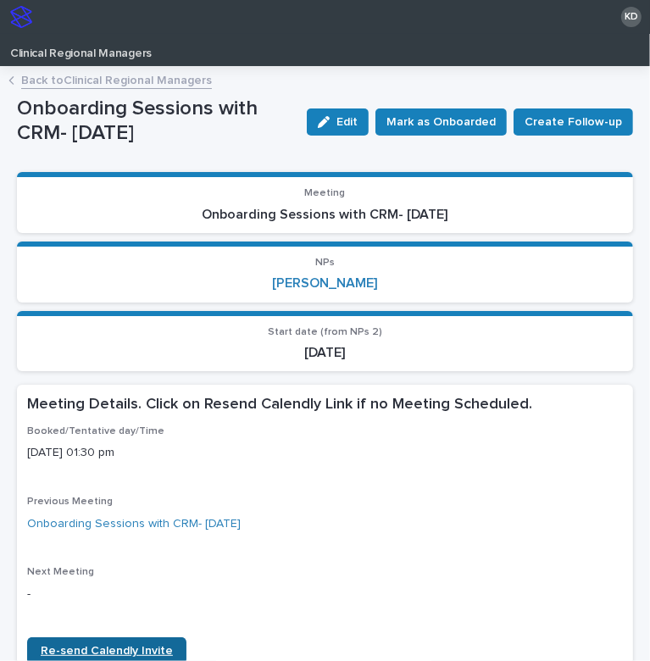
click at [60, 652] on span "Re-send Calendly Invite" at bounding box center [107, 651] width 132 height 12
